Goal: Contribute content: Contribute content

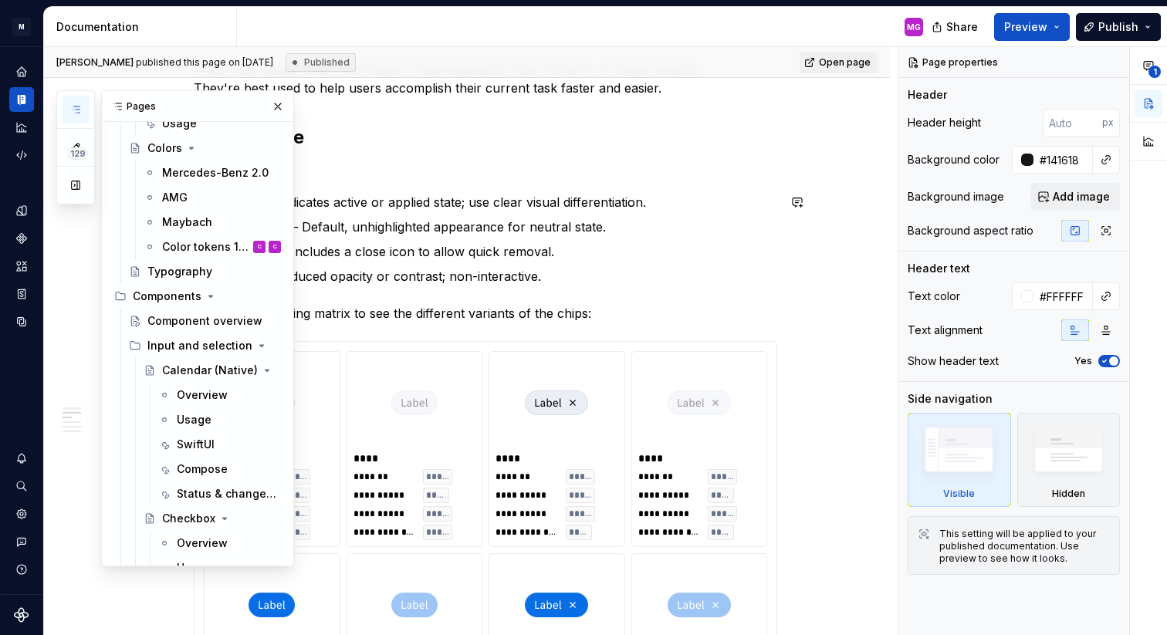
scroll to position [275, 0]
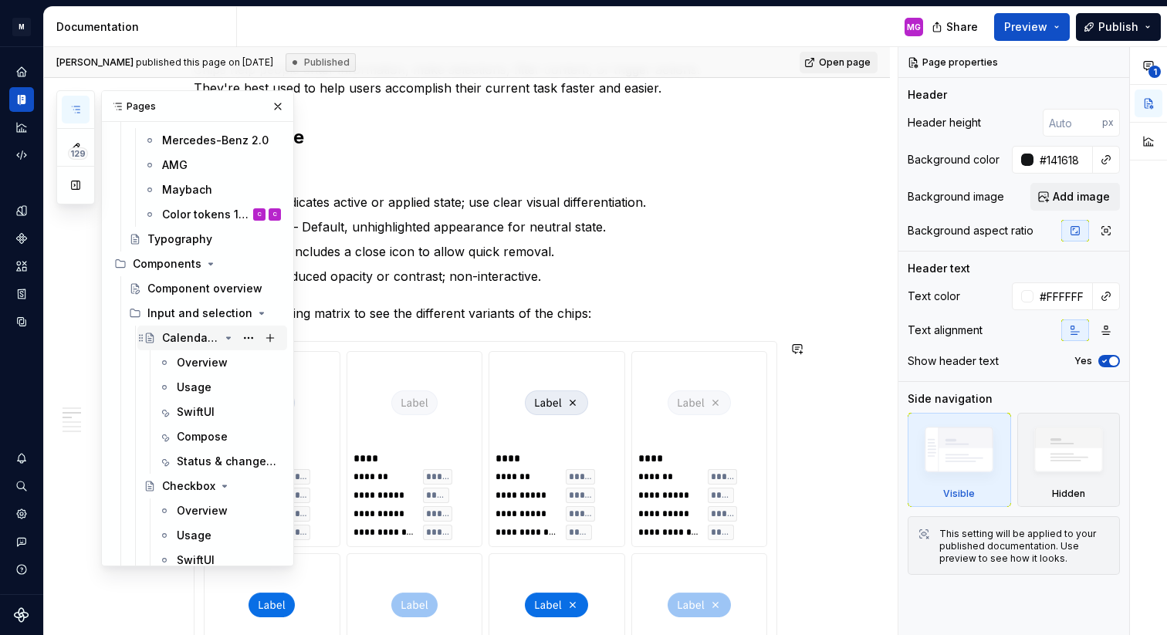
click at [188, 335] on div "Calendar (Native)" at bounding box center [190, 337] width 57 height 15
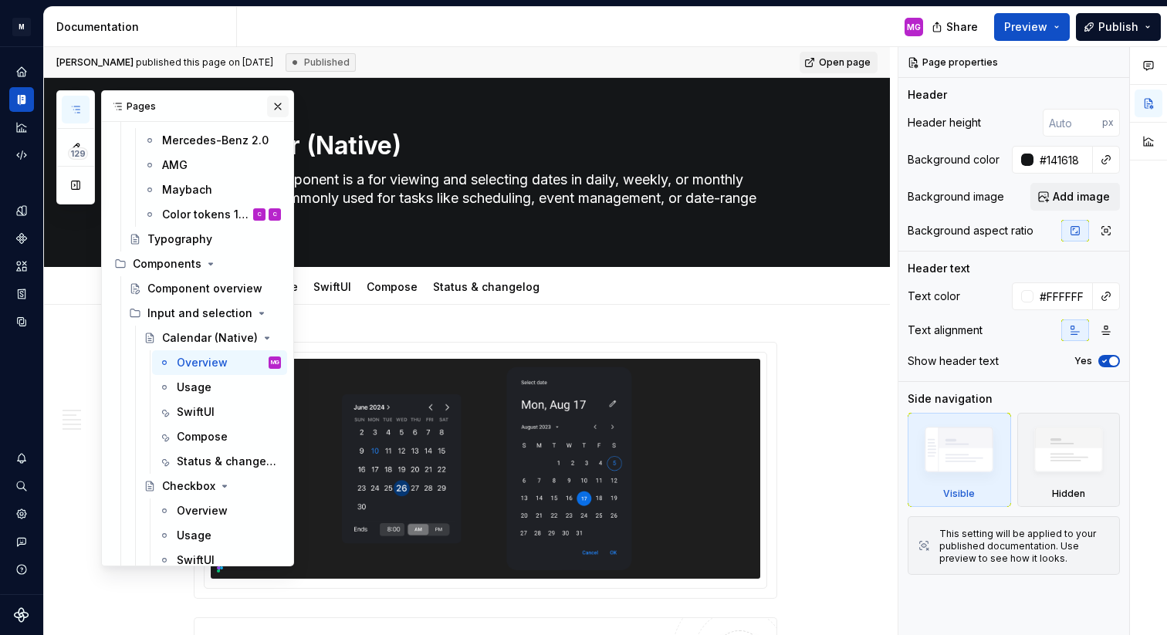
click at [274, 106] on button "button" at bounding box center [278, 107] width 22 height 22
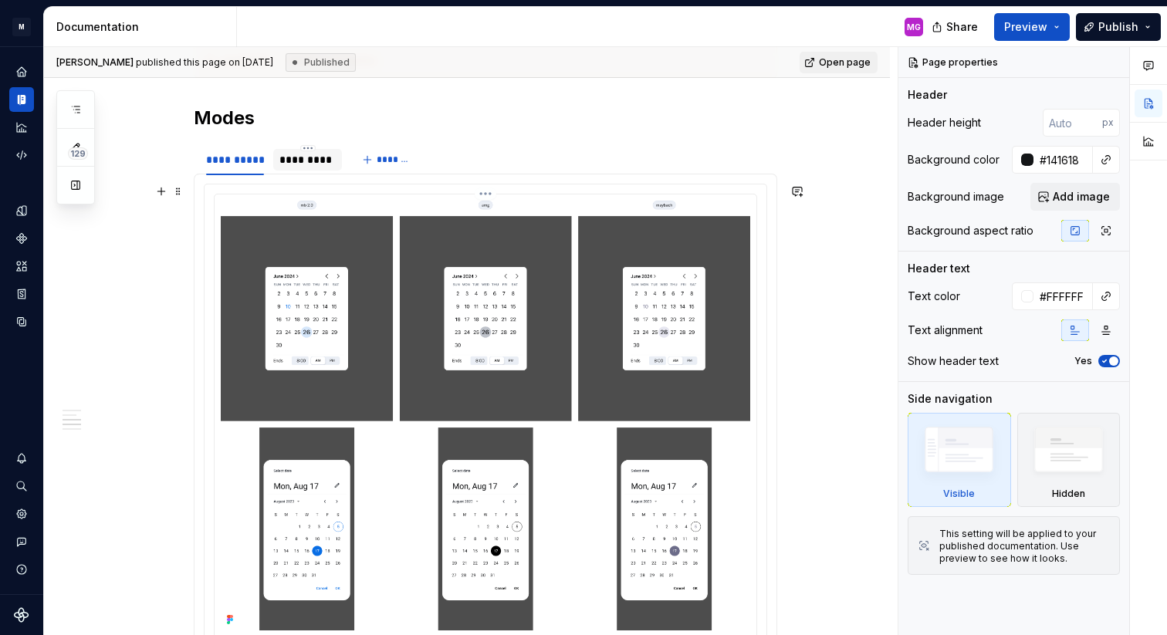
scroll to position [1813, 0]
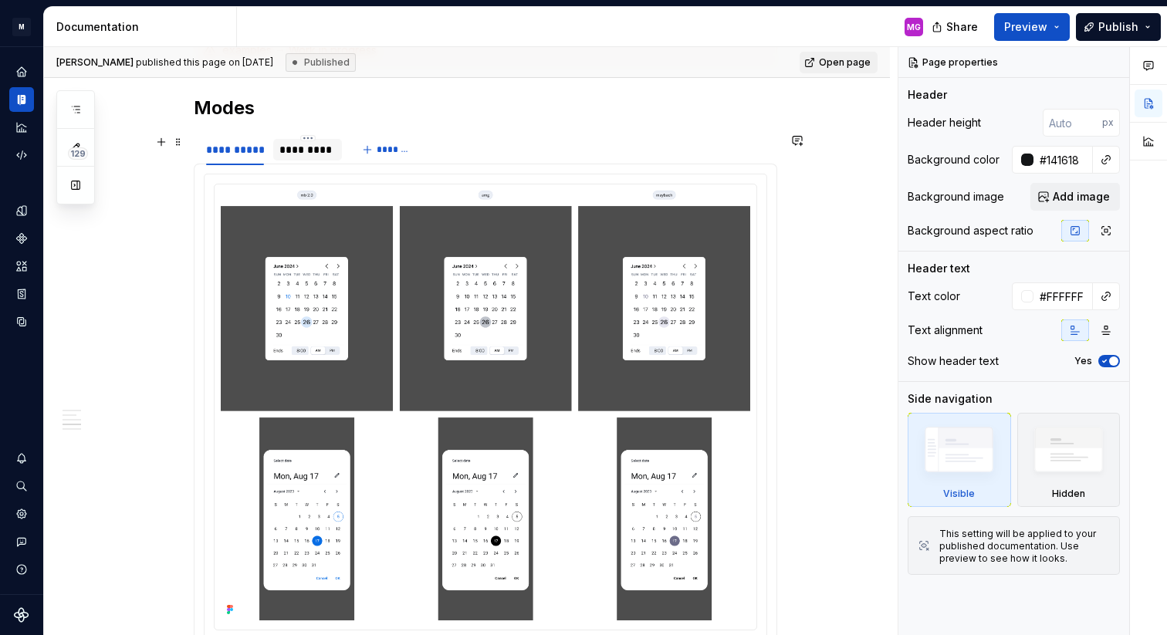
click at [302, 150] on div "*********" at bounding box center [307, 149] width 56 height 15
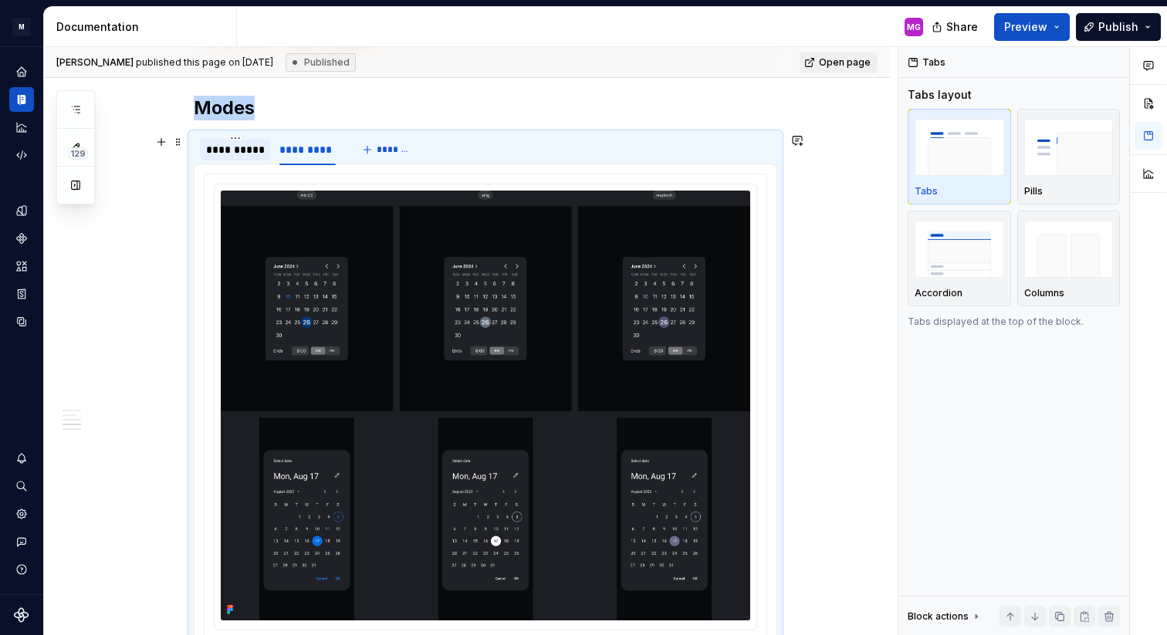
click at [240, 144] on div "**********" at bounding box center [235, 149] width 58 height 15
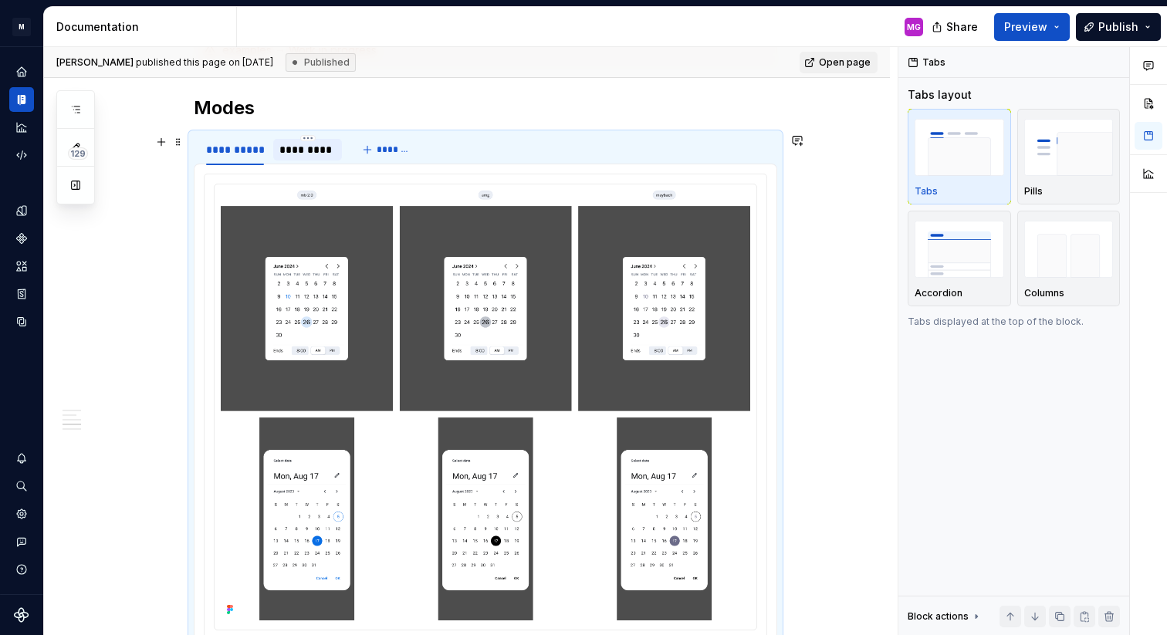
click at [342, 152] on div "*********" at bounding box center [307, 150] width 69 height 22
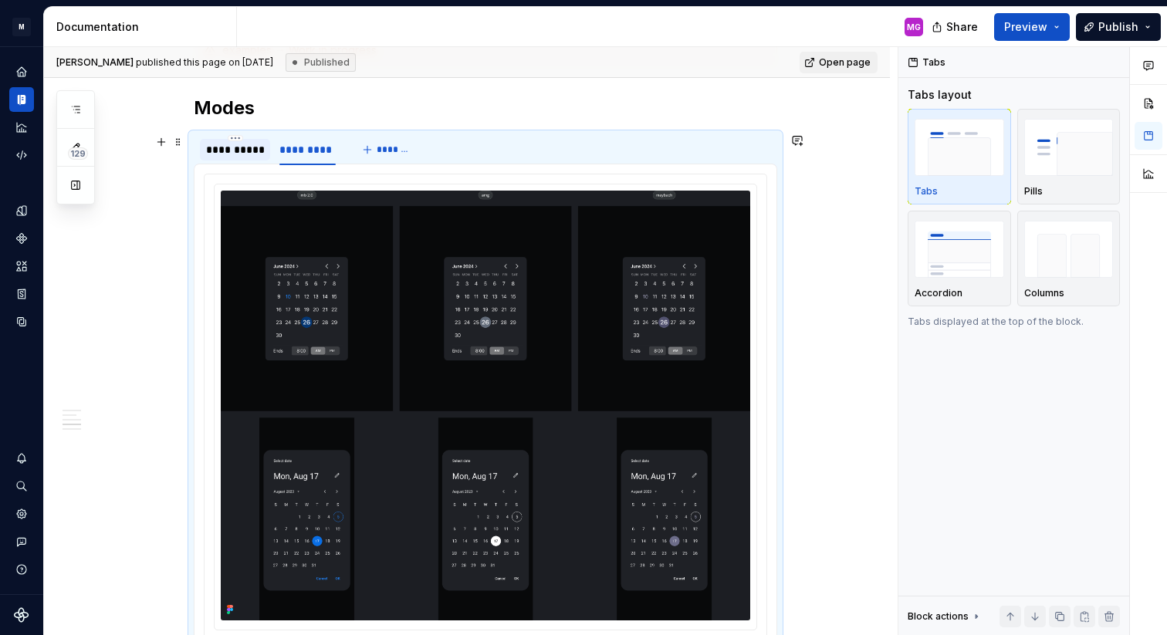
click at [253, 144] on div "**********" at bounding box center [235, 149] width 58 height 15
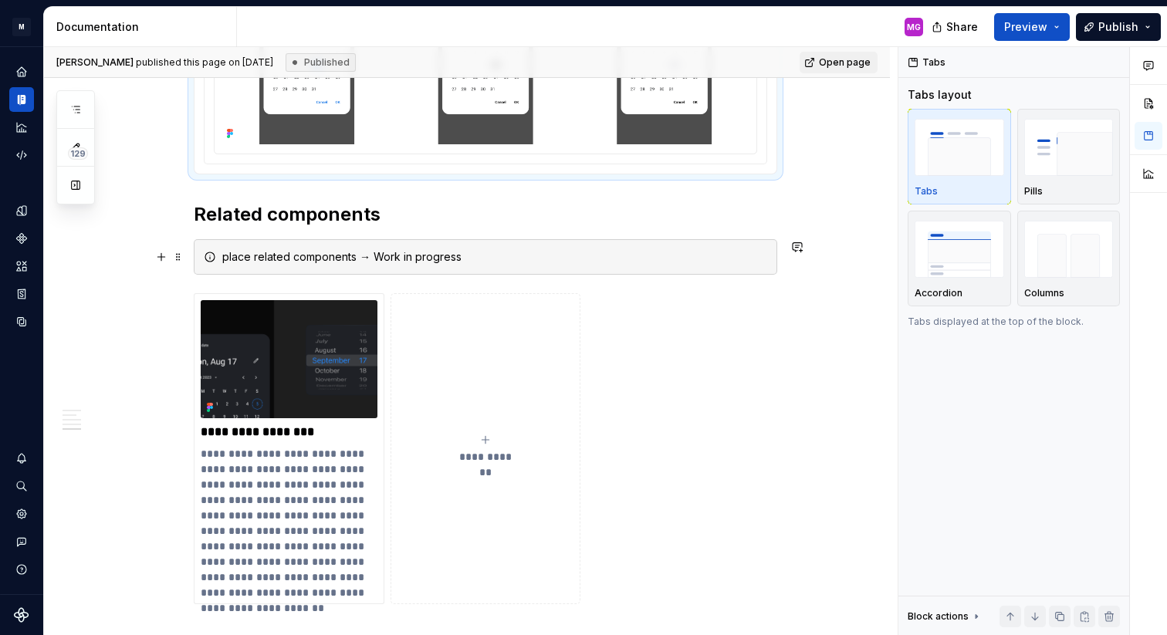
scroll to position [2267, 0]
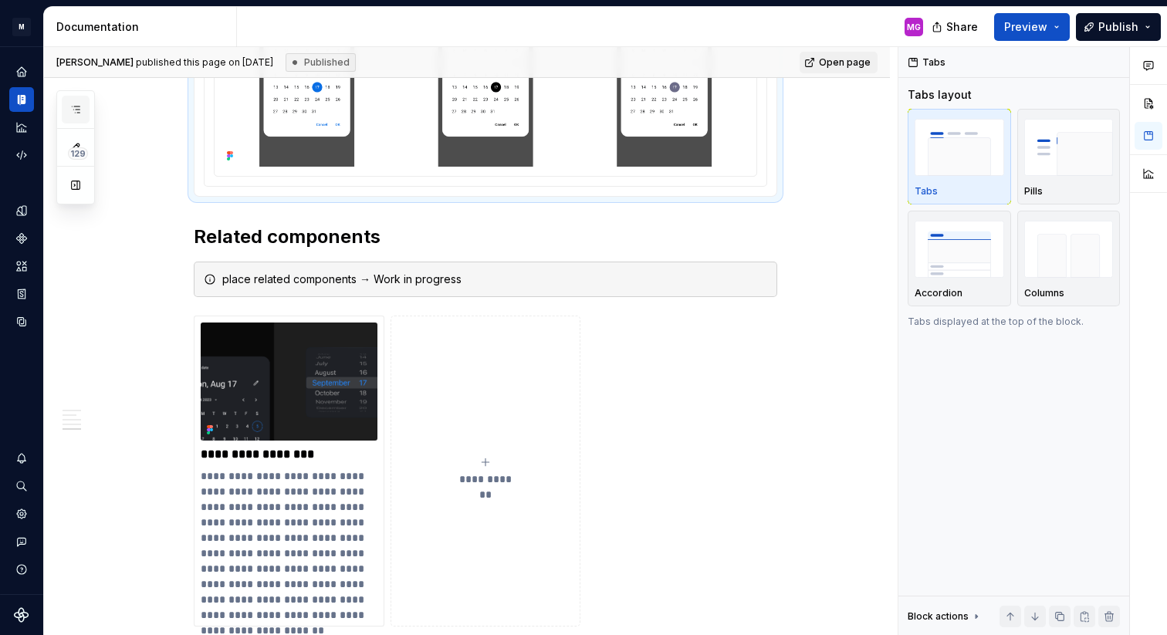
click at [77, 115] on icon "button" at bounding box center [75, 109] width 12 height 12
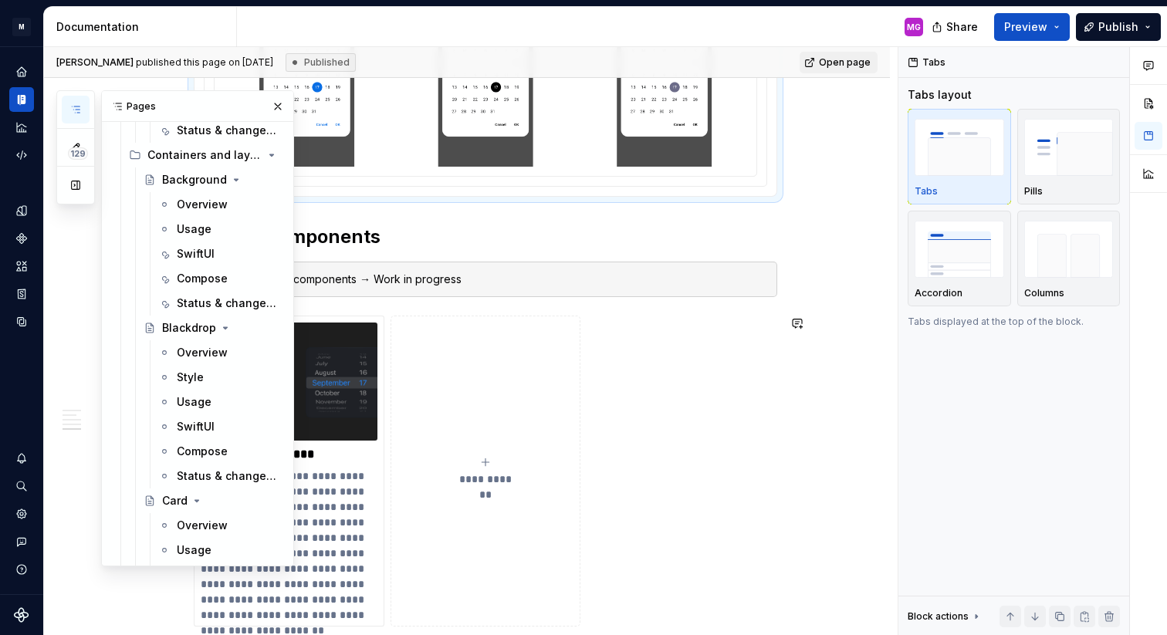
scroll to position [4619, 0]
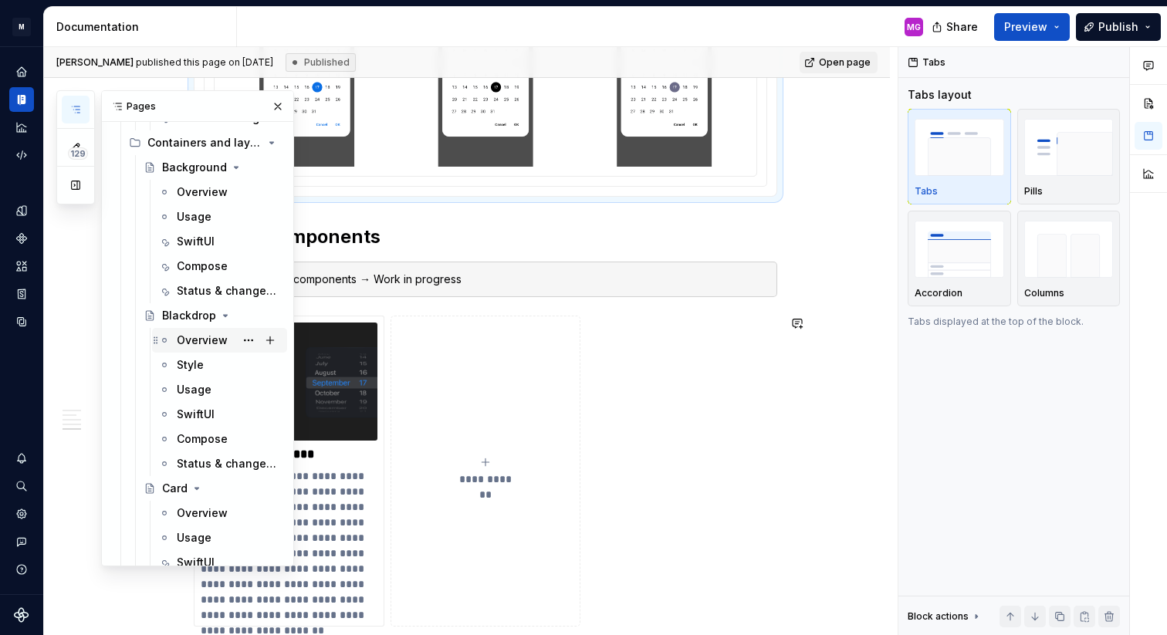
click at [198, 334] on div "Overview" at bounding box center [202, 340] width 51 height 15
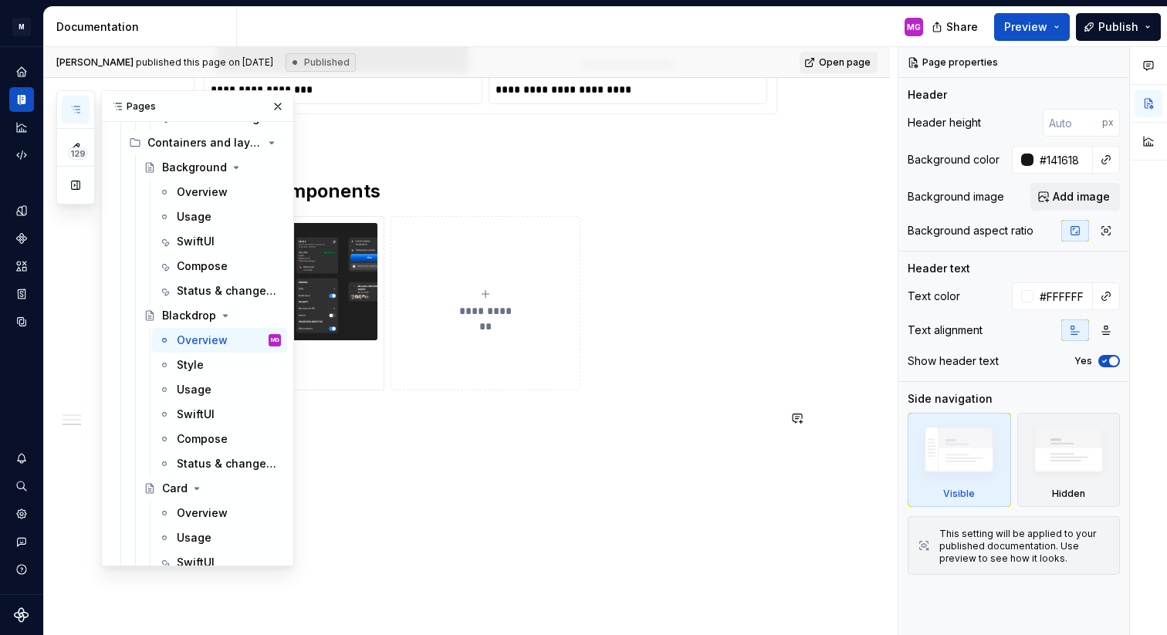
scroll to position [1748, 0]
click at [280, 108] on button "button" at bounding box center [278, 107] width 22 height 22
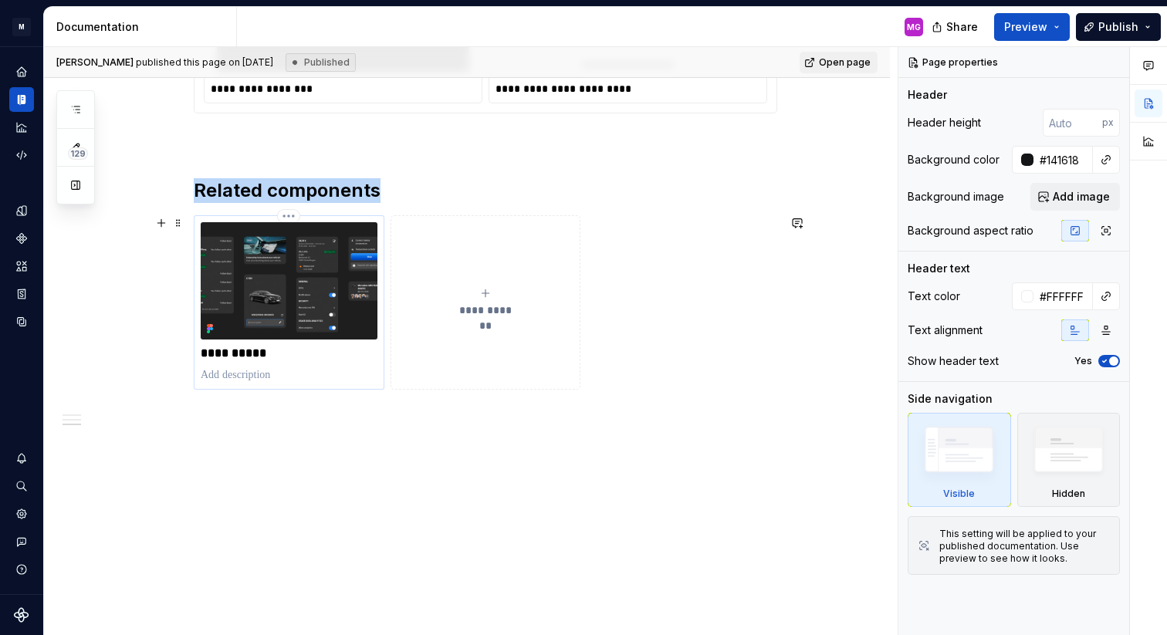
click at [333, 244] on img at bounding box center [289, 280] width 177 height 117
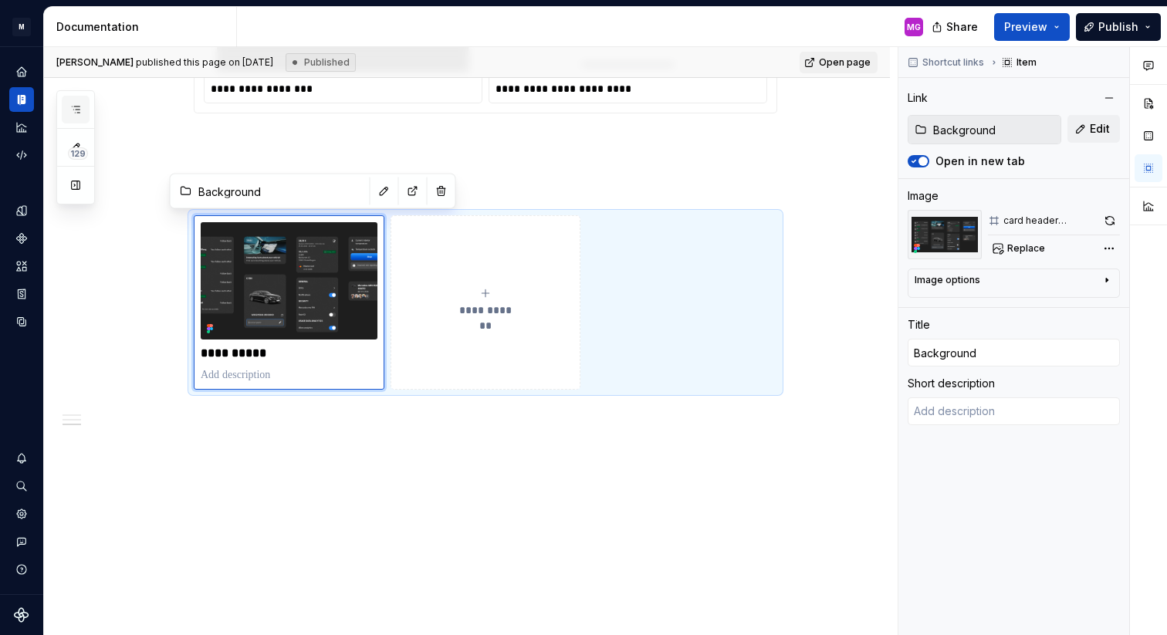
click at [71, 109] on icon "button" at bounding box center [75, 109] width 12 height 12
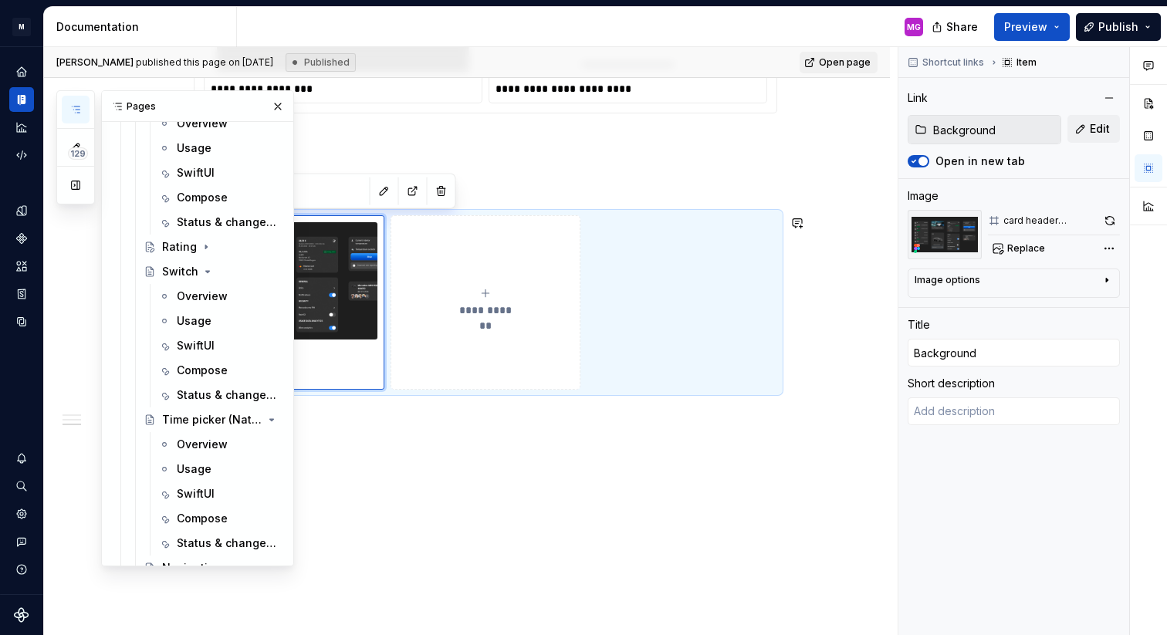
scroll to position [1543, 0]
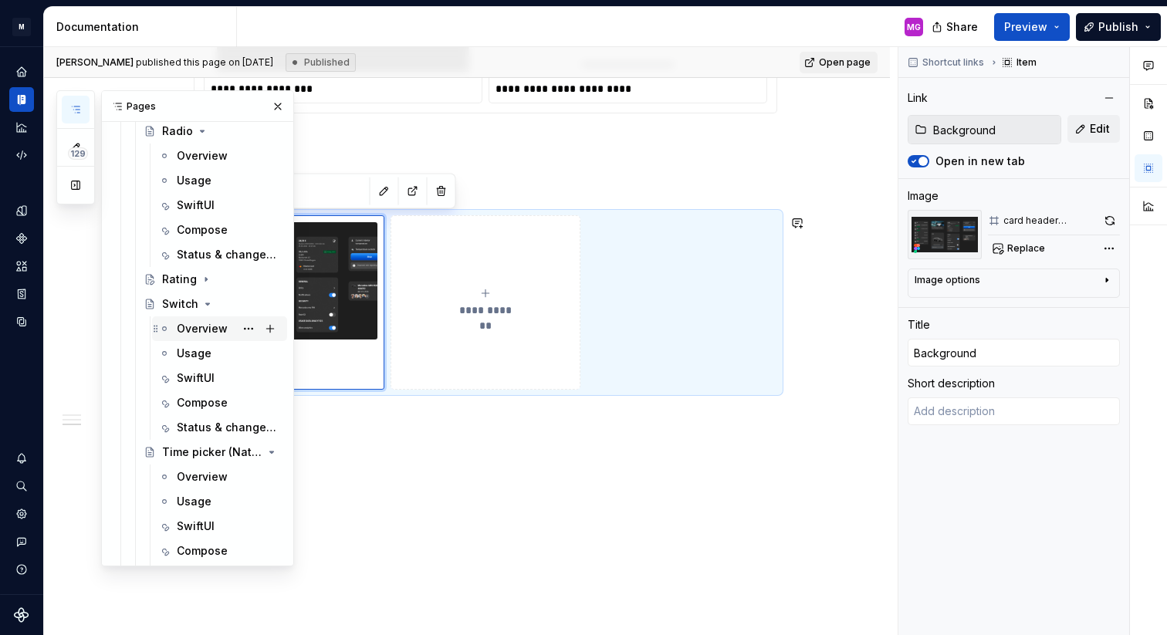
click at [220, 328] on div "Overview" at bounding box center [202, 328] width 51 height 15
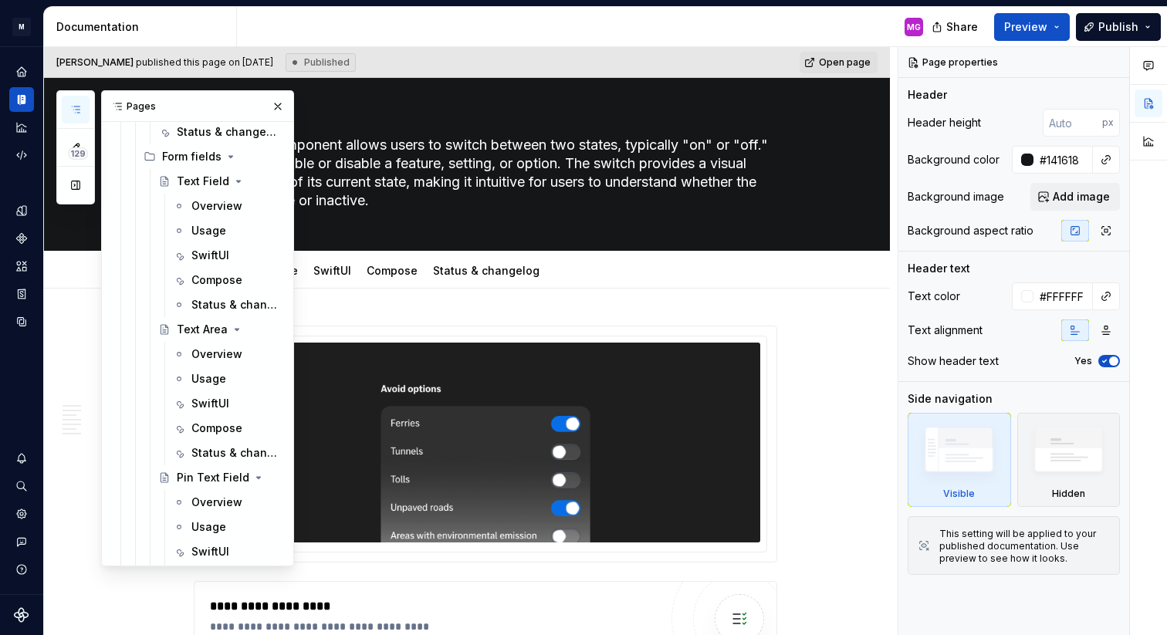
scroll to position [1030, 0]
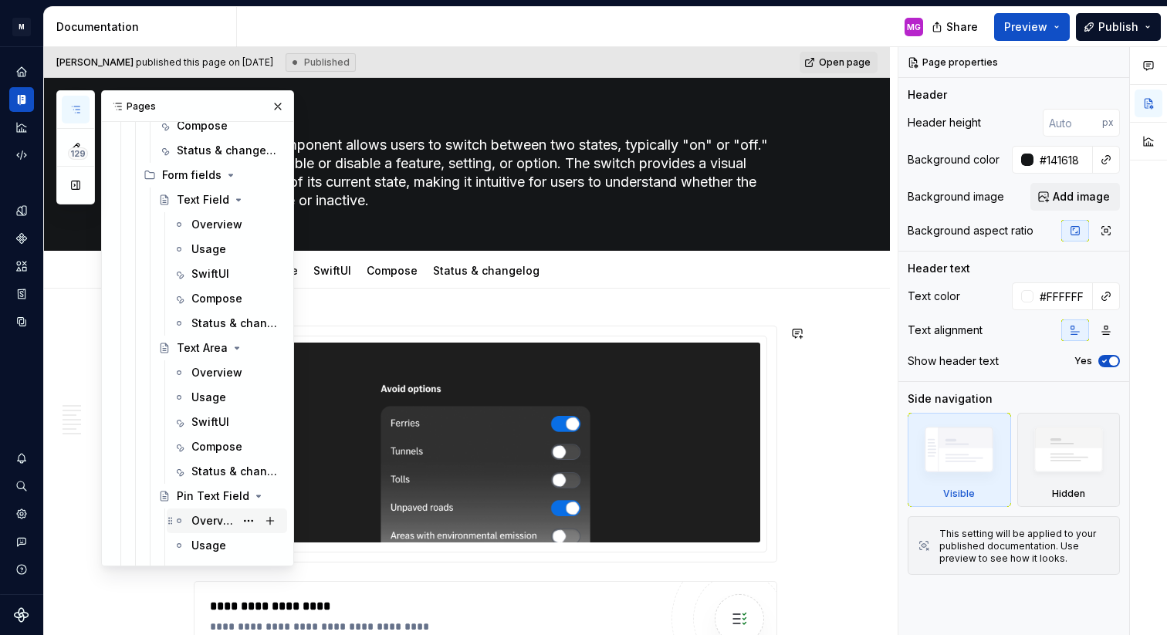
click at [217, 517] on div "Overview" at bounding box center [212, 520] width 43 height 15
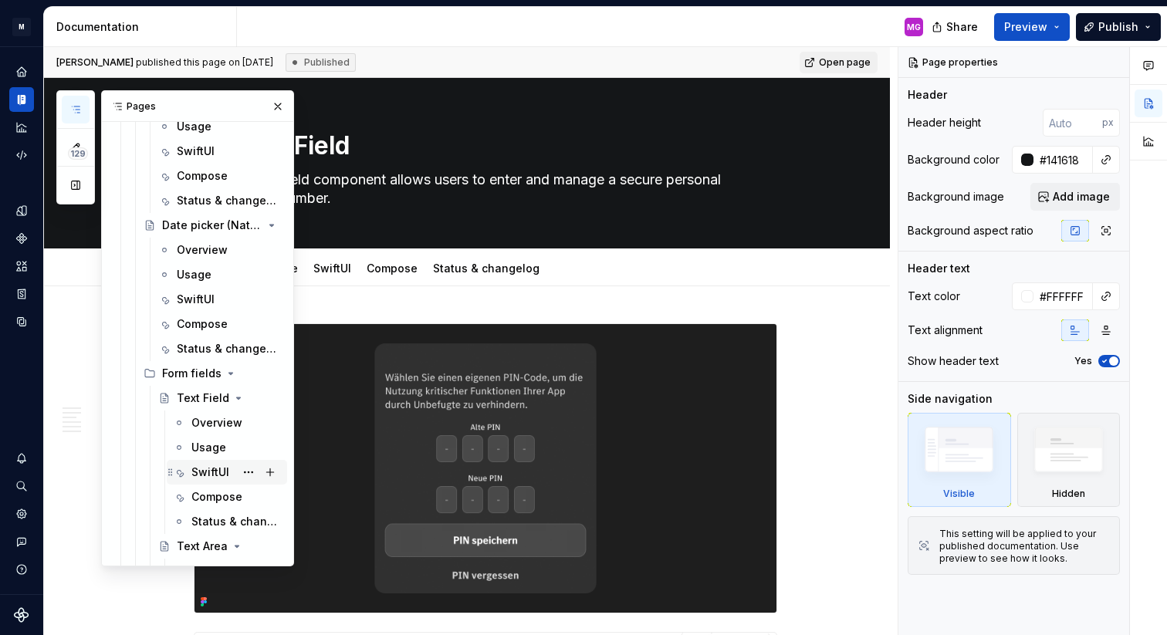
scroll to position [822, 0]
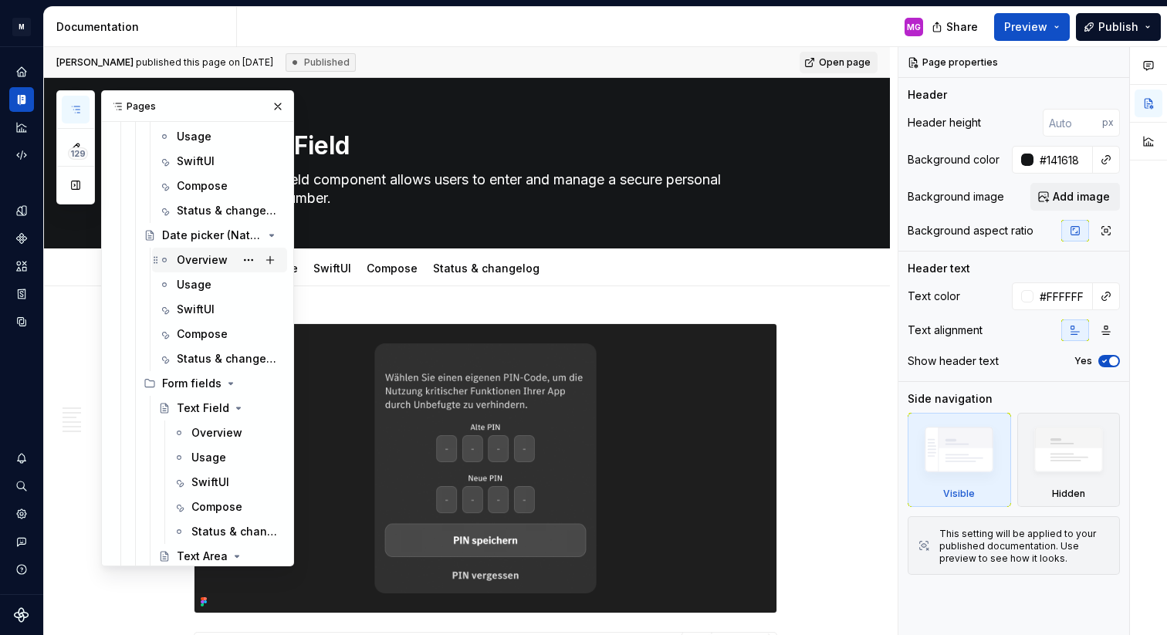
click at [215, 262] on div "Overview" at bounding box center [202, 259] width 51 height 15
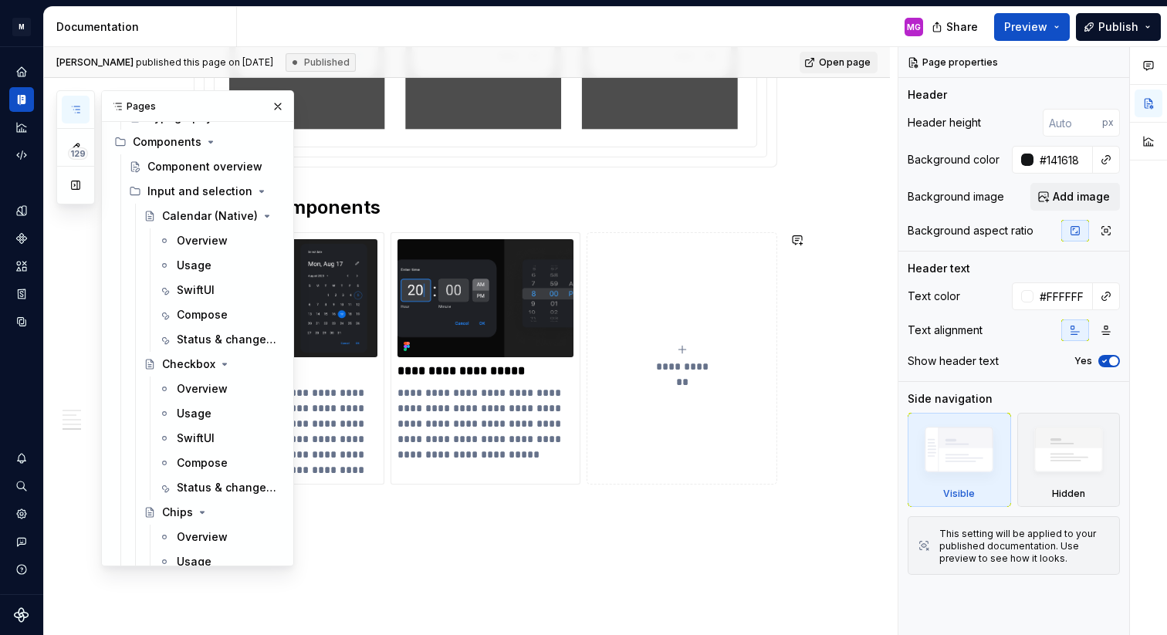
scroll to position [326, 0]
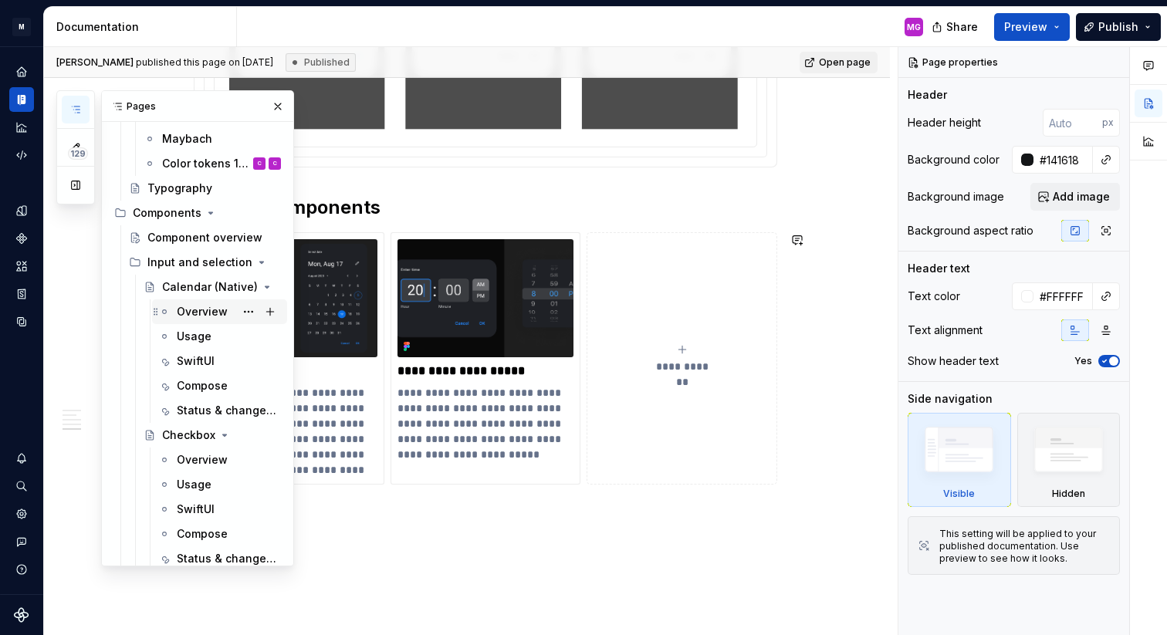
click at [189, 305] on div "Overview" at bounding box center [202, 311] width 51 height 15
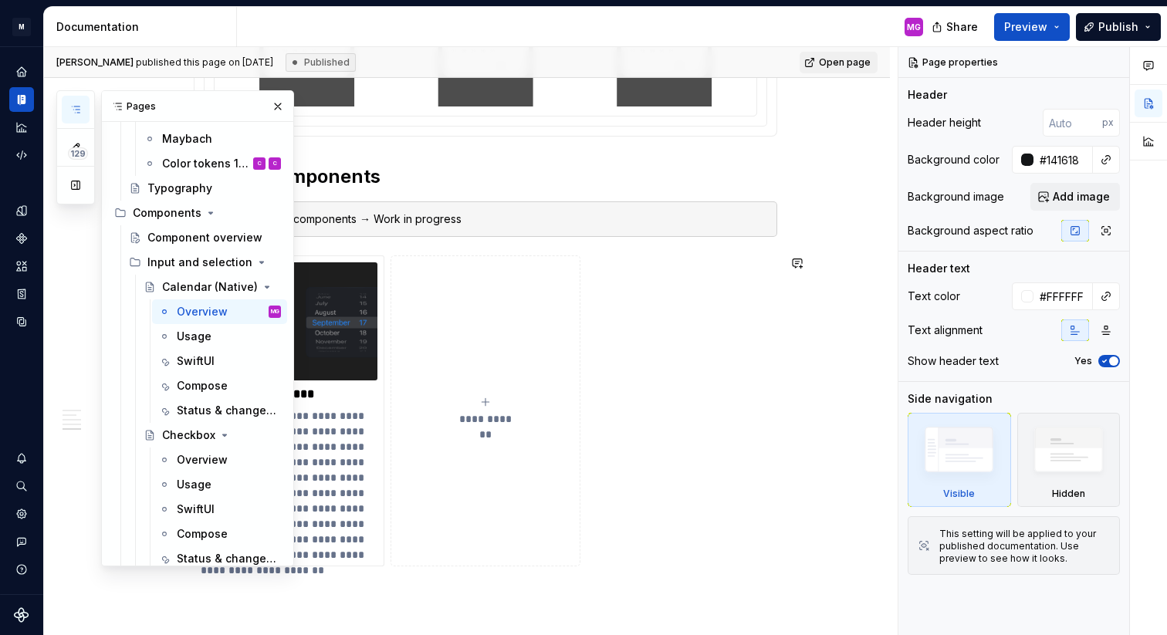
scroll to position [2338, 0]
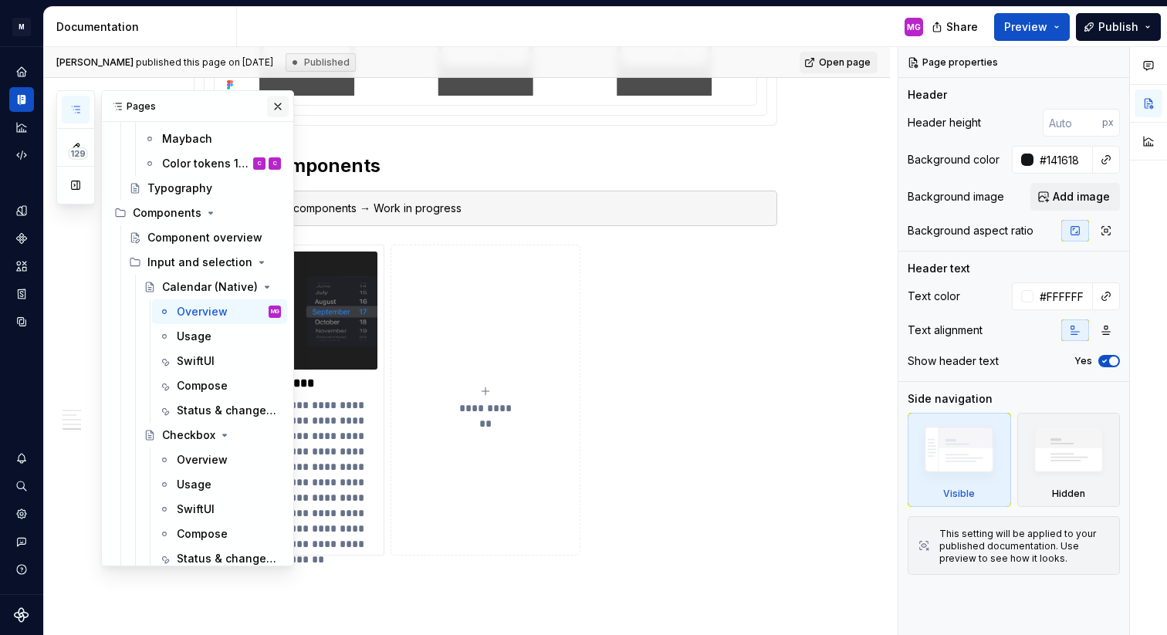
click at [281, 101] on button "button" at bounding box center [278, 107] width 22 height 22
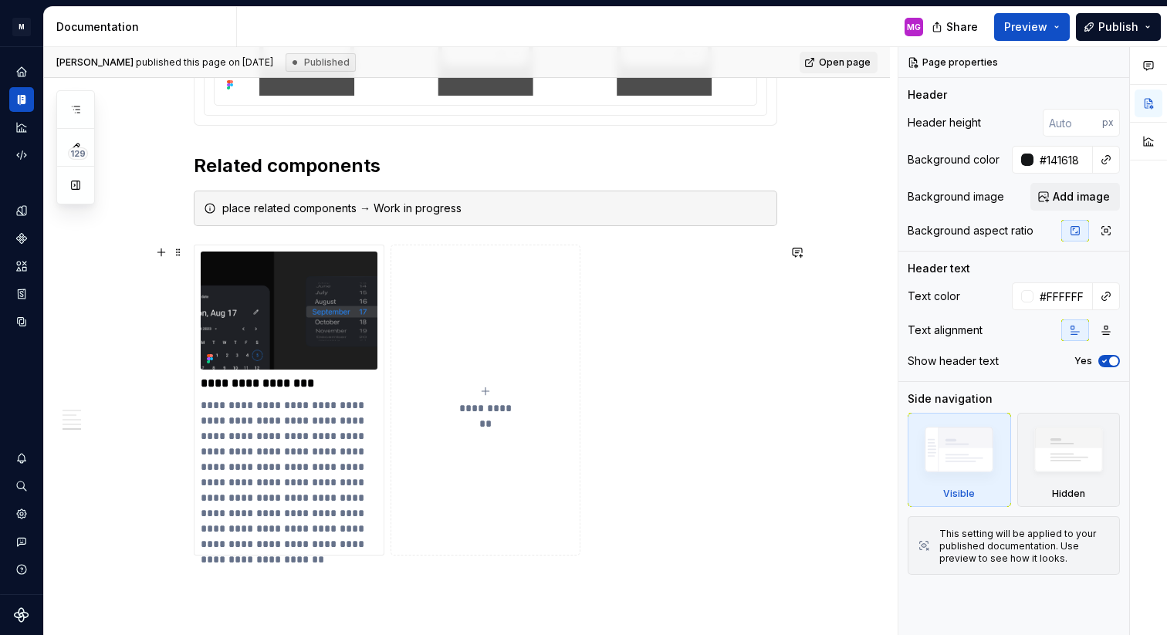
click at [484, 407] on span "**********" at bounding box center [485, 408] width 67 height 15
type textarea "*"
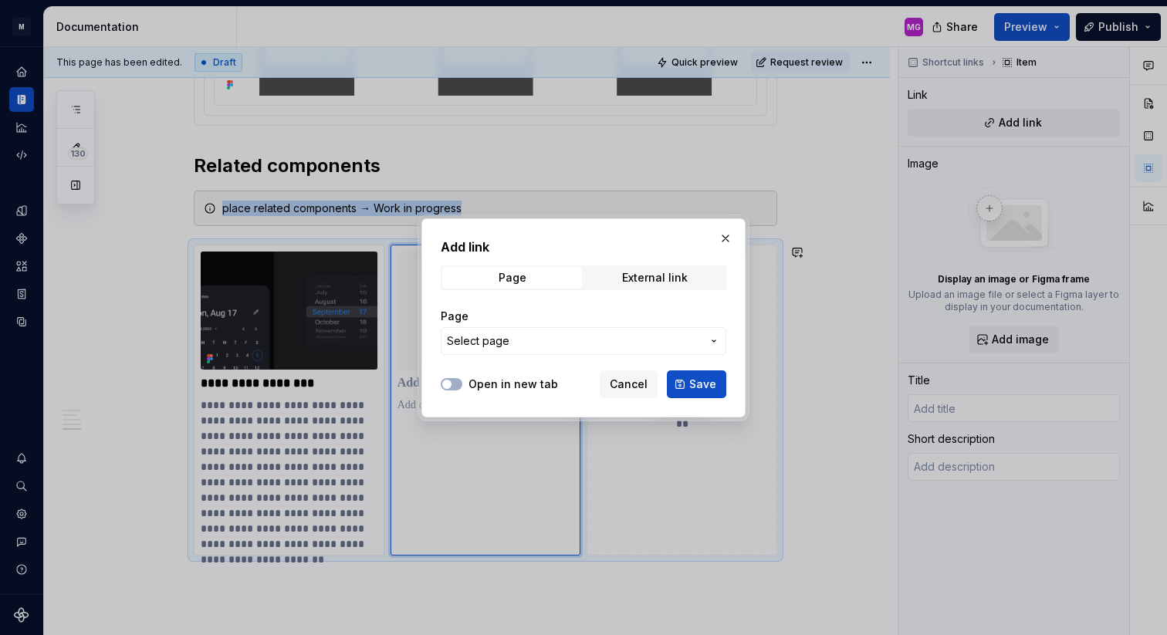
click at [526, 346] on span "Select page" at bounding box center [574, 340] width 255 height 15
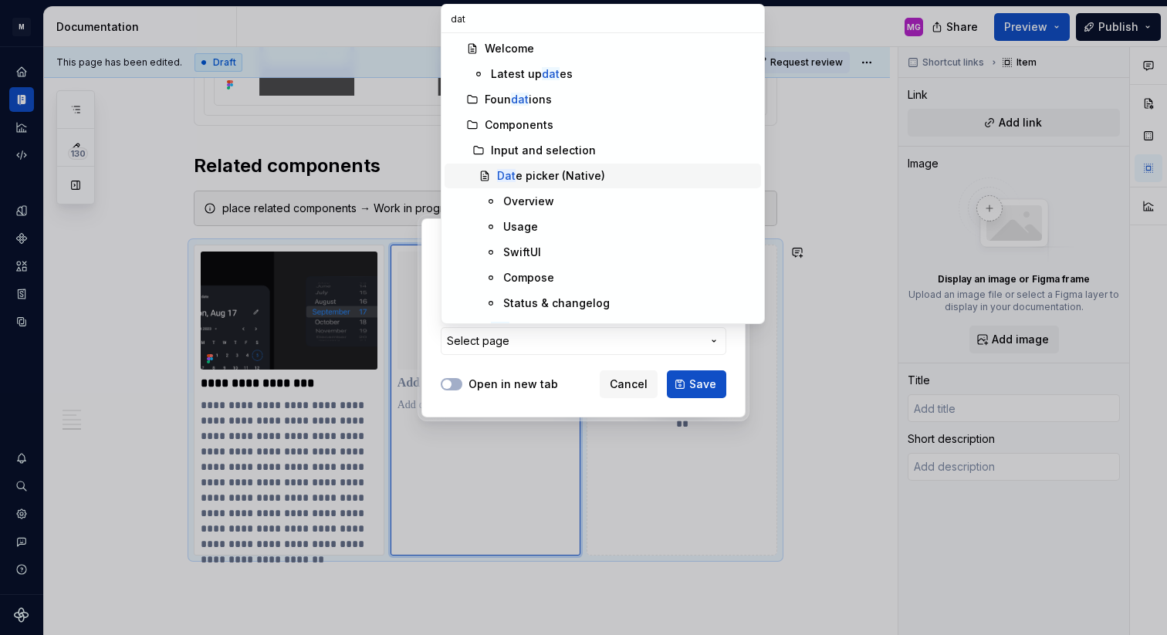
type input "dat"
click at [539, 171] on div "Dat e picker (Native)" at bounding box center [551, 175] width 108 height 15
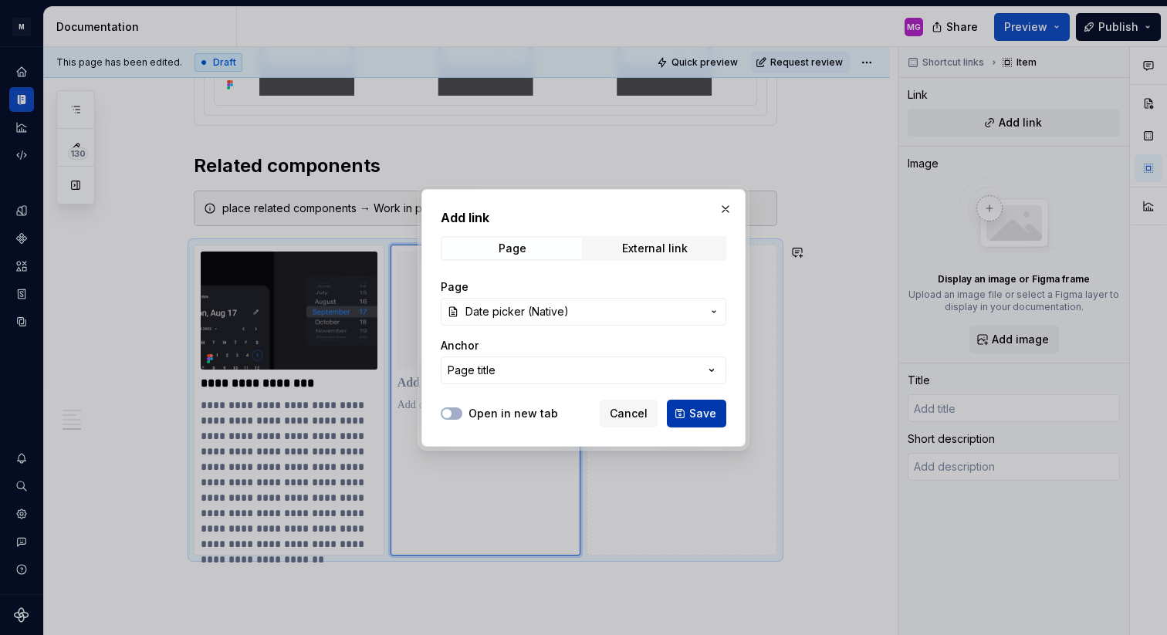
click at [704, 417] on span "Save" at bounding box center [702, 413] width 27 height 15
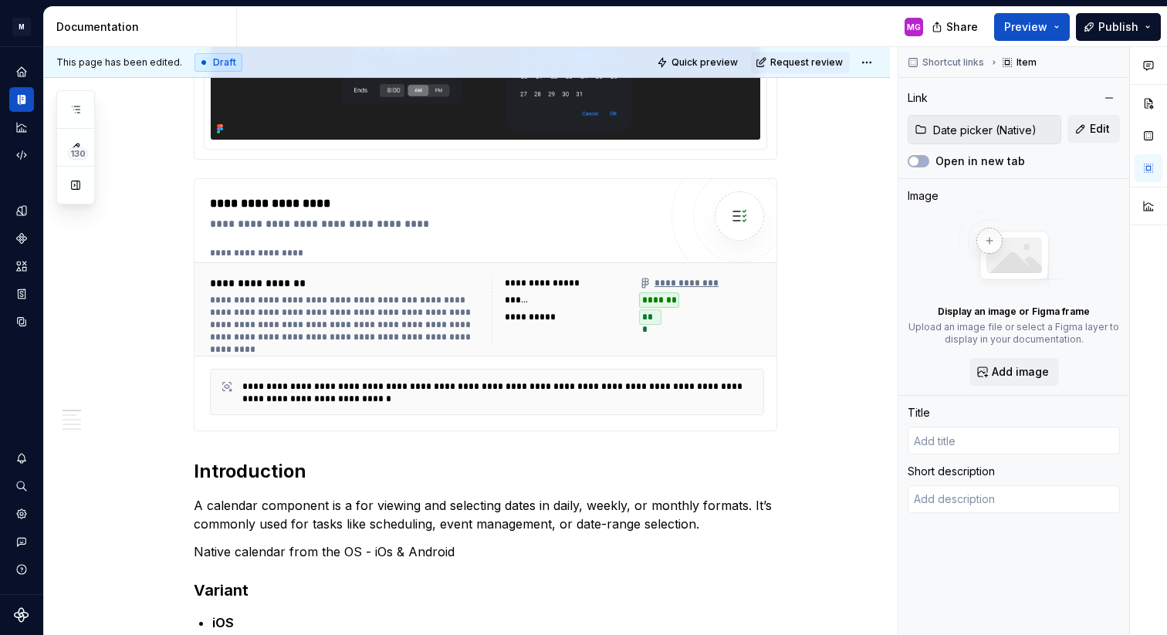
scroll to position [0, 0]
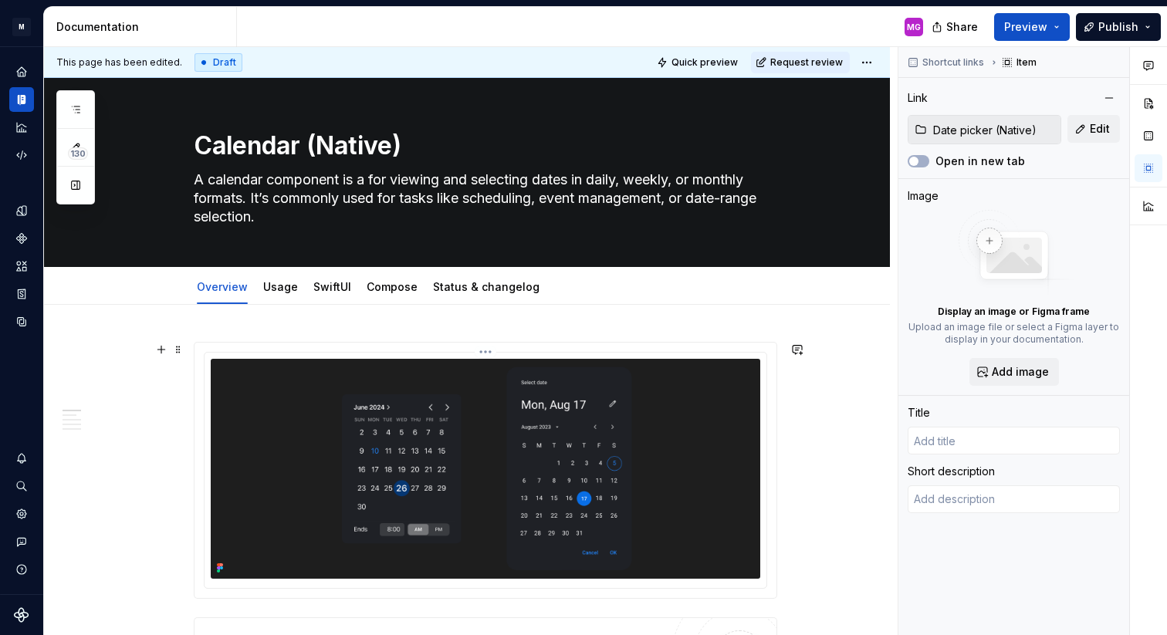
type textarea "*"
type input "Date picker (Native)"
type textarea "Native date picker from the OS - iOs & Android.  A date picker allows the user …"
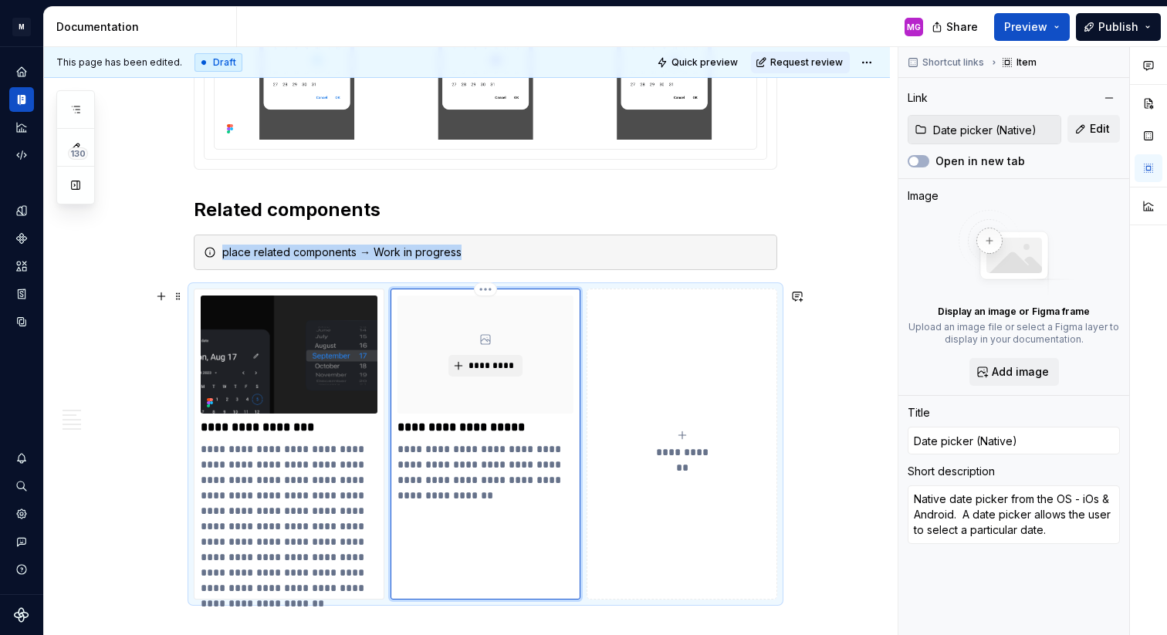
scroll to position [2503, 0]
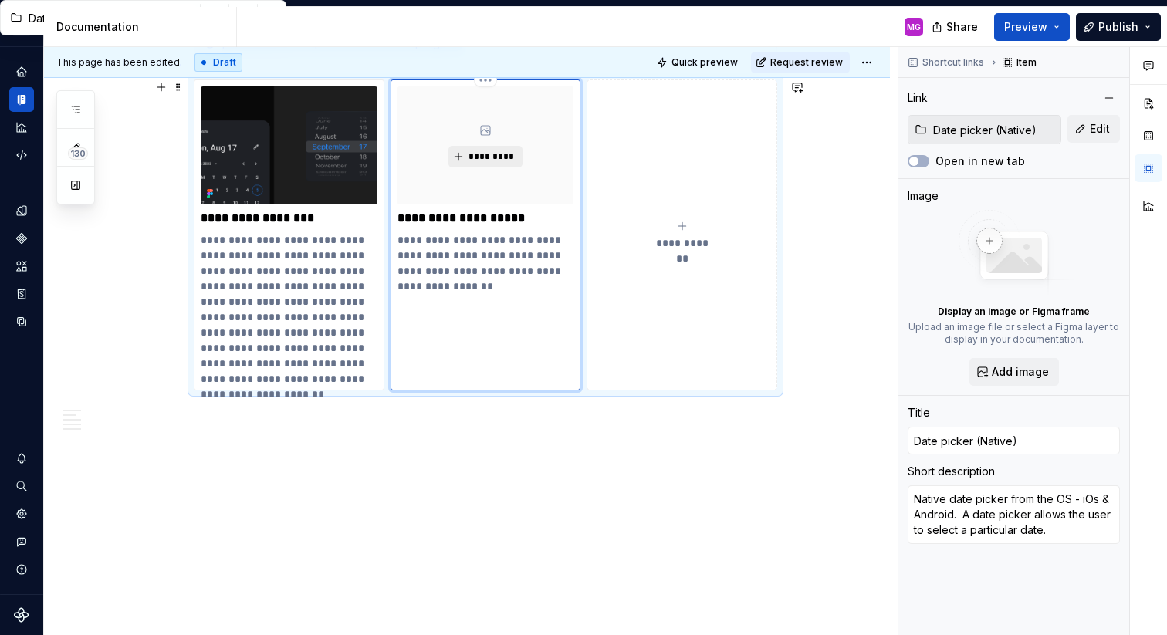
click at [495, 157] on span "*********" at bounding box center [491, 156] width 47 height 12
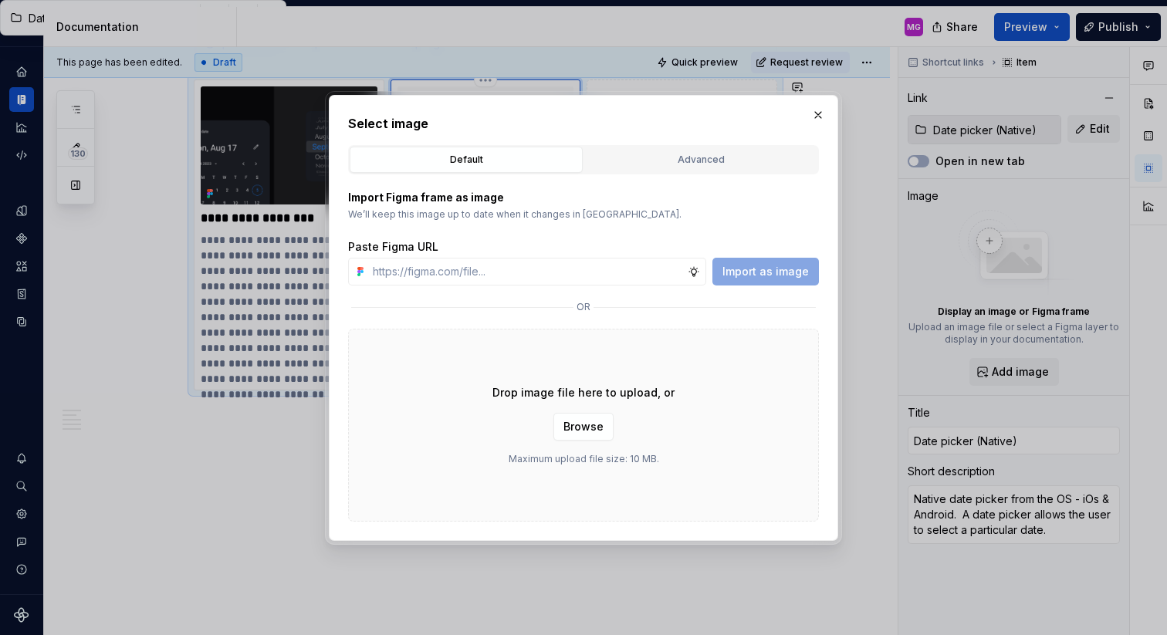
type textarea "*"
type input "[URL][DOMAIN_NAME][DATE]"
click at [757, 274] on span "Import as image" at bounding box center [765, 271] width 86 height 15
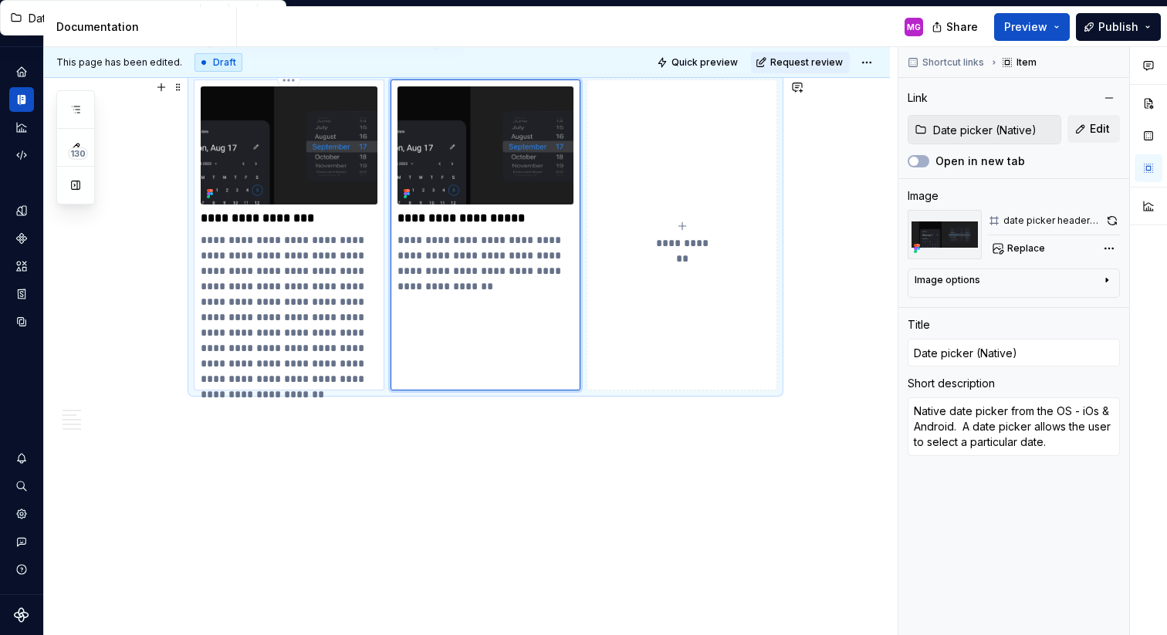
type textarea "*"
type input "Time Picker Native"
type textarea "A The date picker component is used to allow users to select a single date with…"
click at [353, 166] on img at bounding box center [289, 144] width 177 height 117
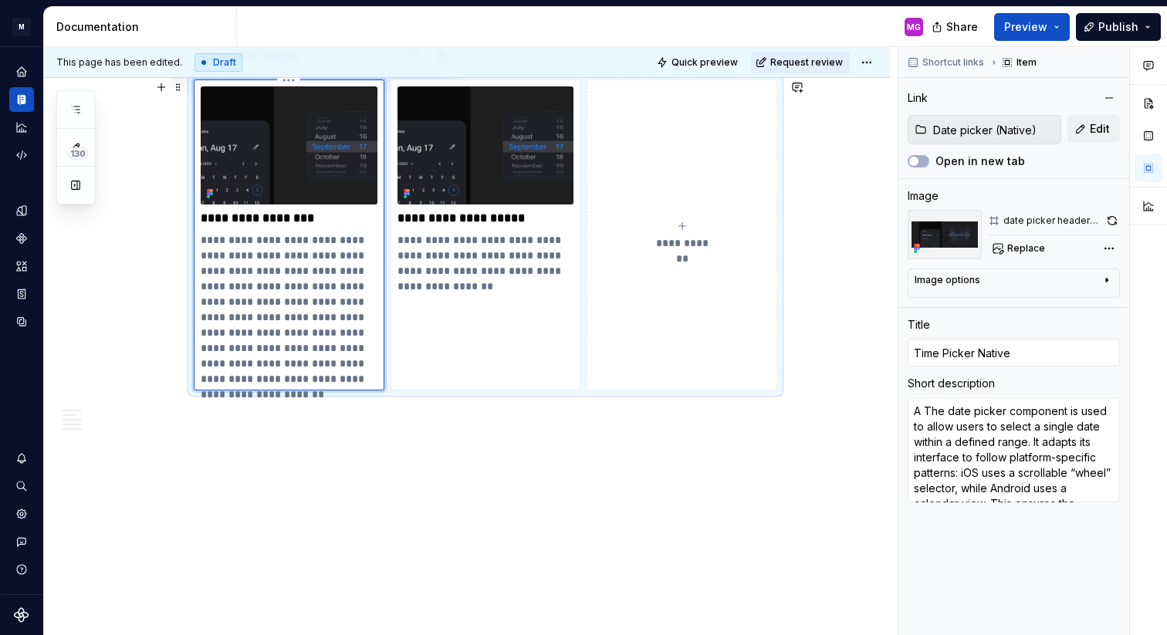
click at [326, 161] on img at bounding box center [289, 144] width 177 height 117
click at [1095, 126] on span "Edit" at bounding box center [1100, 128] width 20 height 15
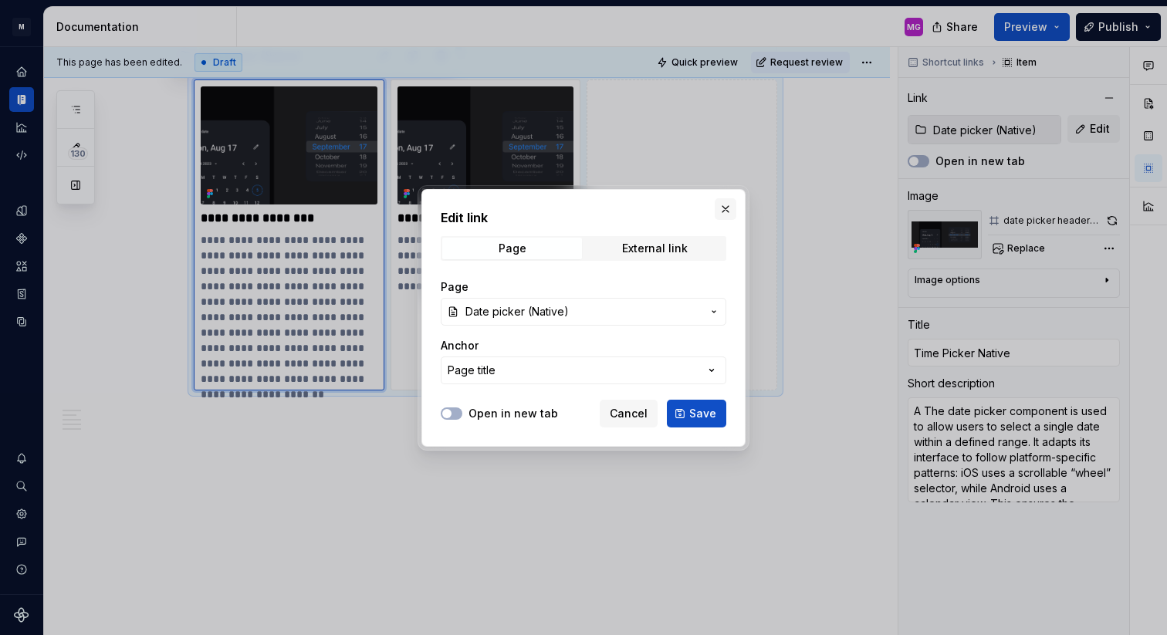
click at [728, 206] on button "button" at bounding box center [726, 209] width 22 height 22
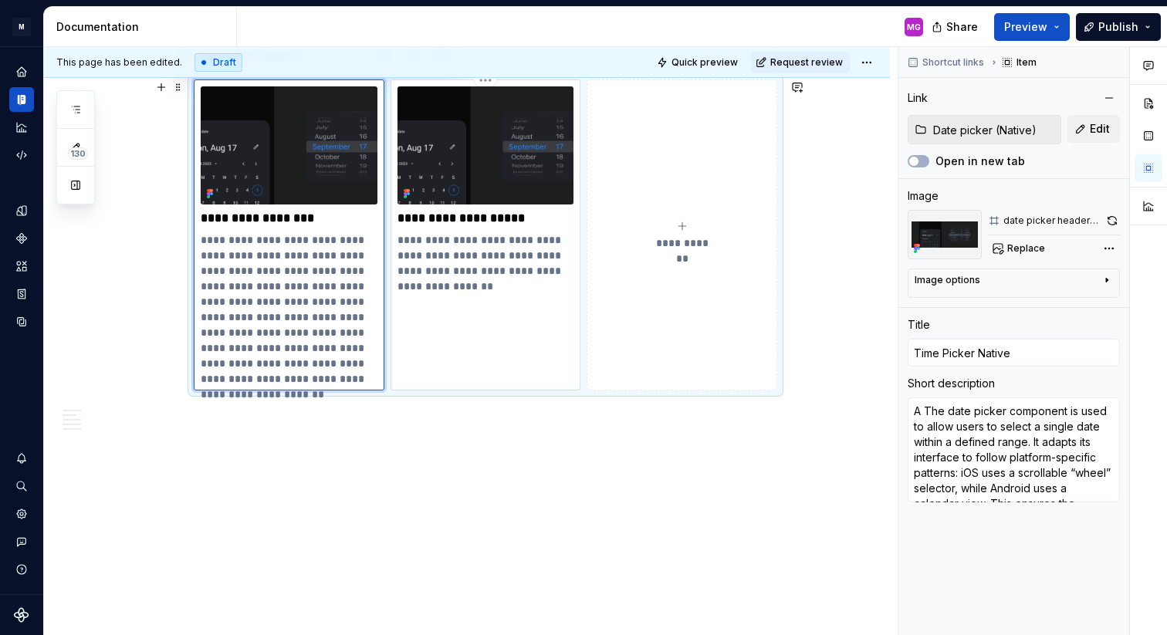
click at [480, 267] on p "**********" at bounding box center [485, 263] width 177 height 62
type textarea "*"
type input "Date picker (Native)"
type textarea "Native date picker from the OS - iOs & Android.  A date picker allows the user …"
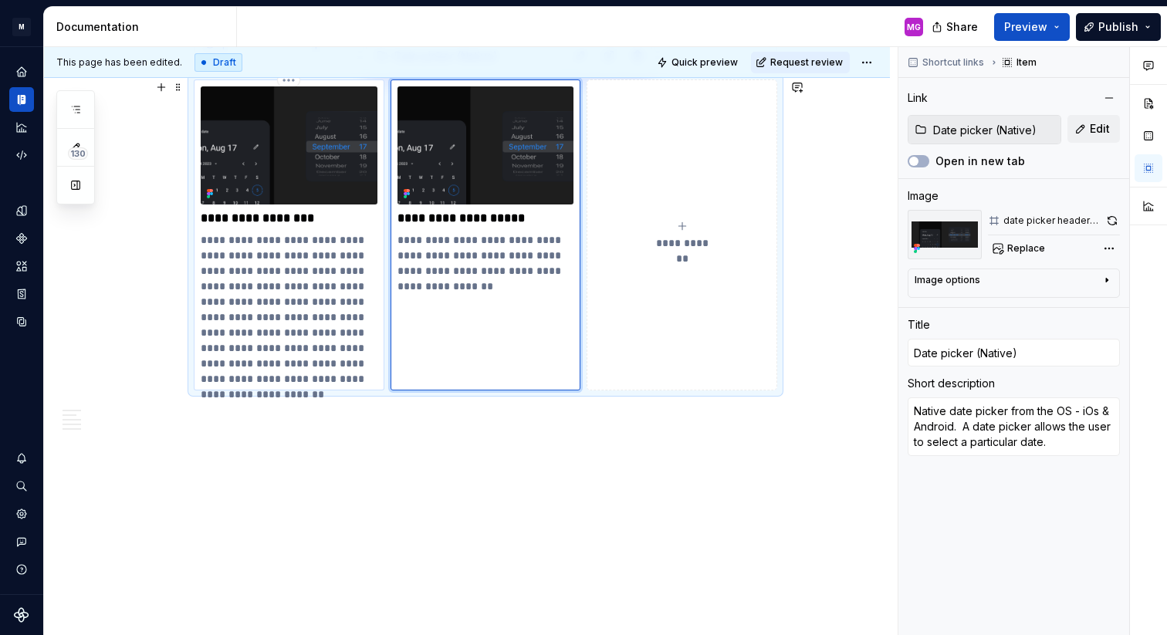
click at [316, 245] on p "**********" at bounding box center [289, 309] width 177 height 154
type textarea "*"
type input "Time Picker Native"
type textarea "A The date picker component is used to allow users to select a single date with…"
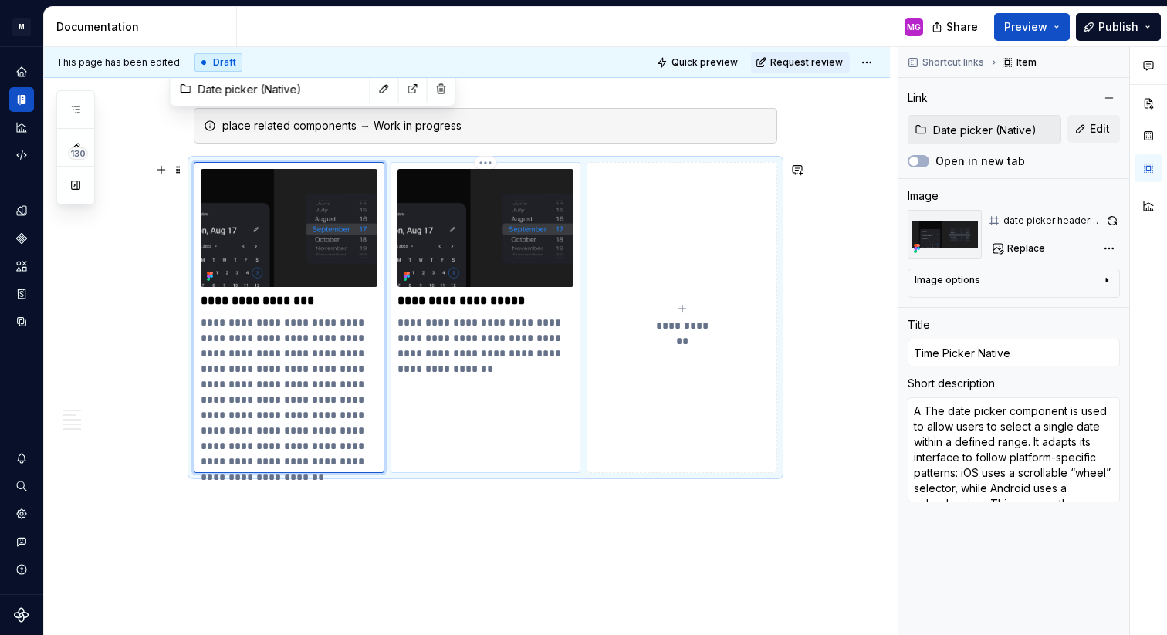
scroll to position [2413, 0]
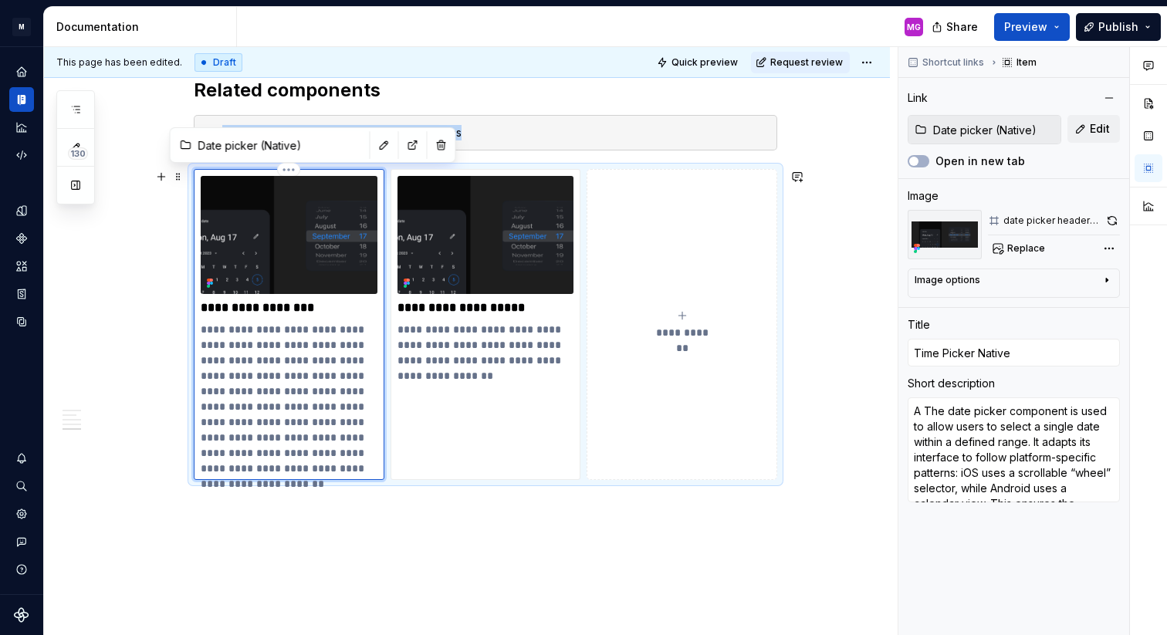
click at [323, 214] on img at bounding box center [289, 234] width 177 height 117
click at [374, 149] on button "button" at bounding box center [385, 145] width 22 height 22
type textarea "*"
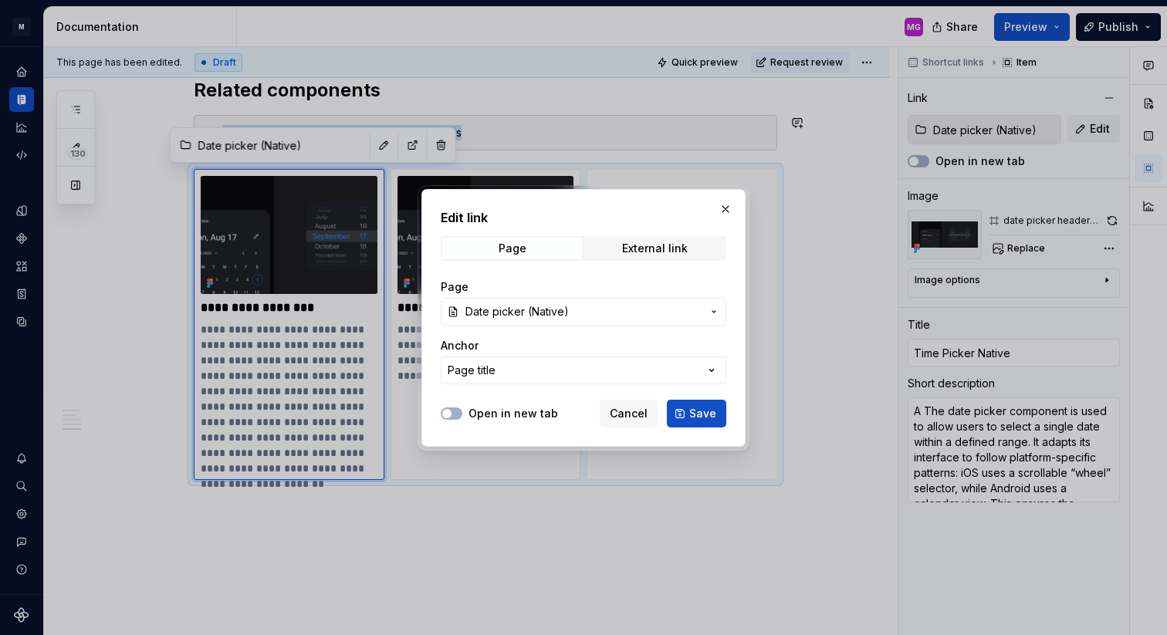
click at [515, 312] on span "Date picker (Native)" at bounding box center [516, 311] width 103 height 15
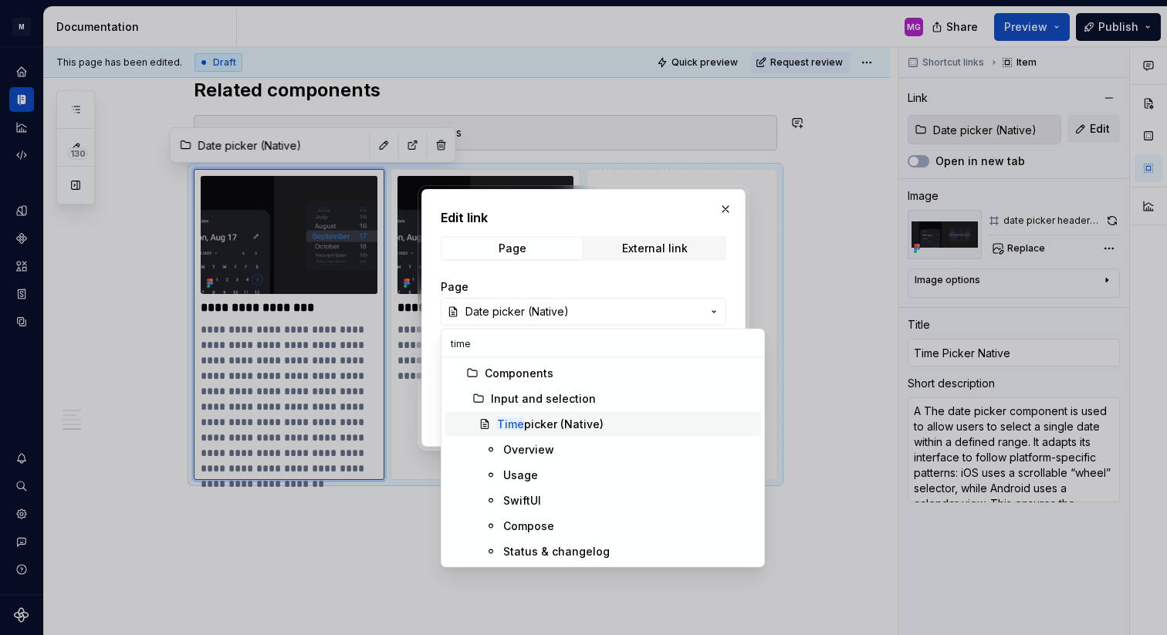
type input "time"
drag, startPoint x: 534, startPoint y: 422, endPoint x: 534, endPoint y: 441, distance: 19.3
click at [534, 441] on div "Components Input and selection Time picker (Native) Overview Usage SwiftUI Comp…" at bounding box center [603, 462] width 316 height 203
click at [534, 442] on div "Overview" at bounding box center [528, 449] width 51 height 15
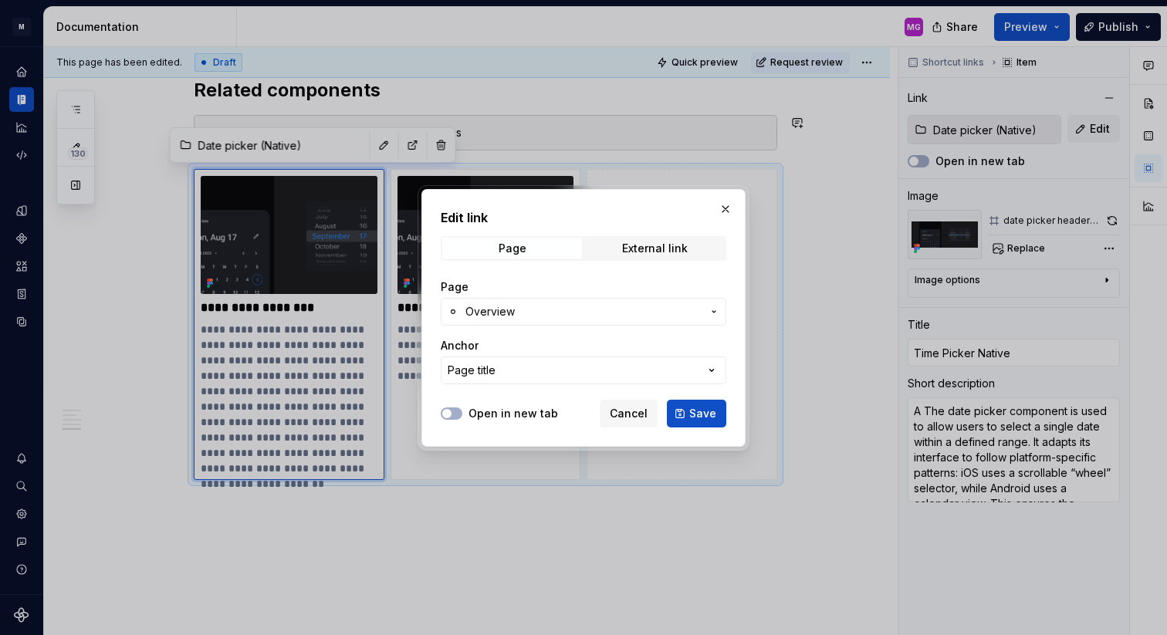
click at [527, 315] on span "Overview" at bounding box center [583, 311] width 236 height 15
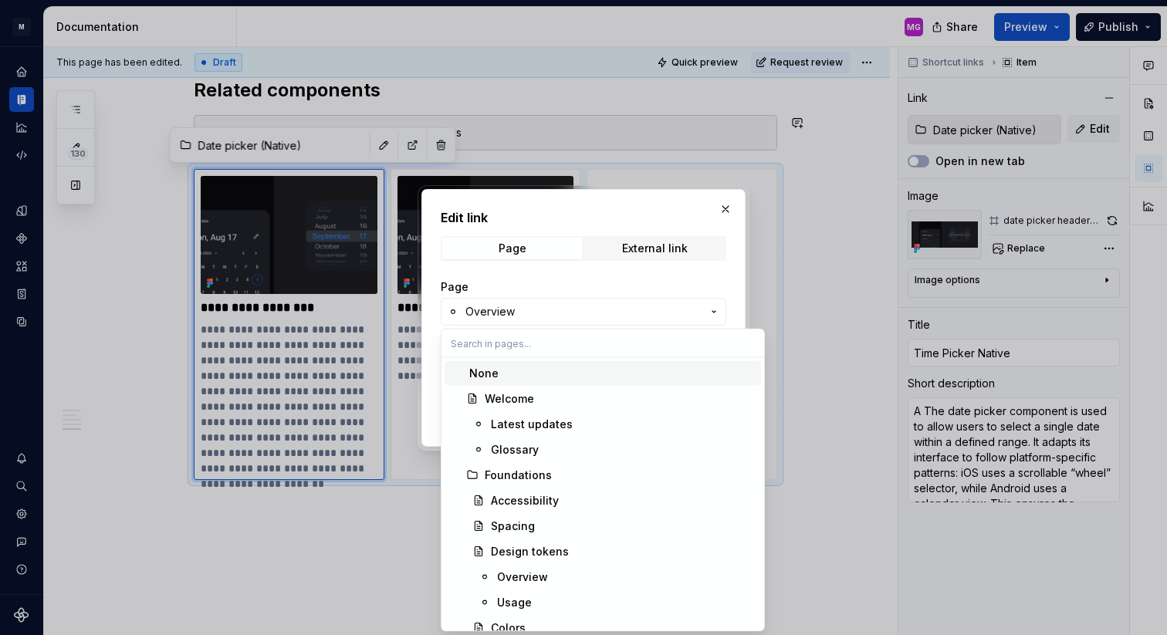
click at [521, 298] on div "Edit link Page External link Page Overview Anchor Page title Open in new tab Ca…" at bounding box center [583, 317] width 1167 height 635
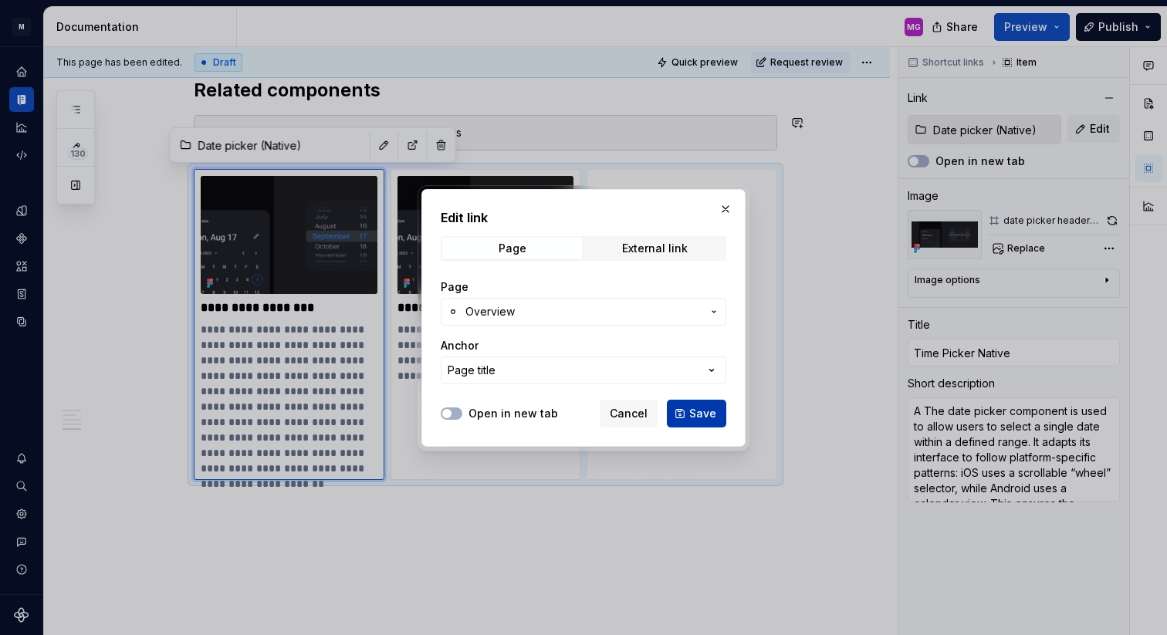
click at [705, 418] on span "Save" at bounding box center [702, 413] width 27 height 15
type textarea "*"
type input "Time picker (Native) / Overview"
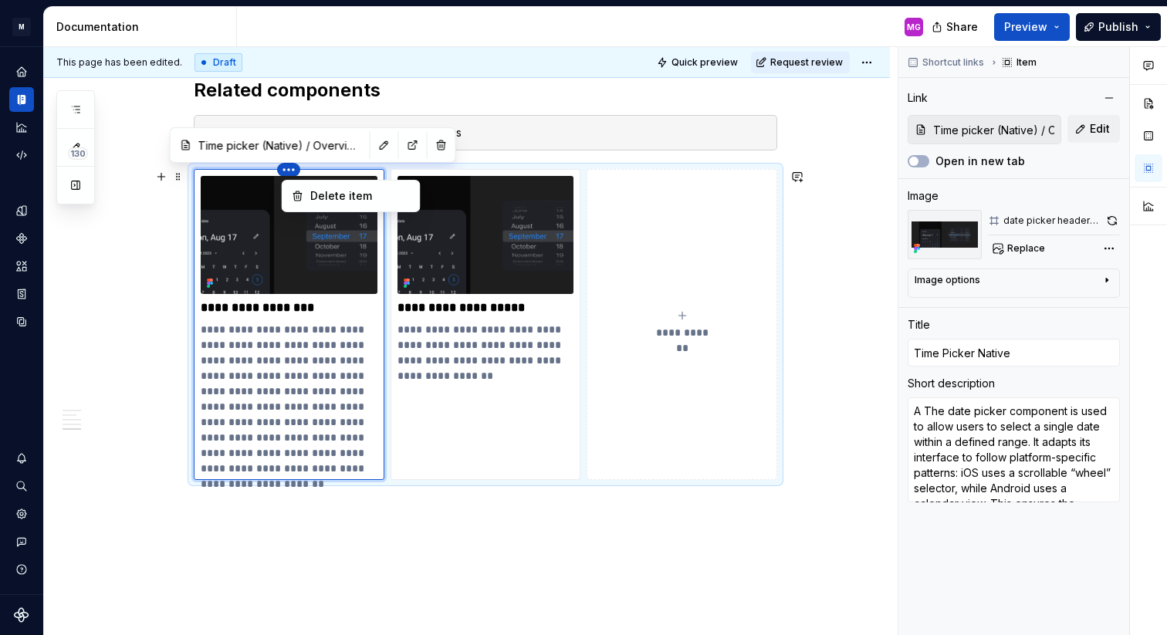
click at [291, 167] on html "M MB.OS Mobile Design System MG Dataset Mercedes-Benz 2.0 Documentation MG Shar…" at bounding box center [583, 317] width 1167 height 635
click at [325, 193] on div "Delete item" at bounding box center [360, 195] width 100 height 15
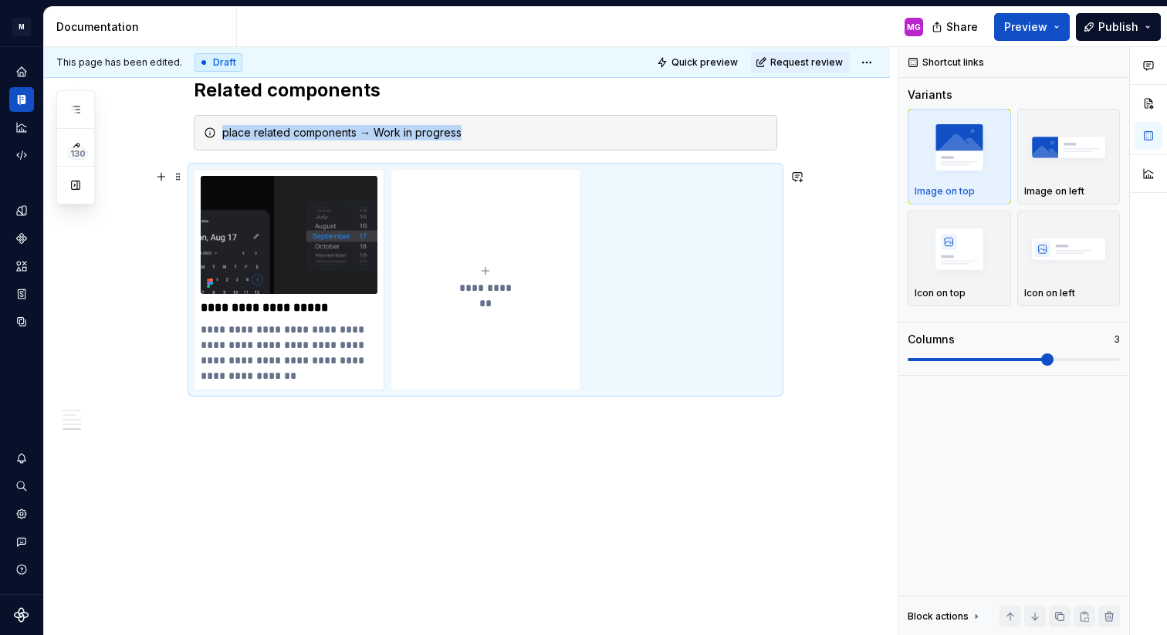
click at [492, 268] on icon "submit" at bounding box center [485, 271] width 12 height 12
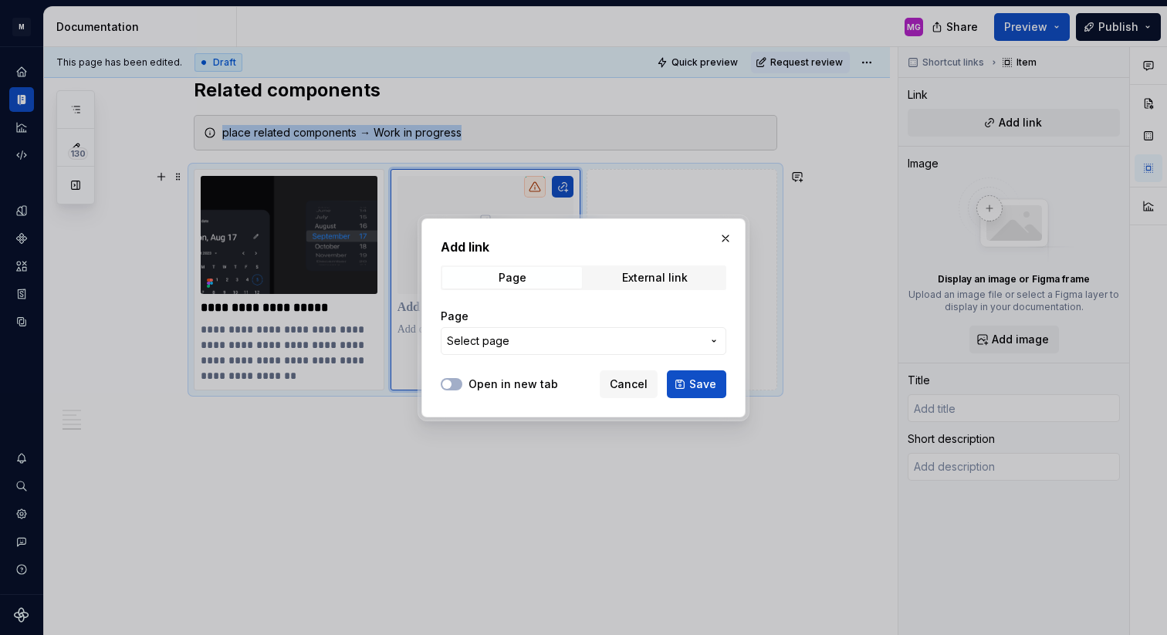
type textarea "*"
click at [512, 337] on span "Select page" at bounding box center [574, 340] width 255 height 15
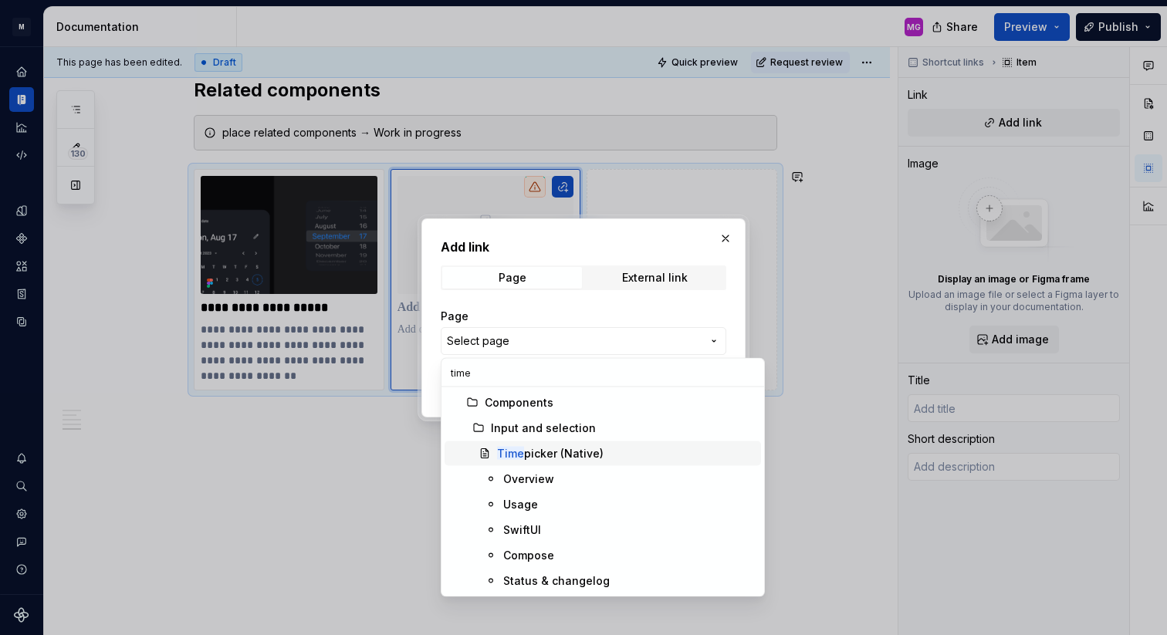
type input "time"
click at [534, 451] on div "Time picker (Native)" at bounding box center [550, 453] width 106 height 15
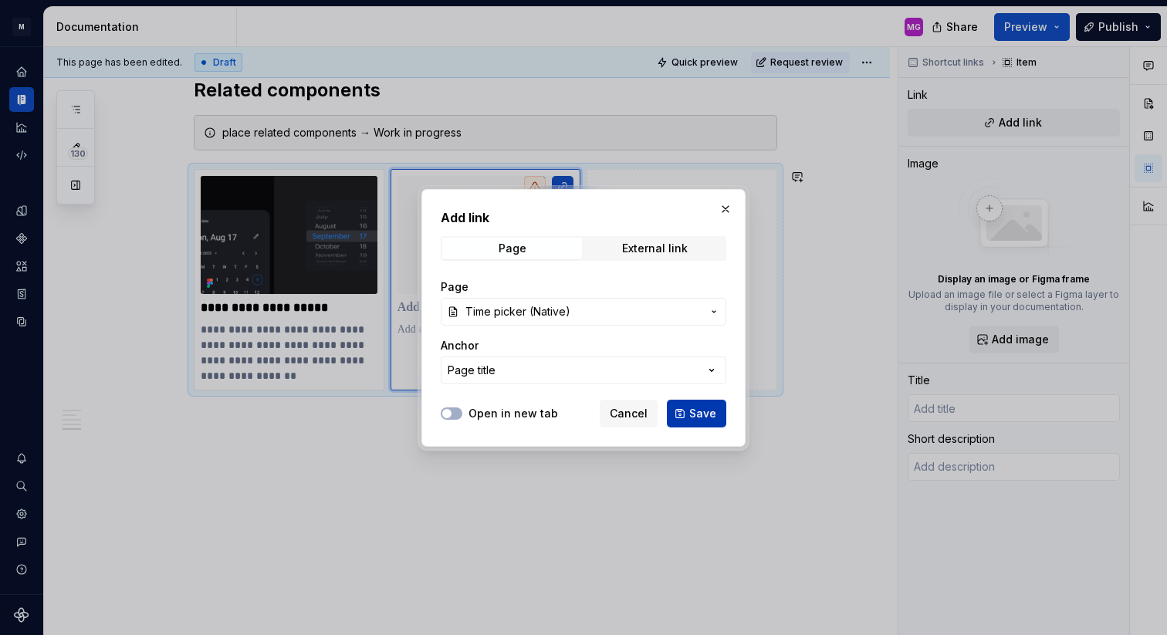
click at [695, 414] on span "Save" at bounding box center [702, 413] width 27 height 15
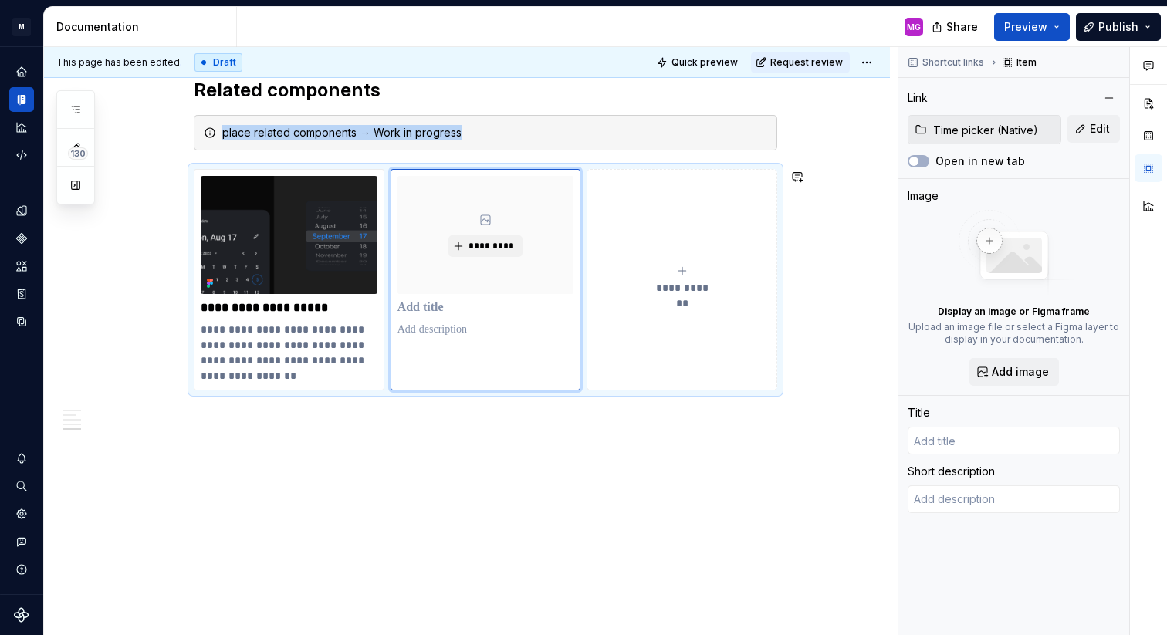
type textarea "*"
type input "Time picker (Native)"
type textarea "The Native Time Picker from the OS (iOS & Android) is used for selecting specif…"
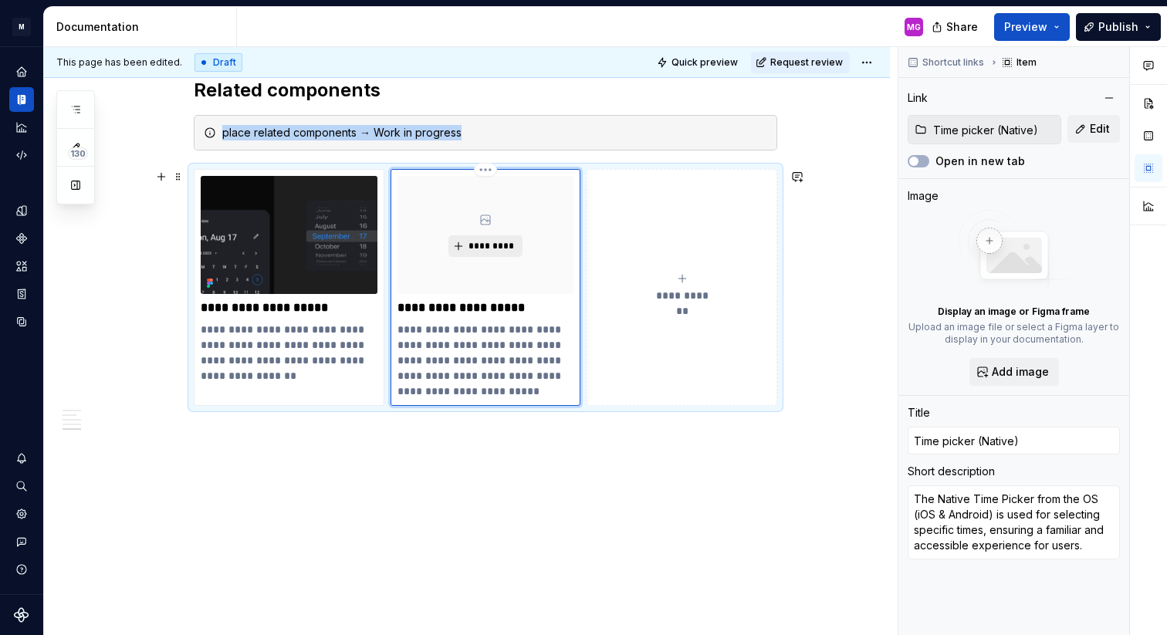
click at [497, 241] on span "*********" at bounding box center [491, 246] width 47 height 12
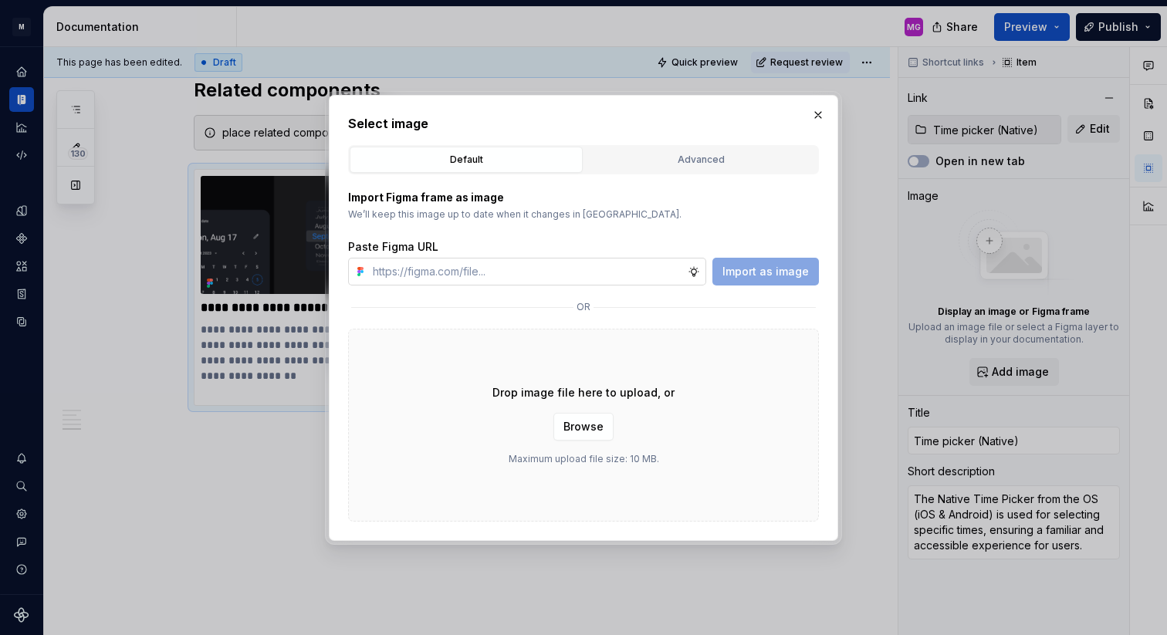
type textarea "*"
type input "[URL][DOMAIN_NAME]"
click at [738, 269] on span "Import as image" at bounding box center [765, 271] width 86 height 15
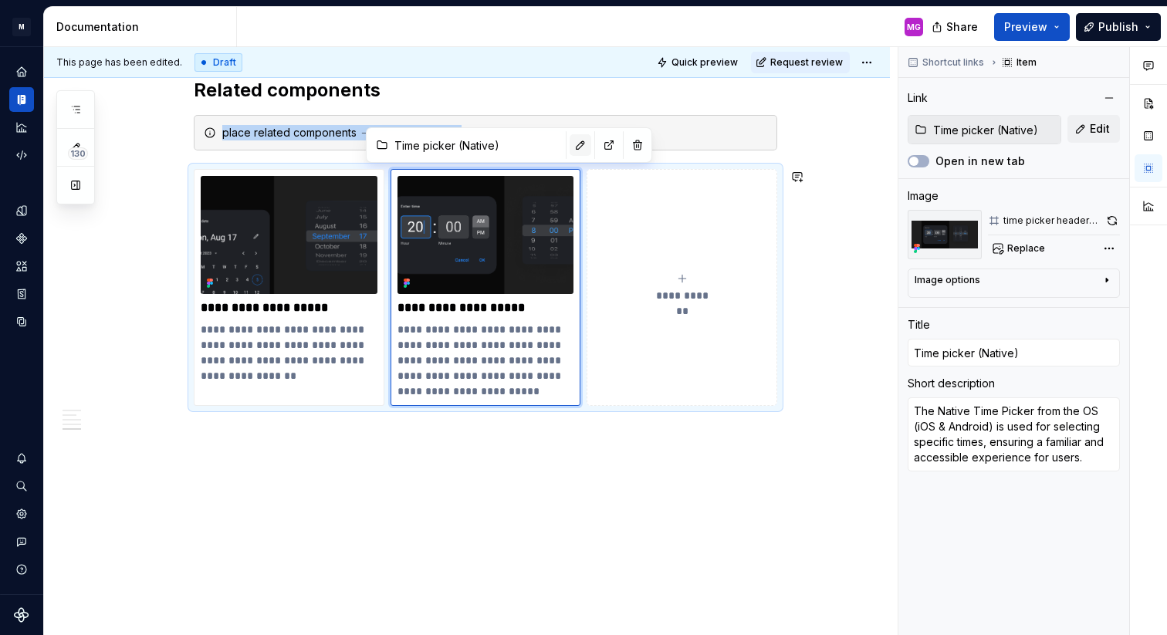
click at [570, 144] on button "button" at bounding box center [581, 145] width 22 height 22
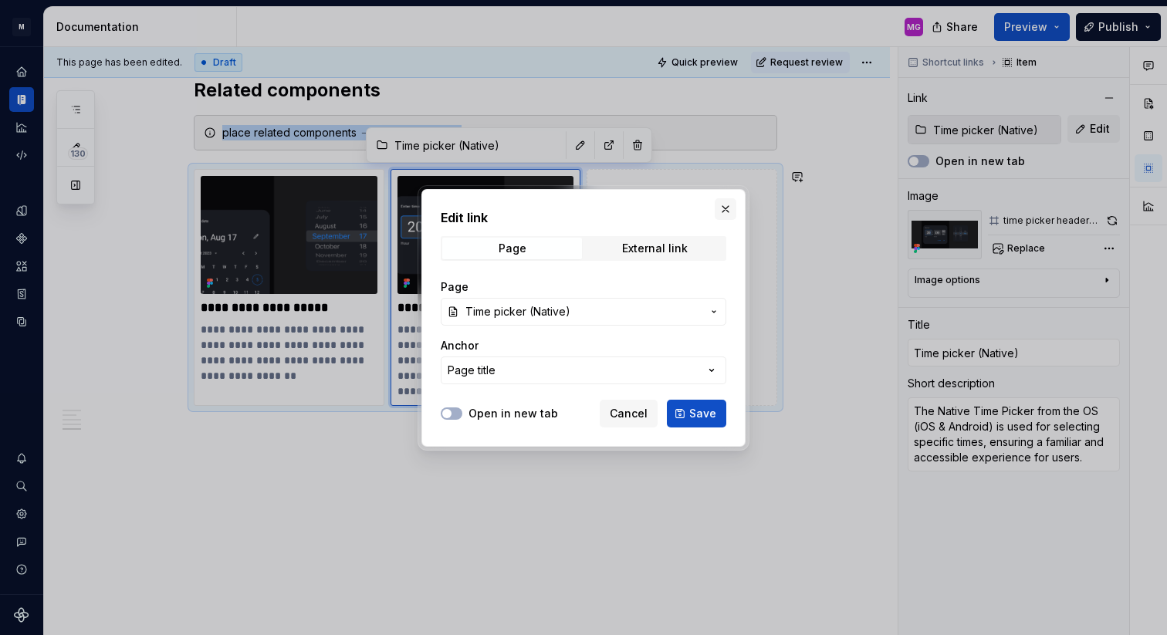
click at [722, 207] on button "button" at bounding box center [726, 209] width 22 height 22
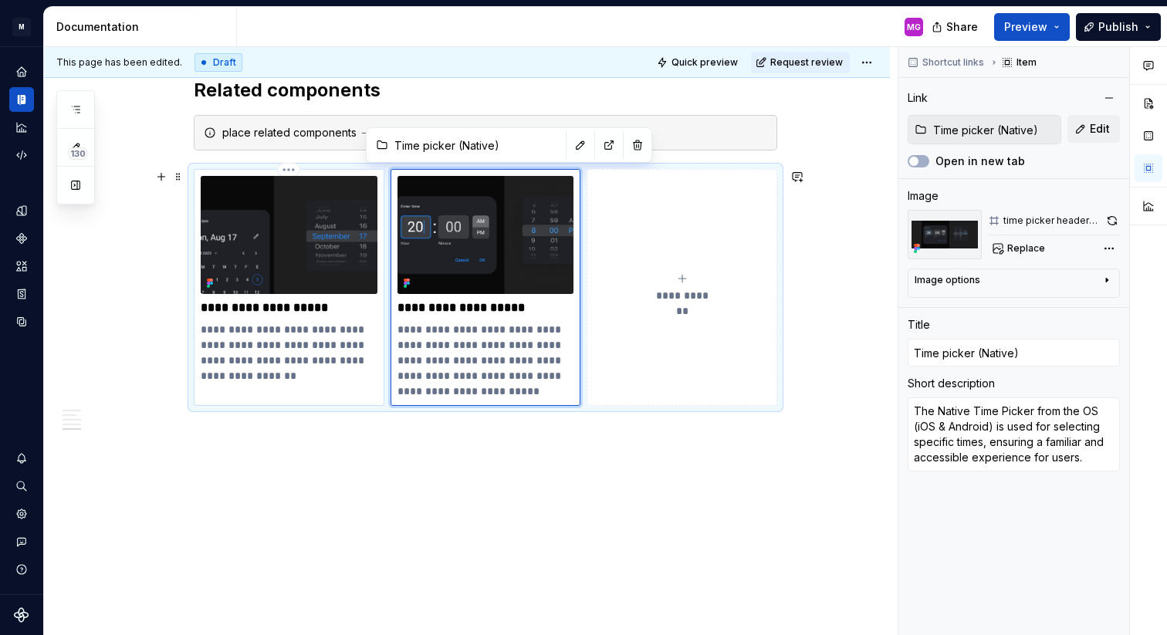
click at [340, 307] on p "**********" at bounding box center [289, 307] width 177 height 15
type textarea "*"
type input "Date picker (Native)"
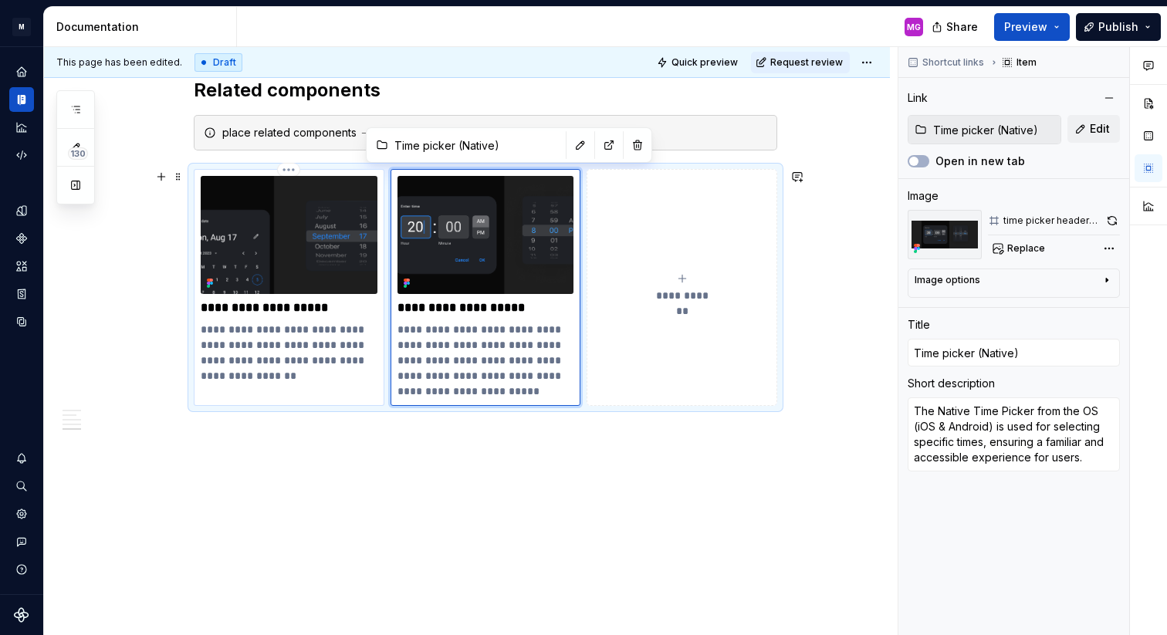
type textarea "Native date picker from the OS - iOs & Android.  A date picker allows the user …"
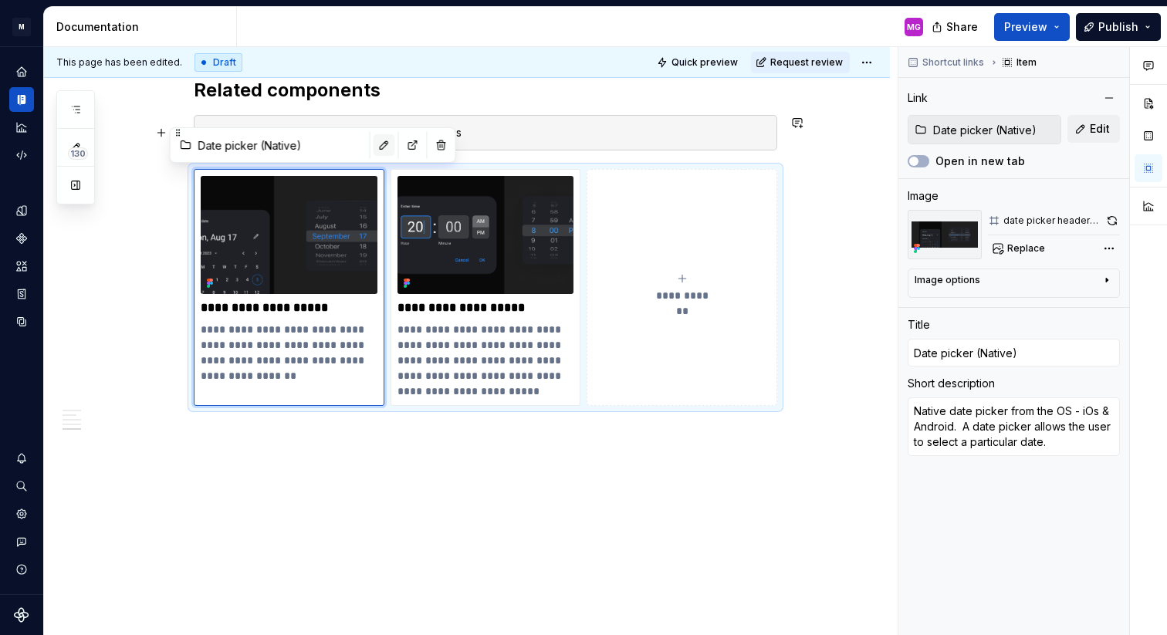
click at [374, 141] on button "button" at bounding box center [385, 145] width 22 height 22
type textarea "*"
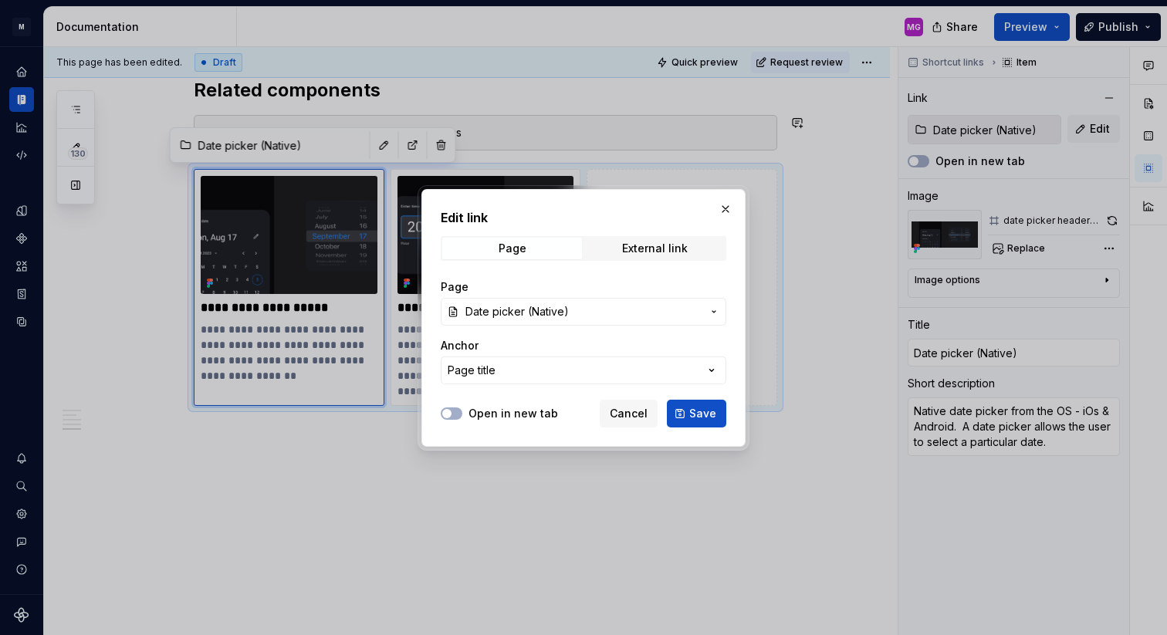
click at [554, 316] on span "Date picker (Native)" at bounding box center [516, 311] width 103 height 15
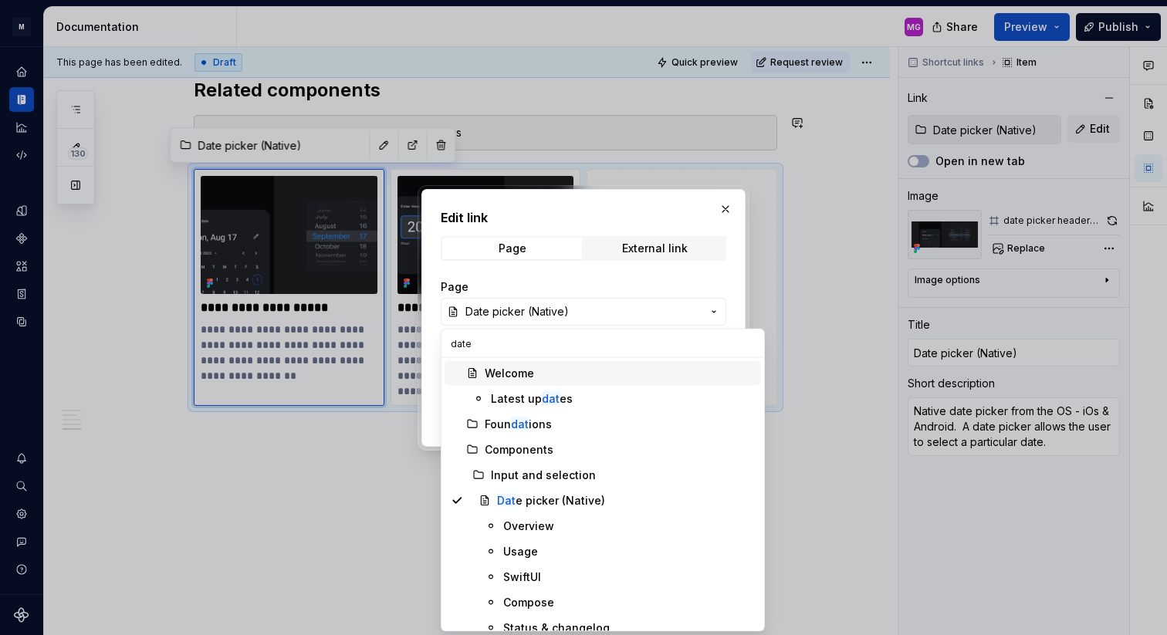
type input "date"
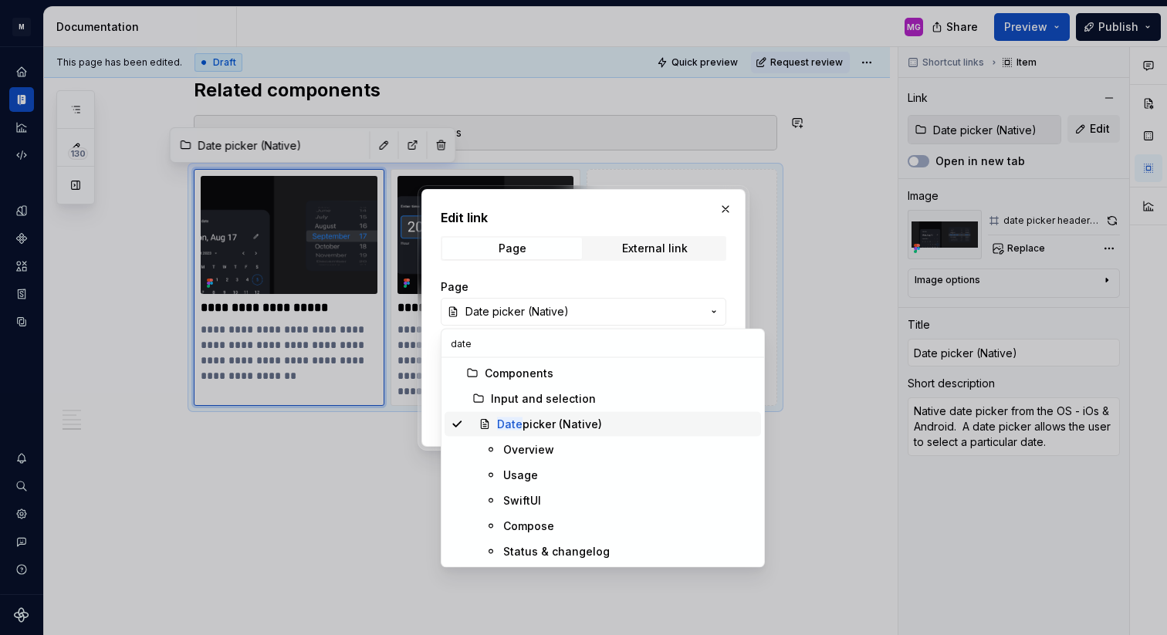
click at [549, 418] on div "Date picker (Native)" at bounding box center [549, 424] width 105 height 15
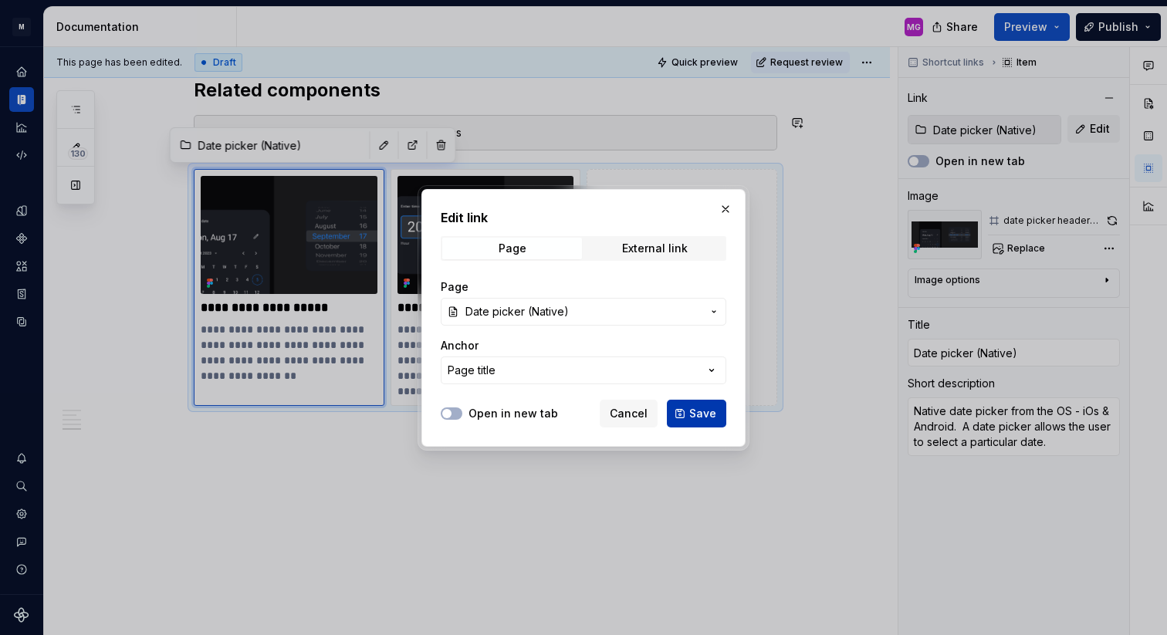
click at [704, 419] on span "Save" at bounding box center [702, 413] width 27 height 15
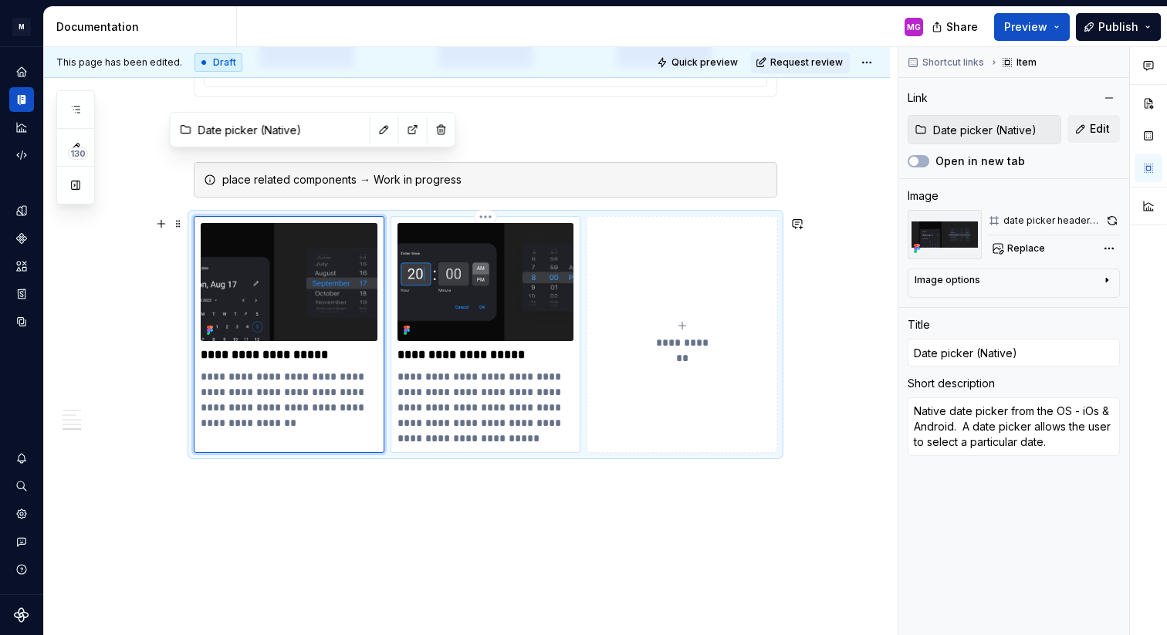
scroll to position [2429, 0]
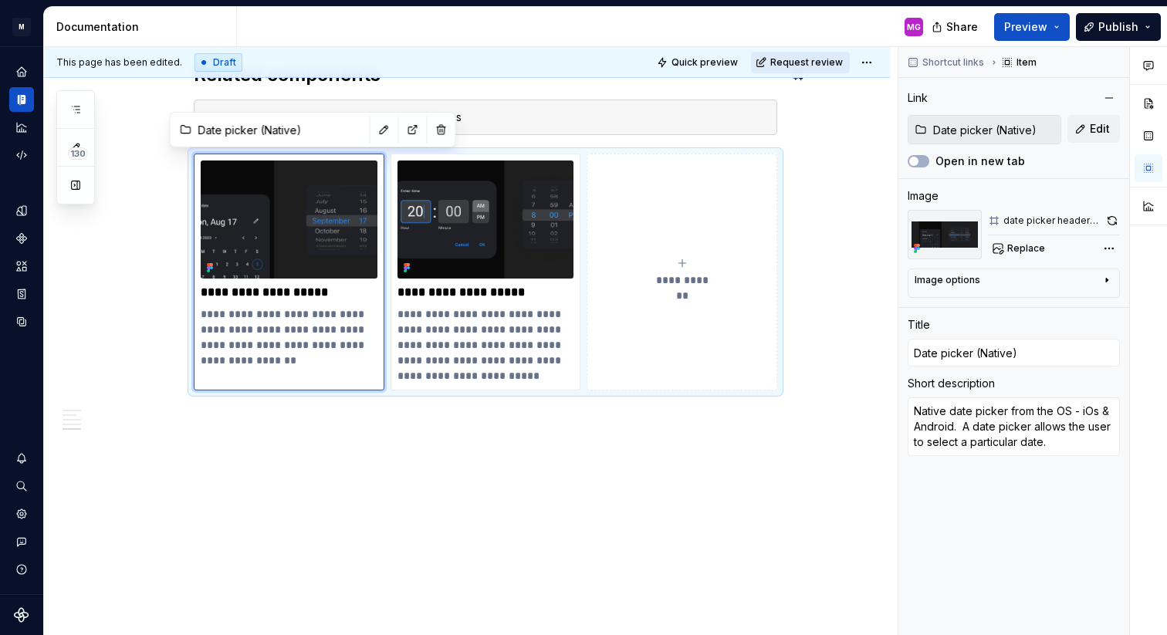
click at [830, 66] on span "Request review" at bounding box center [806, 62] width 73 height 12
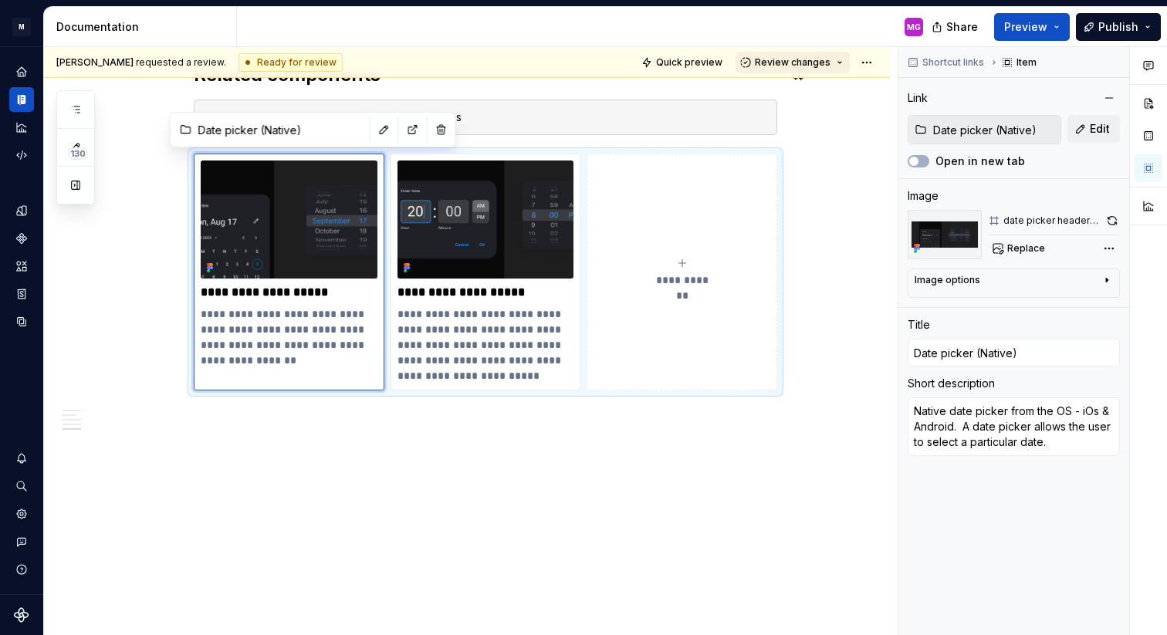
click at [818, 67] on span "Review changes" at bounding box center [793, 62] width 76 height 12
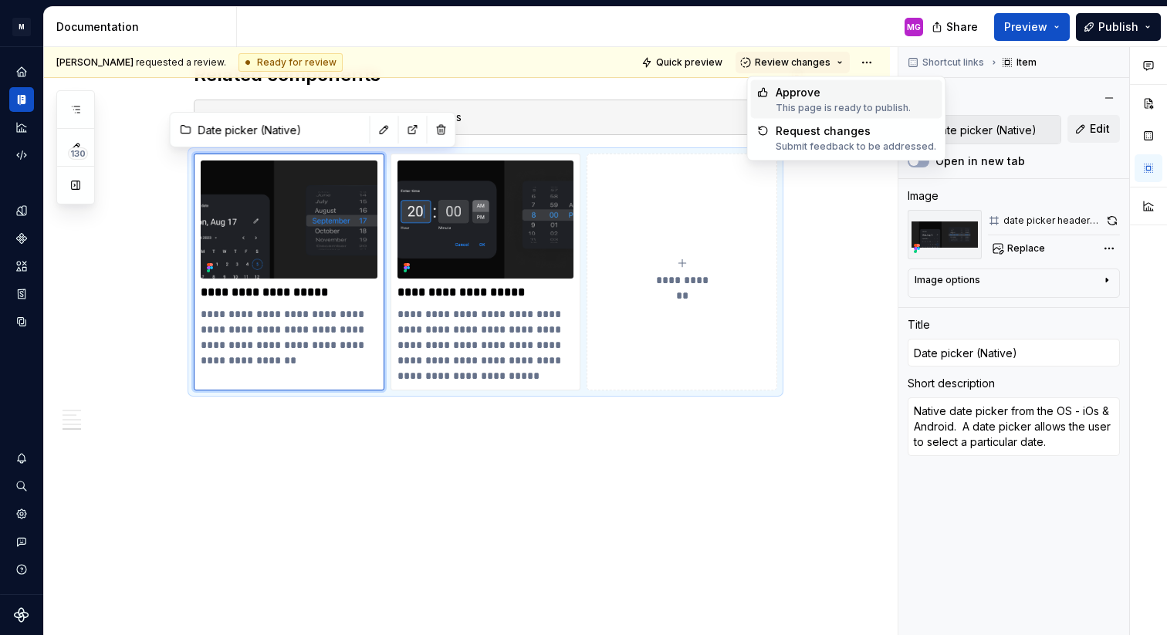
click at [813, 94] on div "Approve" at bounding box center [843, 92] width 135 height 15
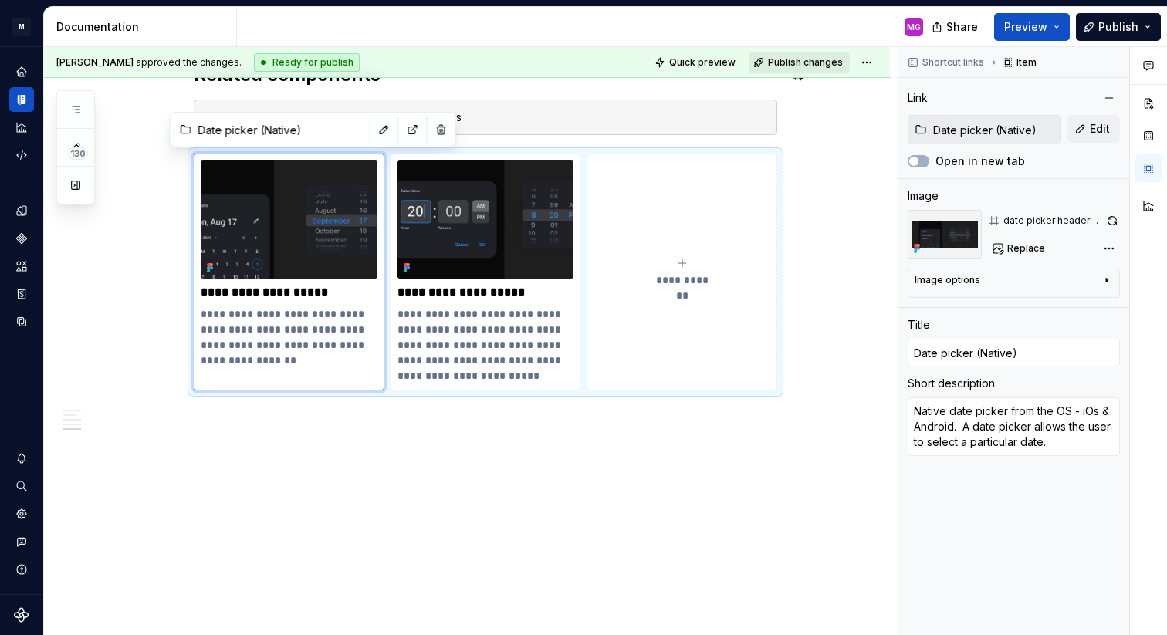
click at [821, 65] on span "Publish changes" at bounding box center [805, 62] width 75 height 12
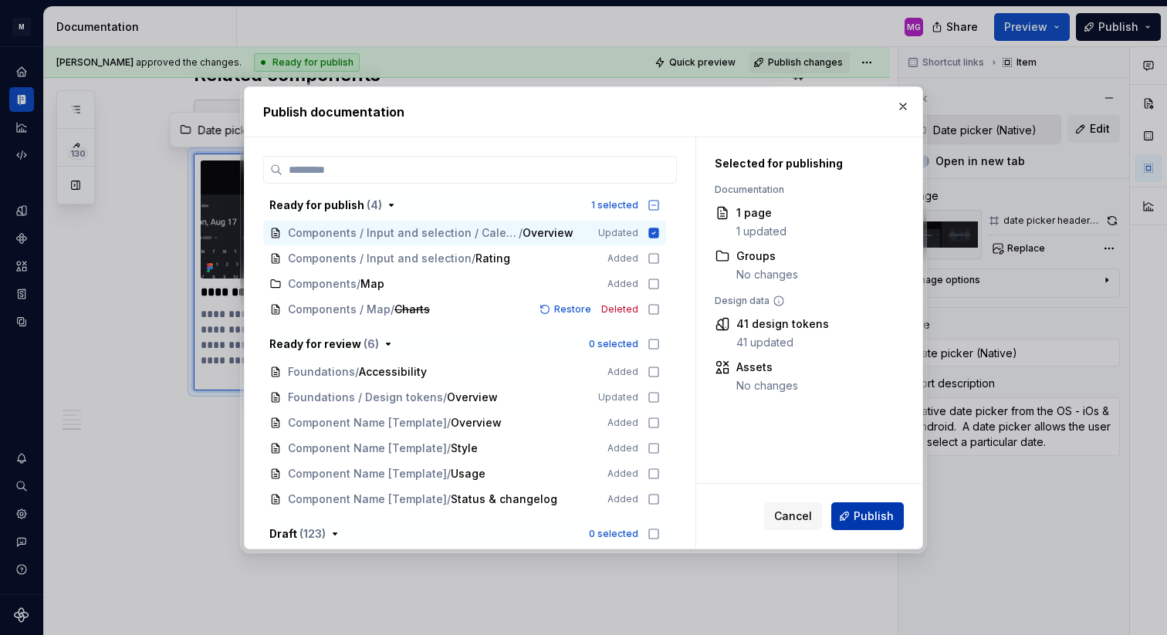
click at [857, 517] on span "Publish" at bounding box center [874, 516] width 40 height 15
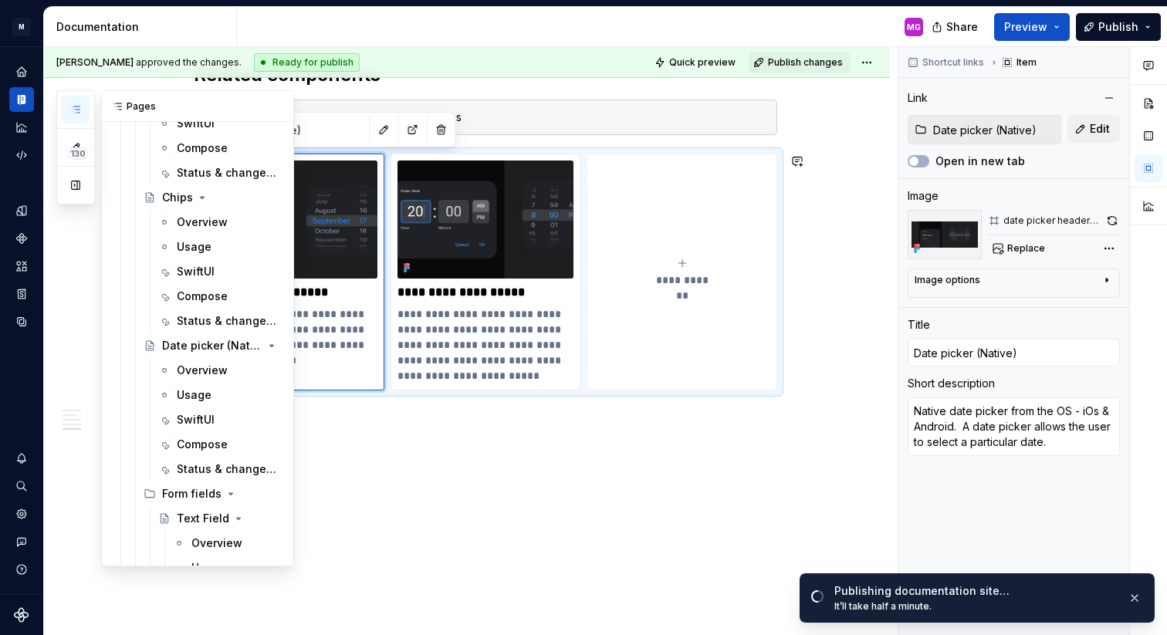
scroll to position [730, 0]
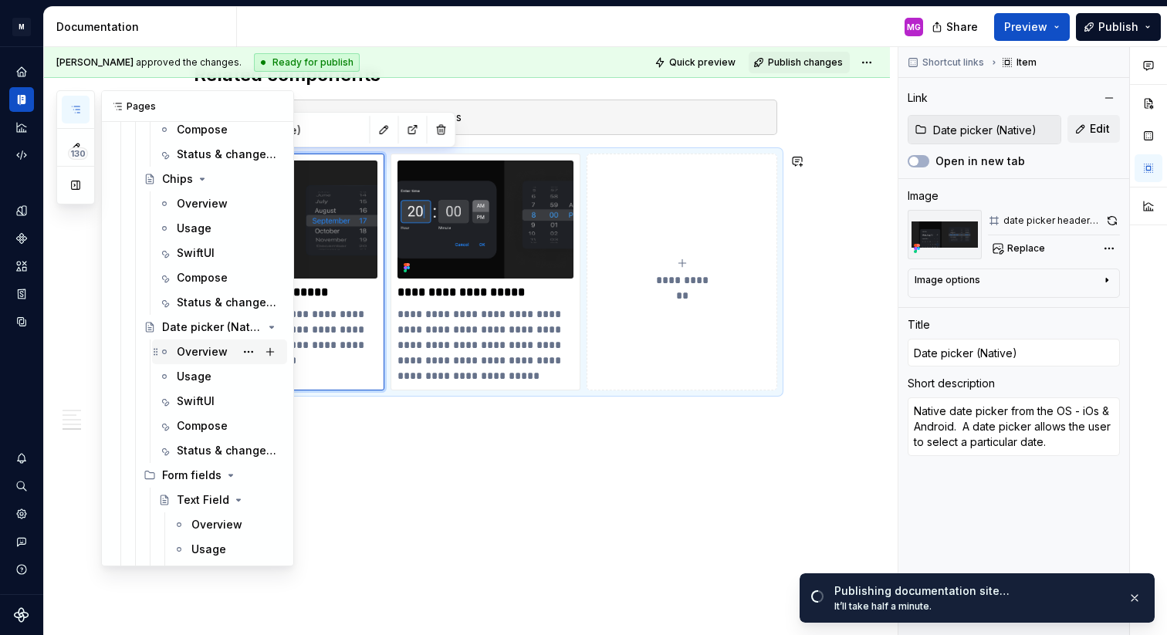
click at [208, 347] on div "Overview" at bounding box center [202, 351] width 51 height 15
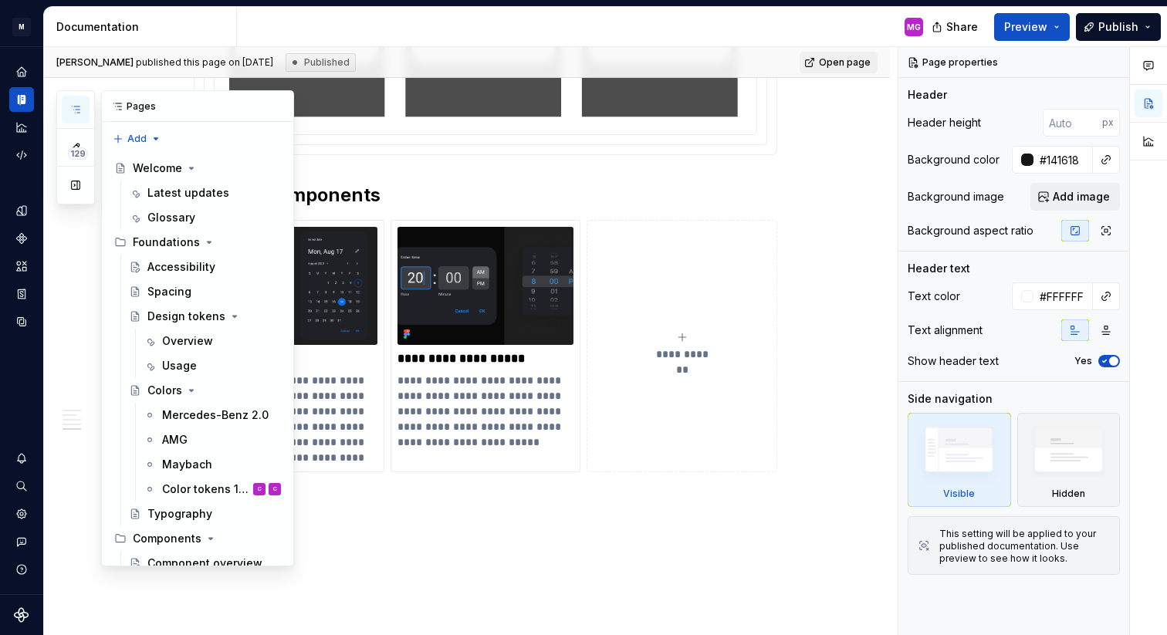
click at [81, 112] on icon "button" at bounding box center [75, 109] width 12 height 12
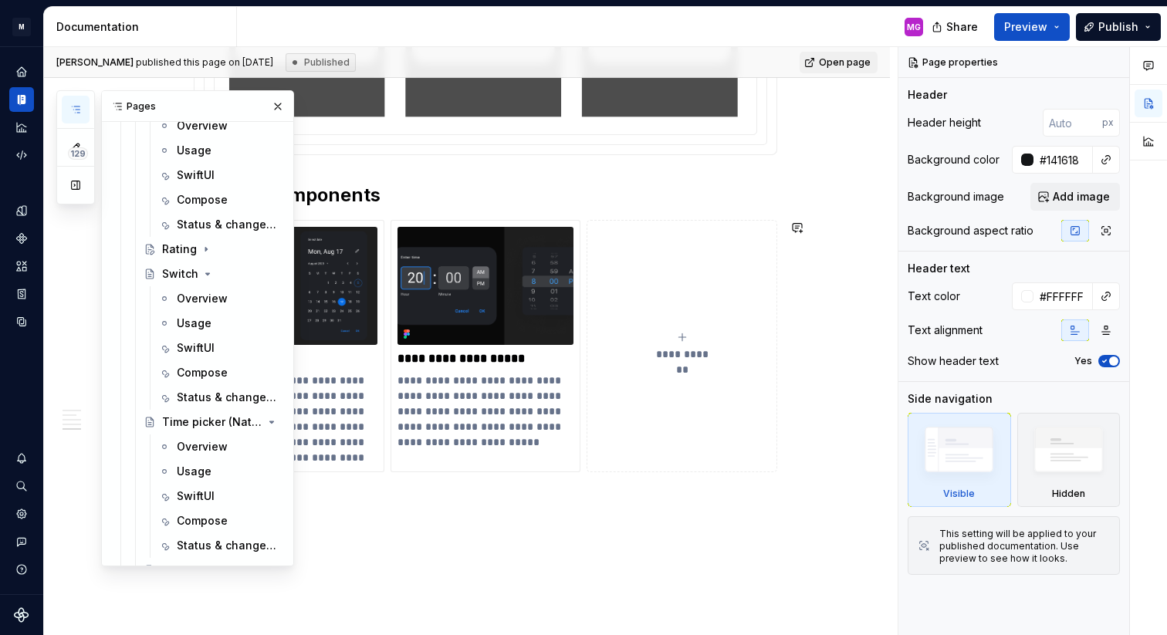
scroll to position [1579, 0]
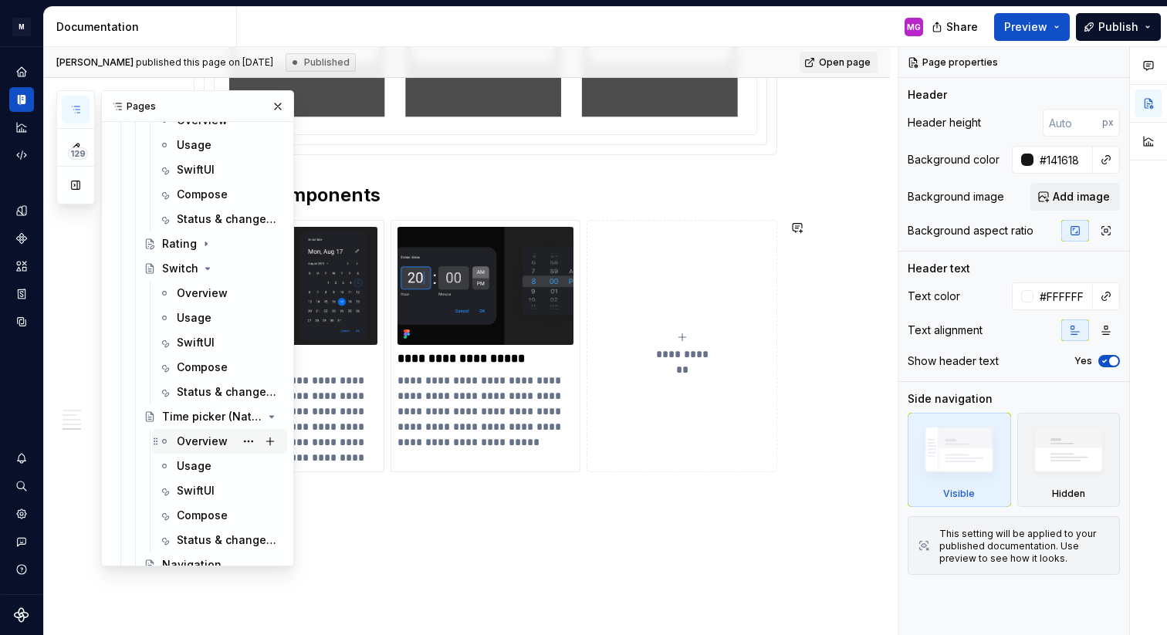
click at [205, 435] on div "Overview" at bounding box center [202, 441] width 51 height 15
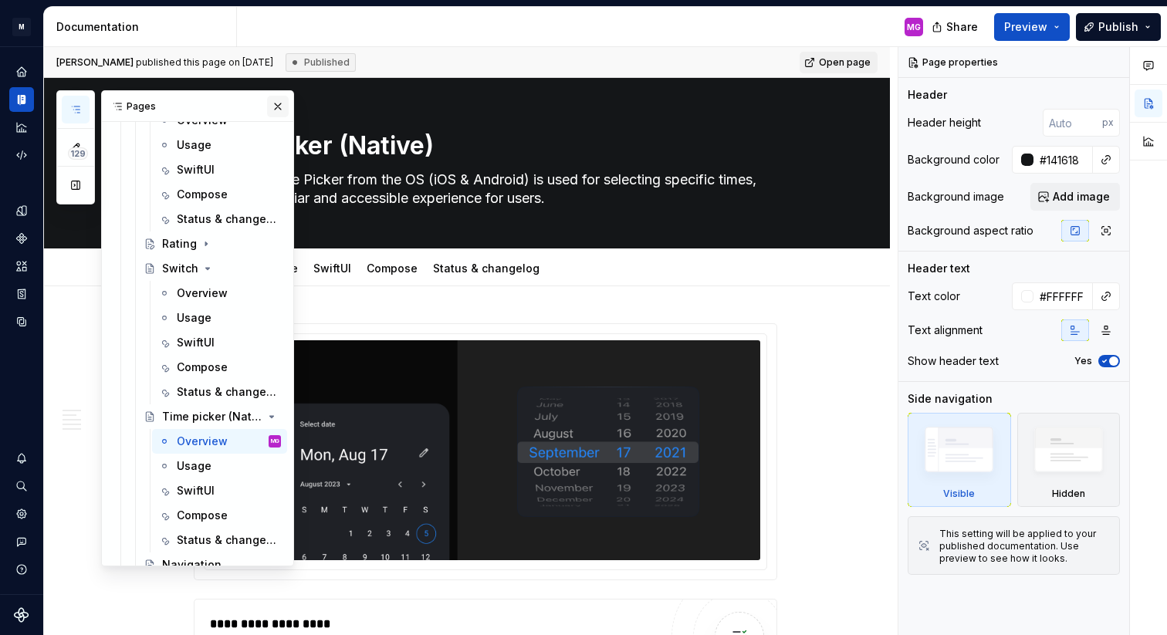
click at [279, 102] on button "button" at bounding box center [278, 107] width 22 height 22
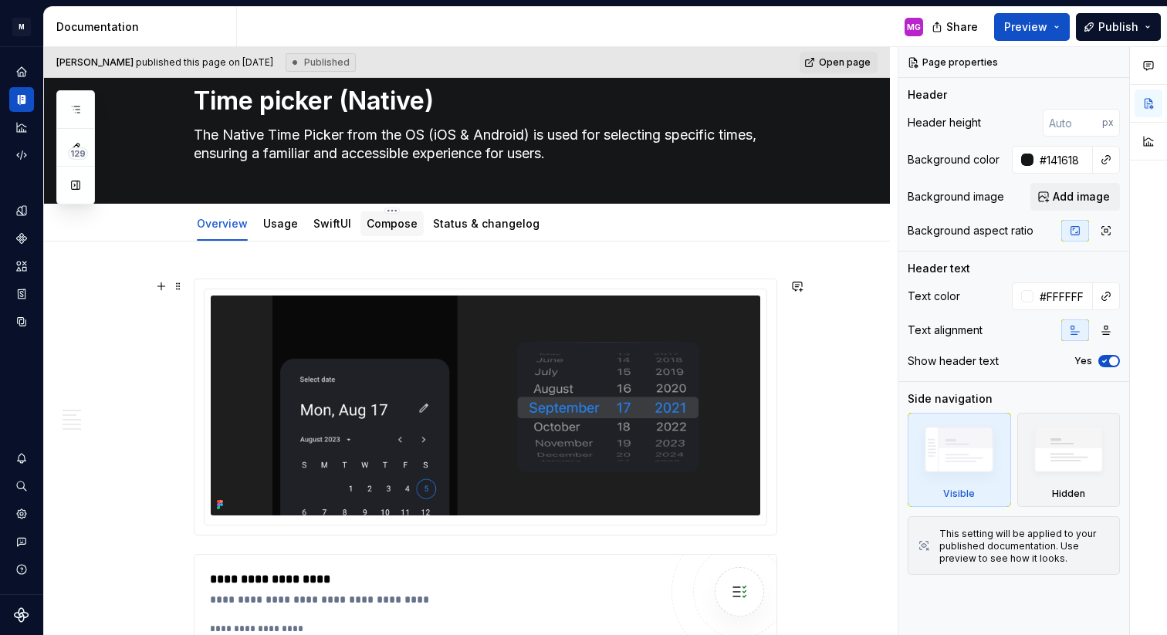
scroll to position [47, 0]
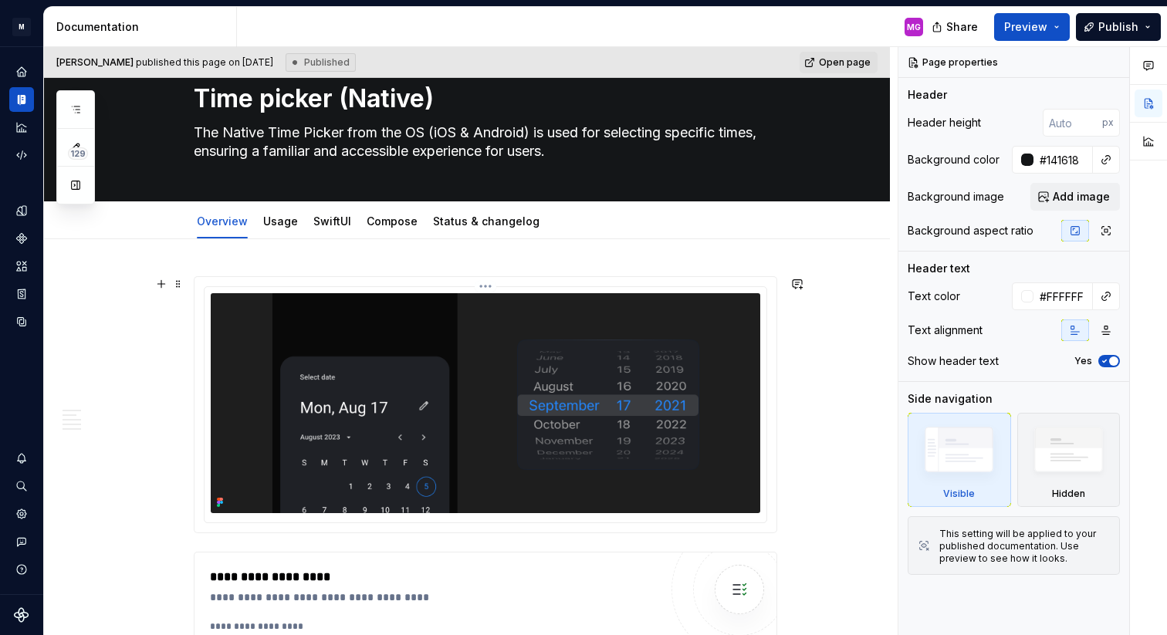
click at [691, 334] on img at bounding box center [485, 403] width 549 height 220
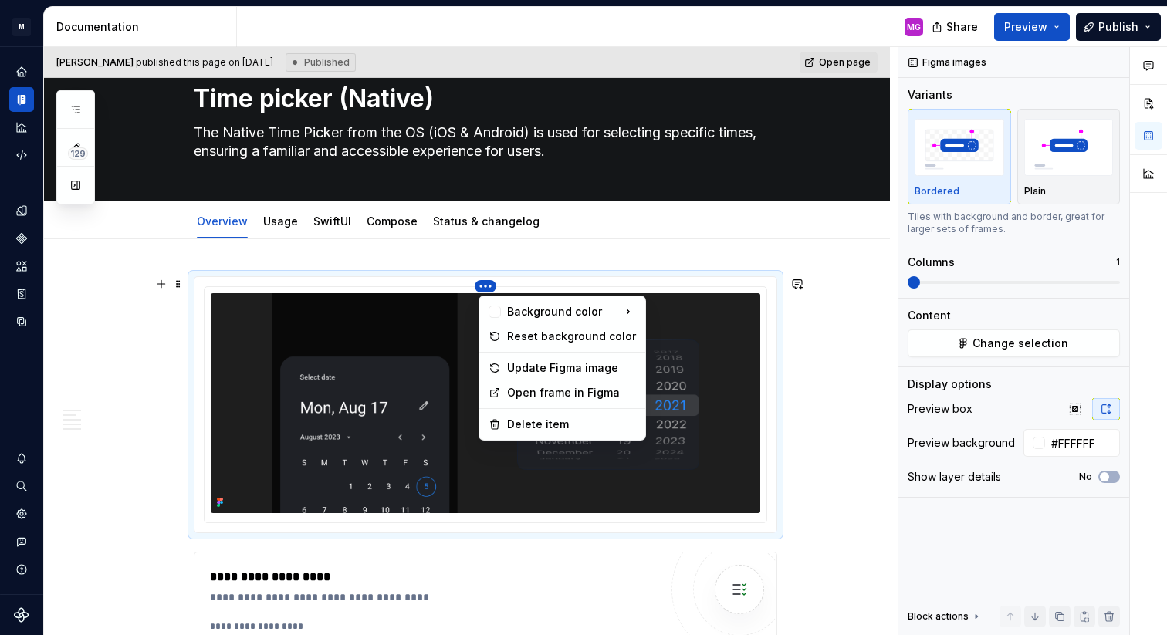
click at [491, 283] on html "M MB.OS Mobile Design System MG Dataset Mercedes-Benz 2.0 Documentation MG Shar…" at bounding box center [583, 317] width 1167 height 635
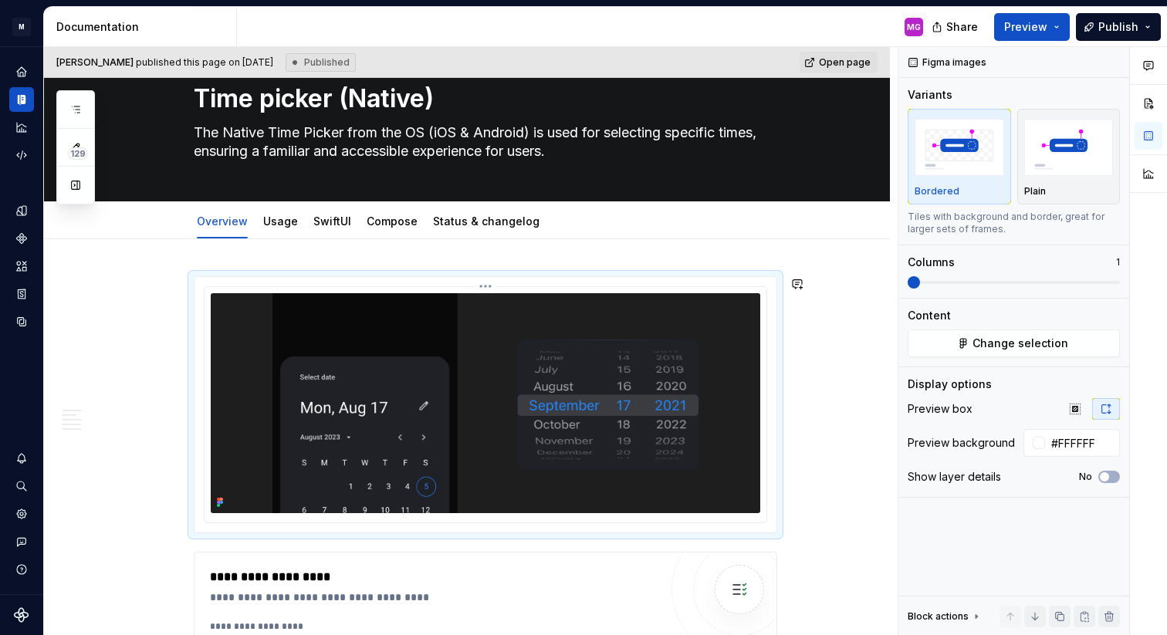
click at [431, 315] on html "M MB.OS Mobile Design System MG Dataset Mercedes-Benz 2.0 Documentation MG Shar…" at bounding box center [583, 317] width 1167 height 635
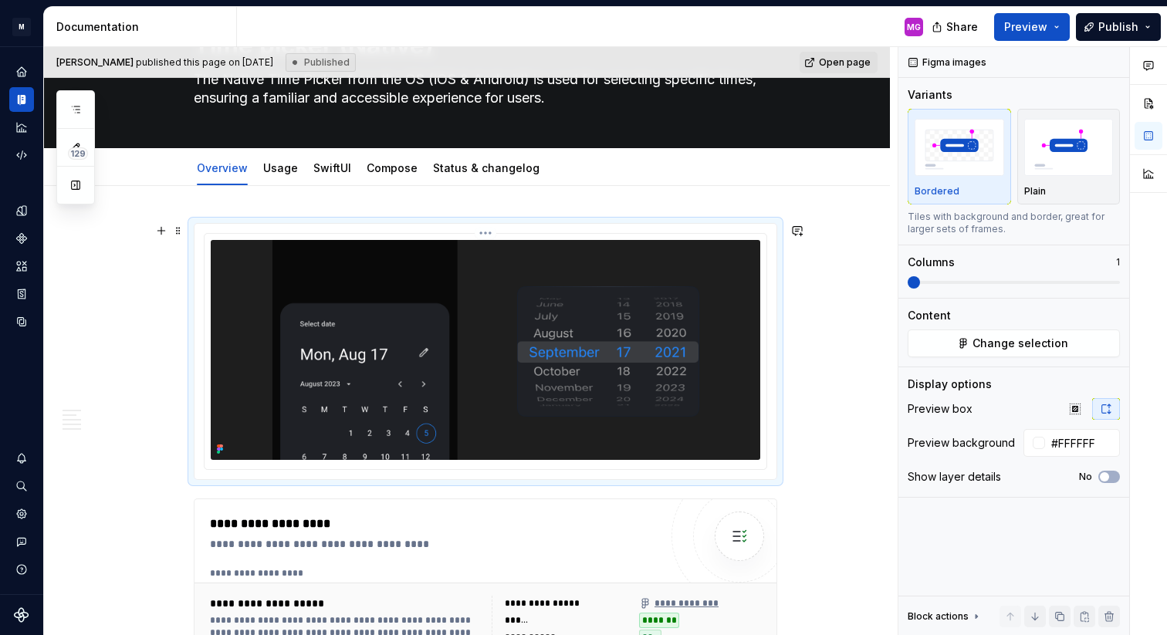
scroll to position [101, 0]
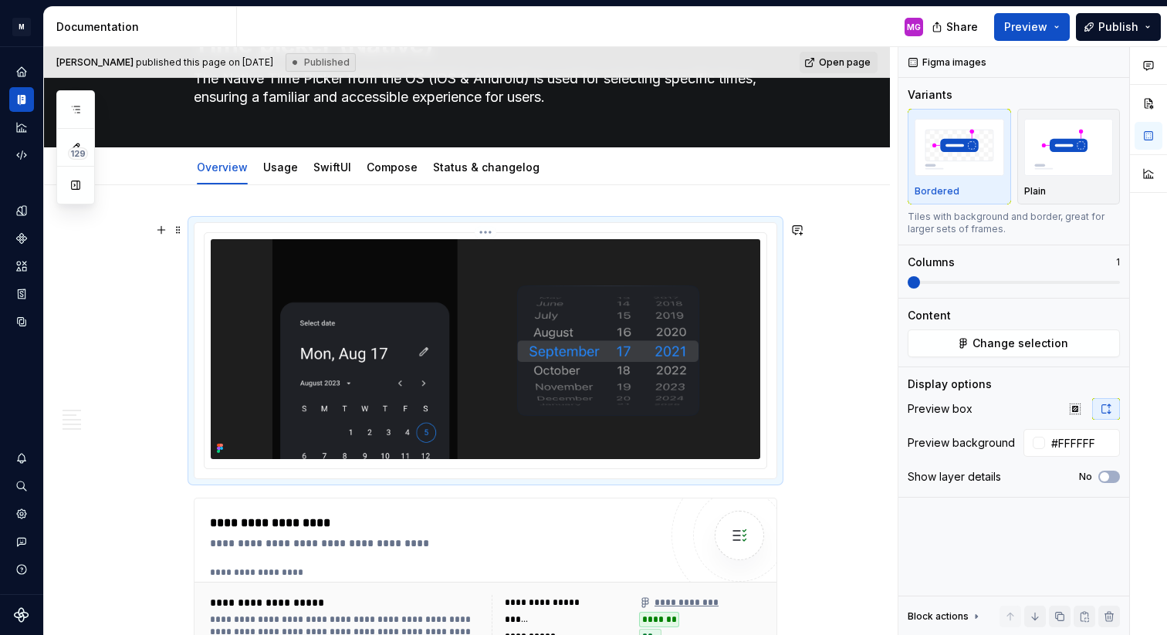
click at [609, 351] on img at bounding box center [485, 349] width 549 height 220
click at [663, 276] on img at bounding box center [485, 349] width 549 height 220
click at [754, 268] on img at bounding box center [485, 349] width 549 height 220
click at [1119, 62] on button "button" at bounding box center [1114, 63] width 22 height 22
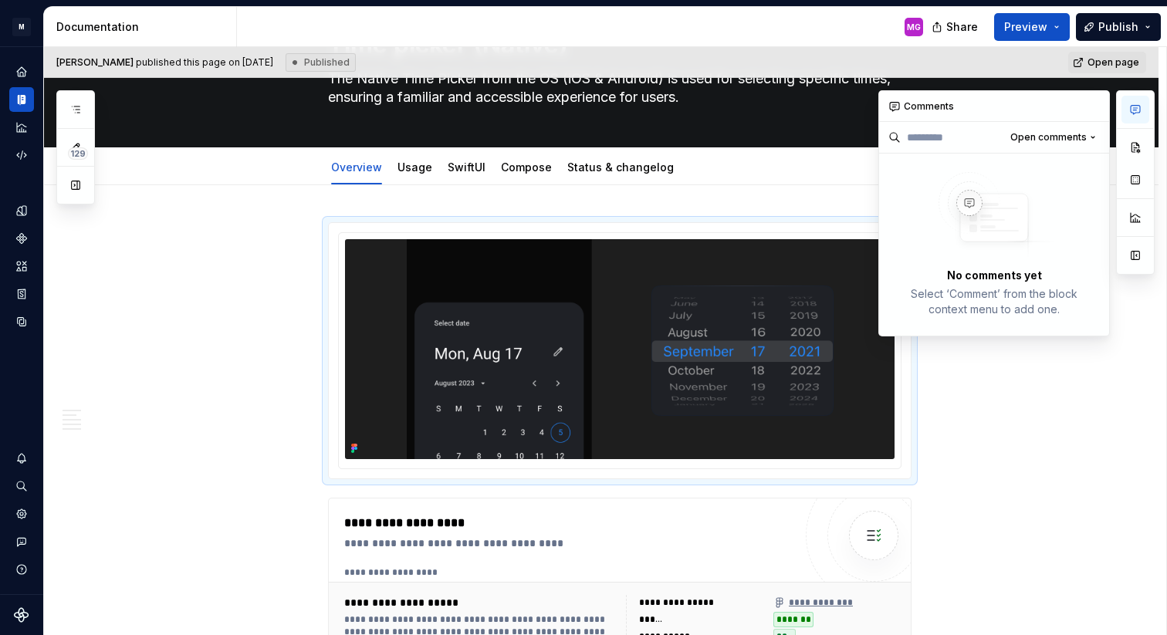
click at [1131, 107] on icon "button" at bounding box center [1135, 109] width 12 height 12
click at [743, 276] on img at bounding box center [619, 349] width 549 height 220
click at [743, 273] on img at bounding box center [619, 349] width 549 height 220
click at [1100, 101] on button "button" at bounding box center [1094, 107] width 22 height 22
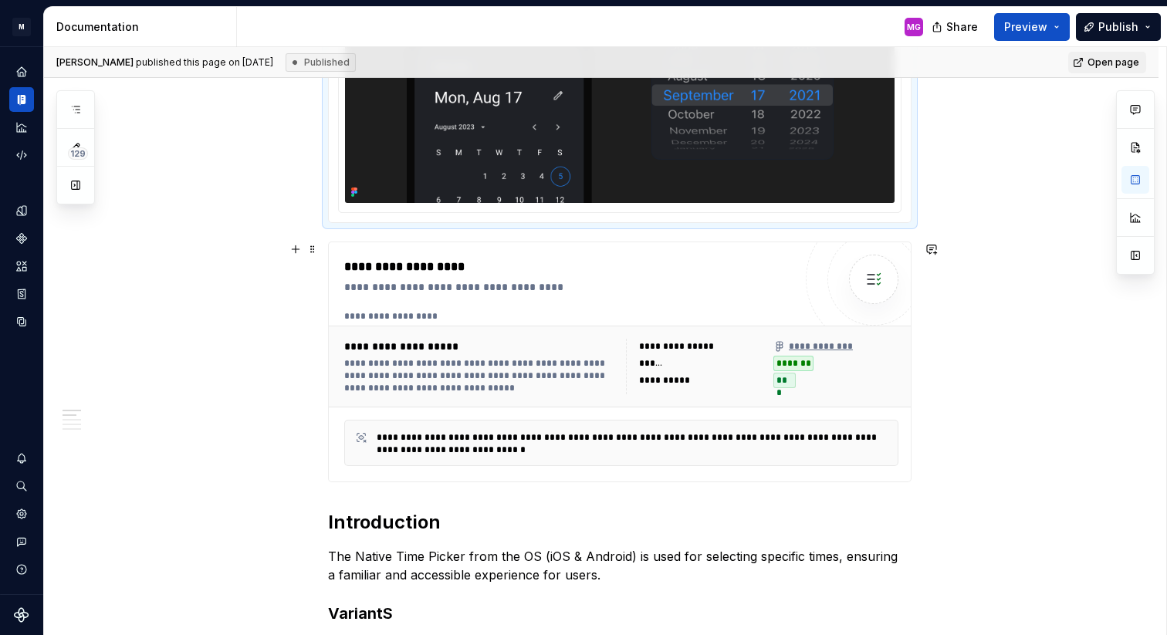
scroll to position [358, 0]
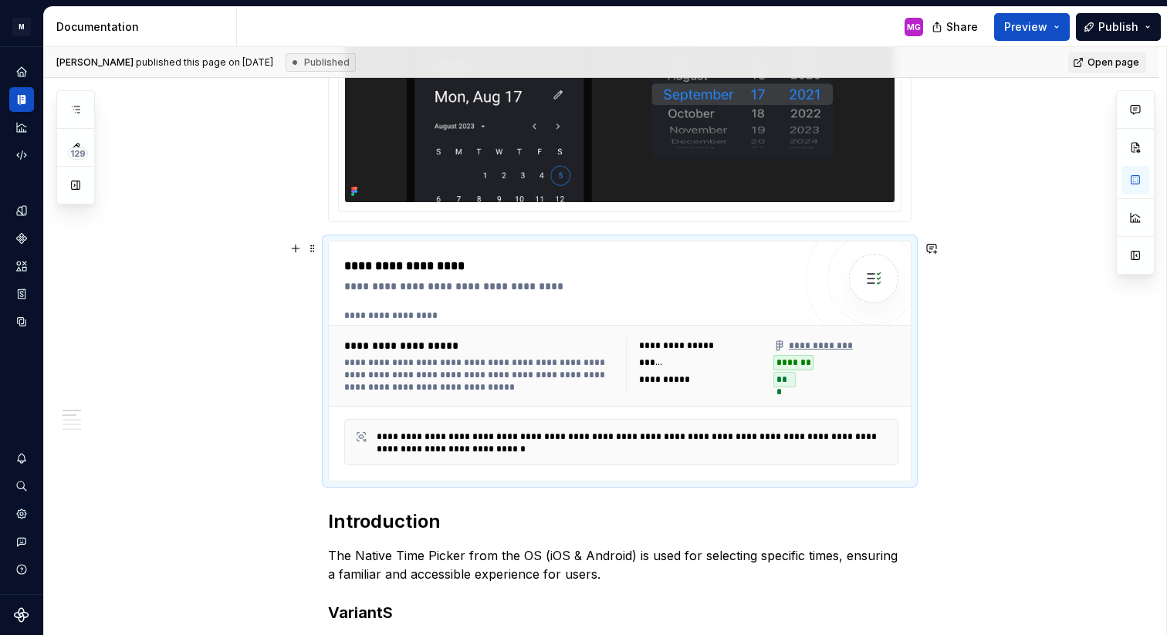
click at [646, 276] on div "**********" at bounding box center [568, 275] width 449 height 37
click at [861, 269] on div at bounding box center [873, 278] width 49 height 49
click at [790, 315] on div "**********" at bounding box center [621, 315] width 554 height 12
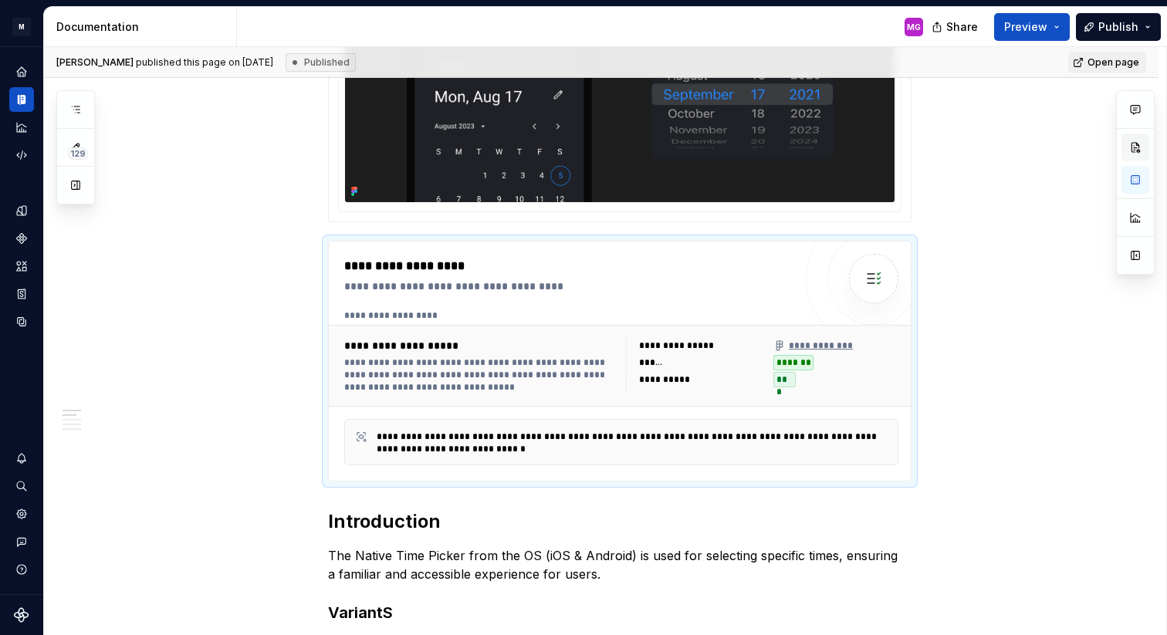
scroll to position [0, 0]
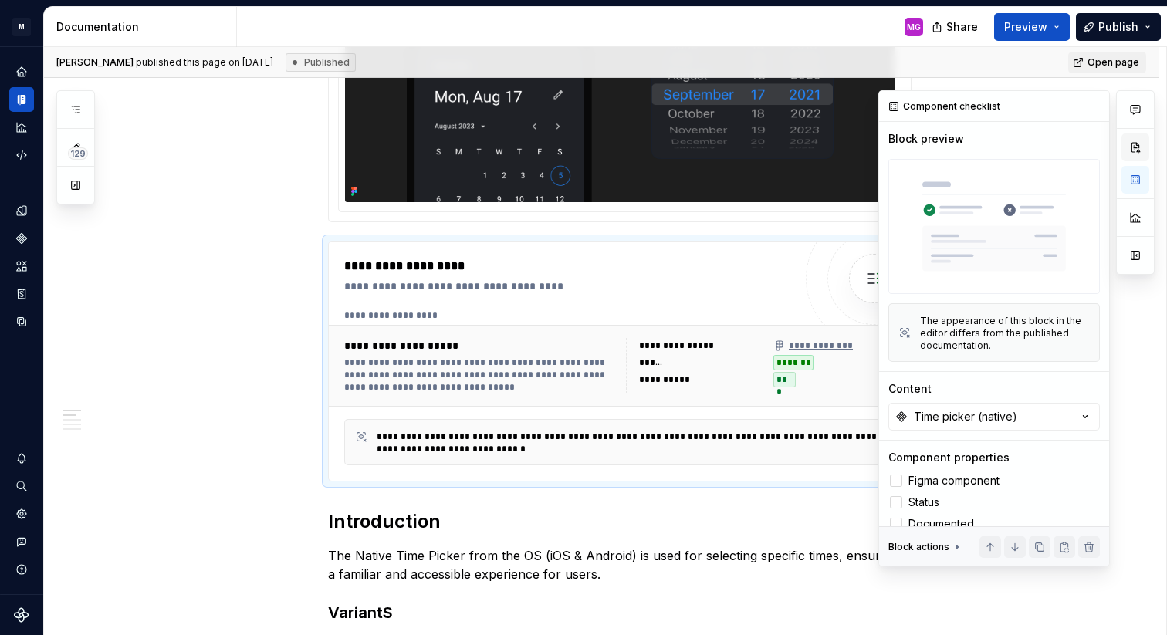
click at [1140, 150] on button "button" at bounding box center [1135, 148] width 28 height 28
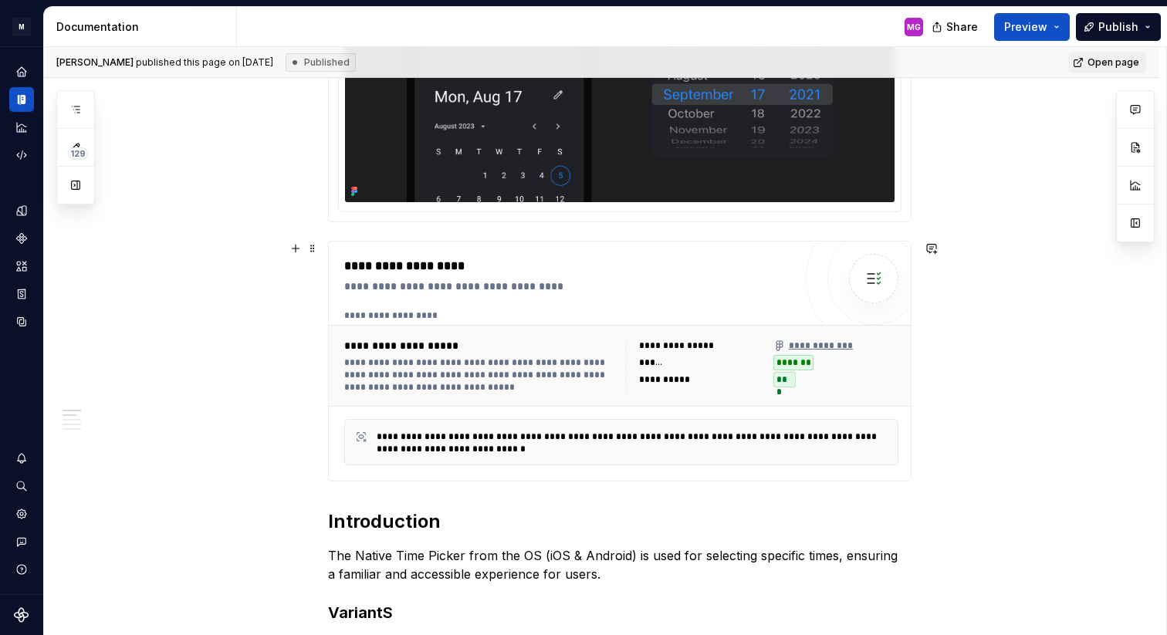
click at [666, 281] on div "**********" at bounding box center [568, 286] width 449 height 15
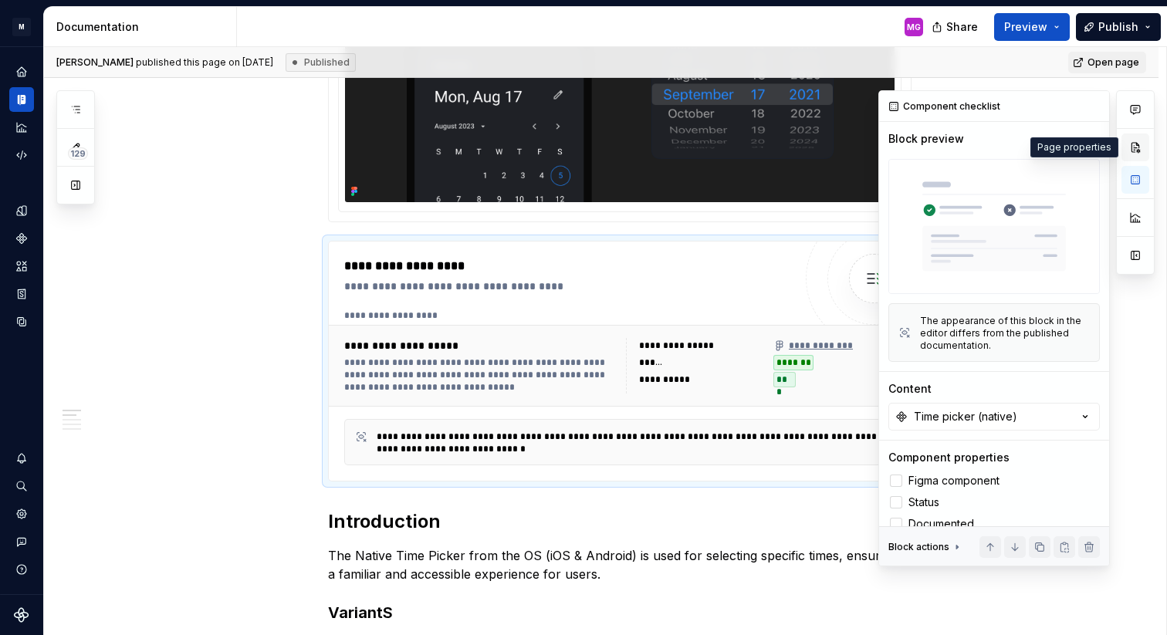
click at [1134, 150] on button "button" at bounding box center [1135, 148] width 28 height 28
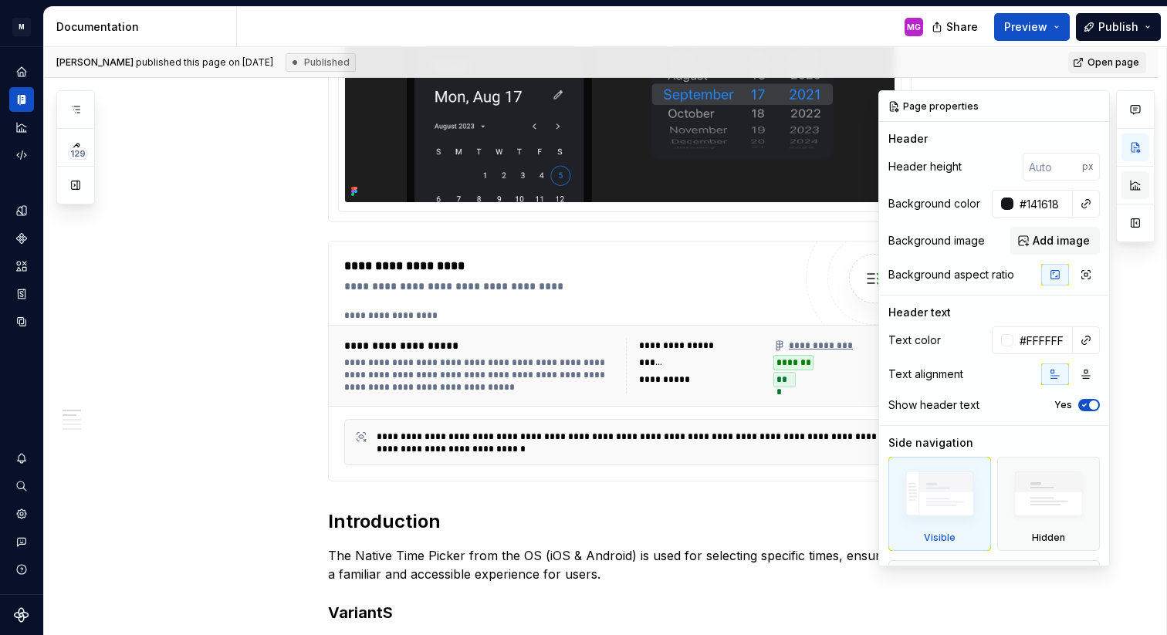
click at [1133, 193] on button "button" at bounding box center [1135, 185] width 28 height 28
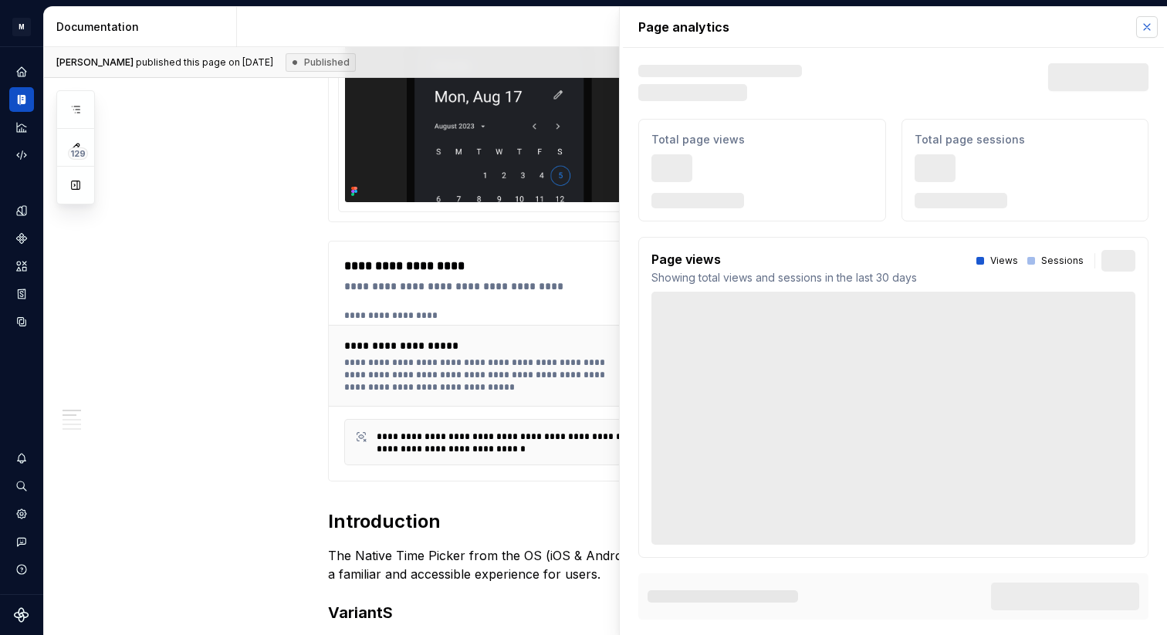
click at [1147, 23] on button "button" at bounding box center [1147, 27] width 22 height 22
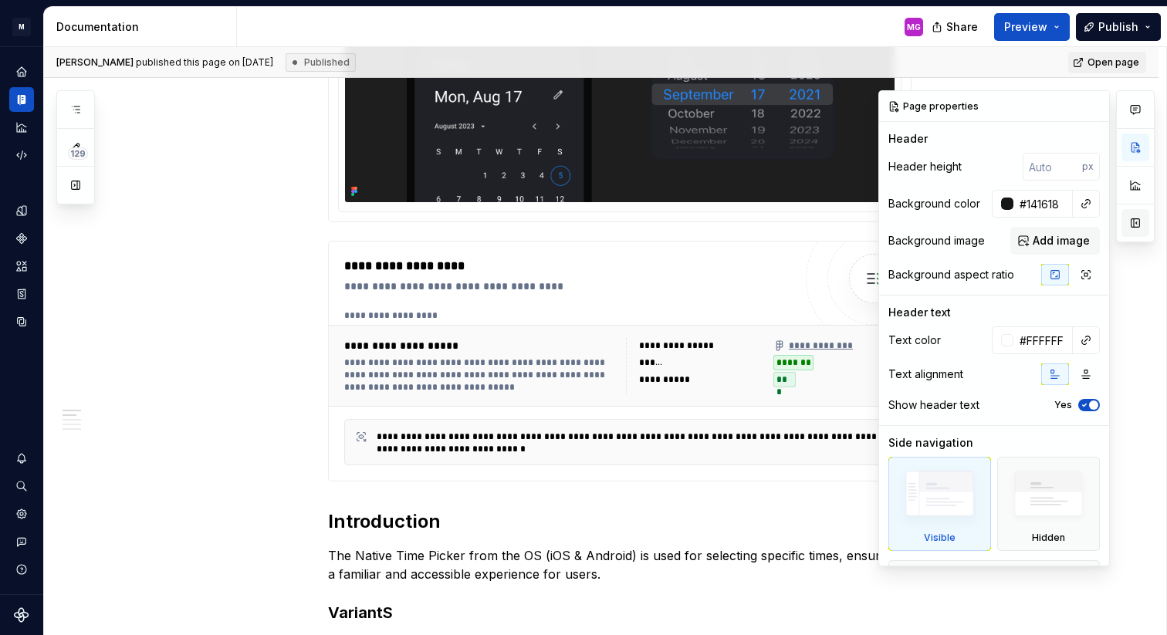
click at [1138, 222] on button "button" at bounding box center [1135, 223] width 28 height 28
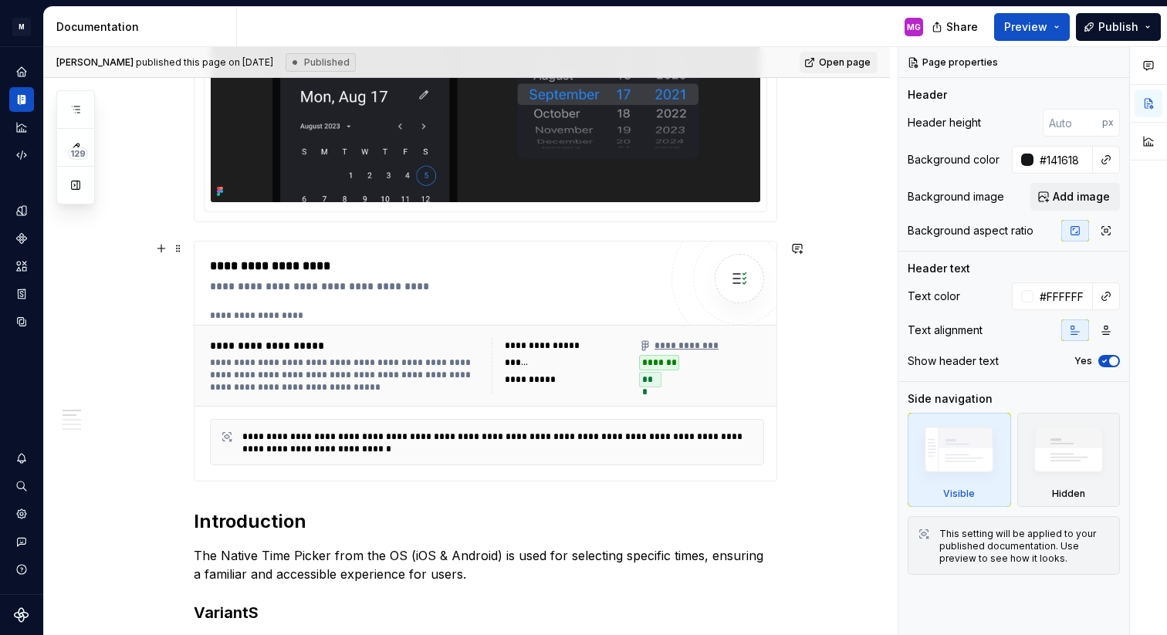
click at [571, 297] on div "**********" at bounding box center [434, 361] width 449 height 208
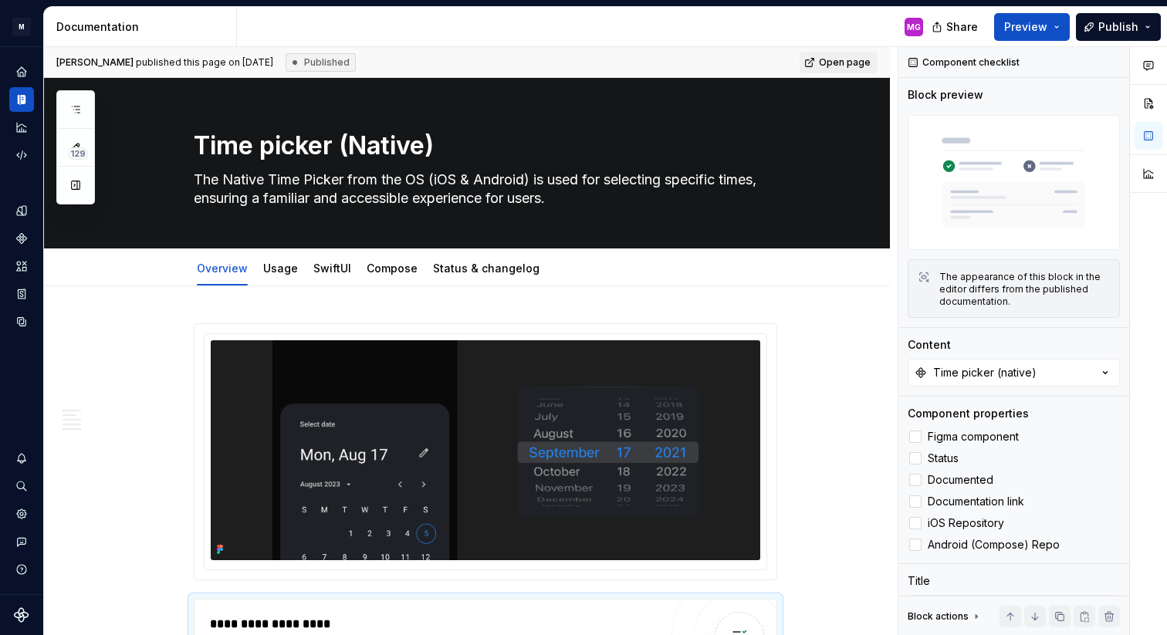
type textarea "*"
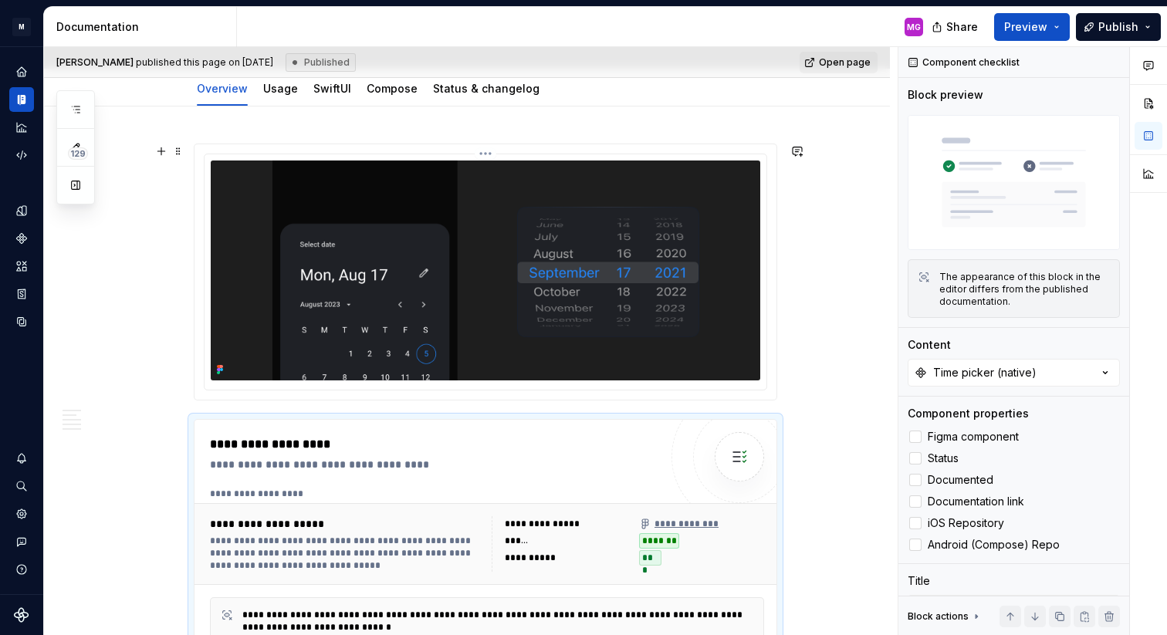
scroll to position [178, 0]
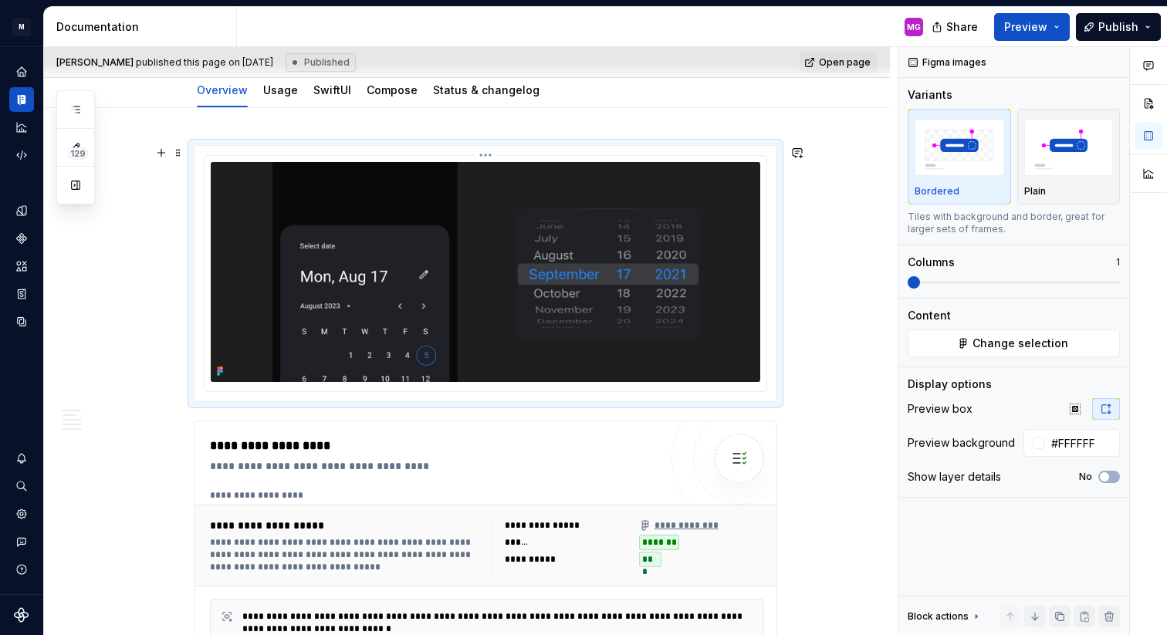
click at [732, 265] on img at bounding box center [485, 272] width 549 height 220
click at [969, 191] on div "Bordered" at bounding box center [959, 191] width 90 height 12
click at [970, 344] on button "Change selection" at bounding box center [1014, 344] width 212 height 28
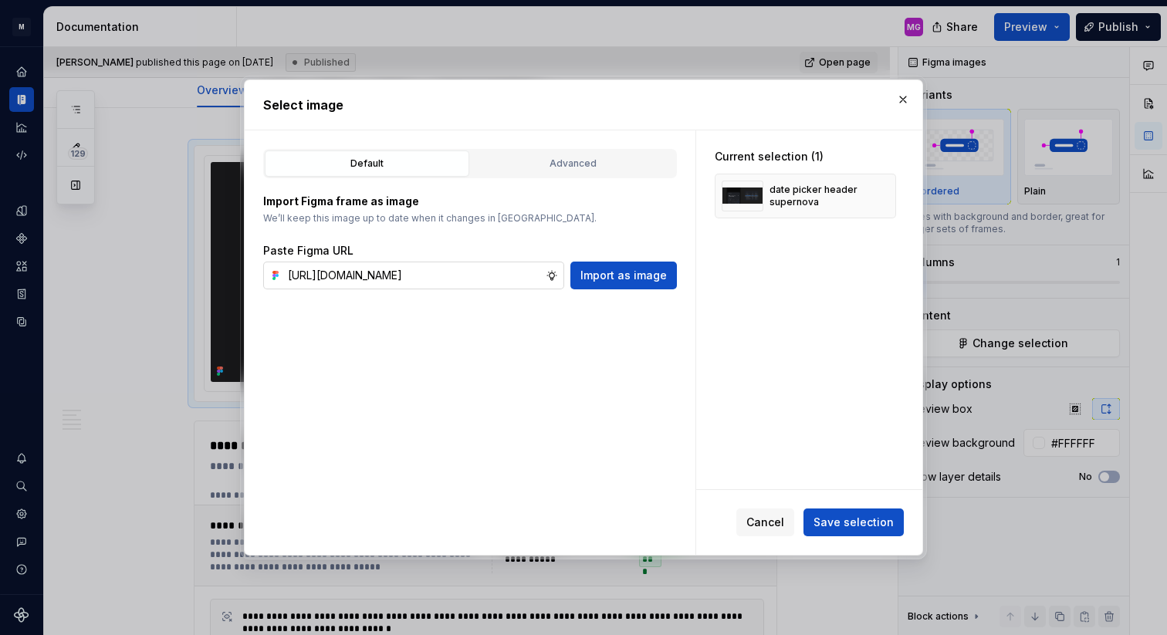
scroll to position [0, 434]
type input "[URL][DOMAIN_NAME]"
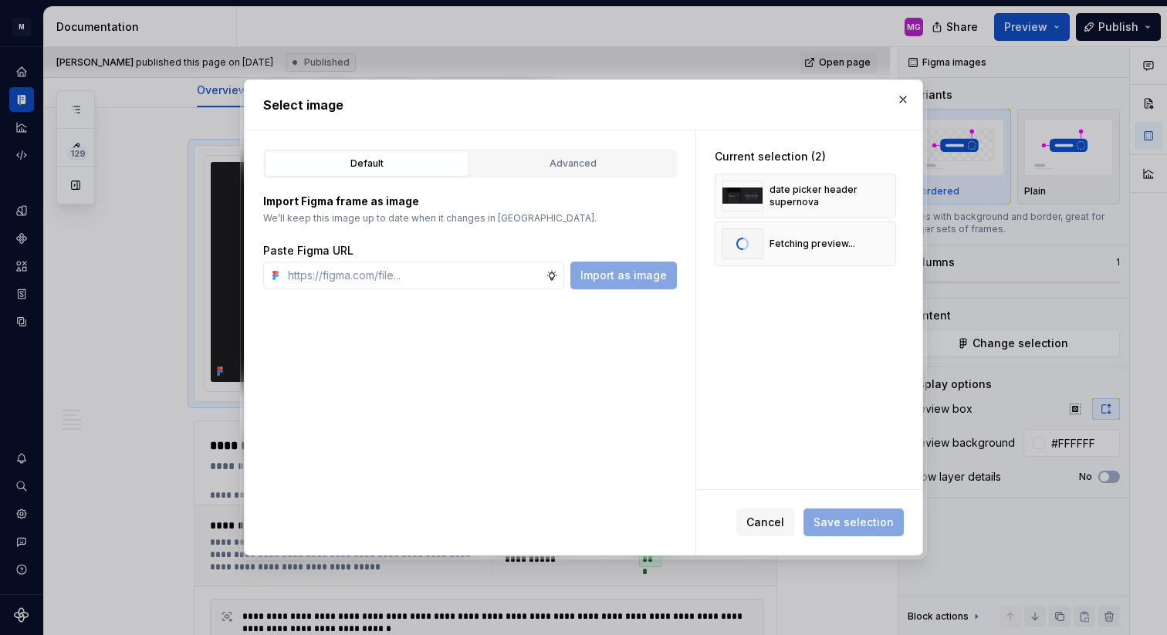
scroll to position [0, 0]
click at [843, 252] on div "time picker header supernova" at bounding box center [815, 244] width 92 height 25
click at [749, 242] on img at bounding box center [743, 243] width 42 height 31
click at [793, 245] on div "time picker header supernova" at bounding box center [815, 244] width 92 height 25
click at [888, 196] on button "button" at bounding box center [878, 196] width 22 height 22
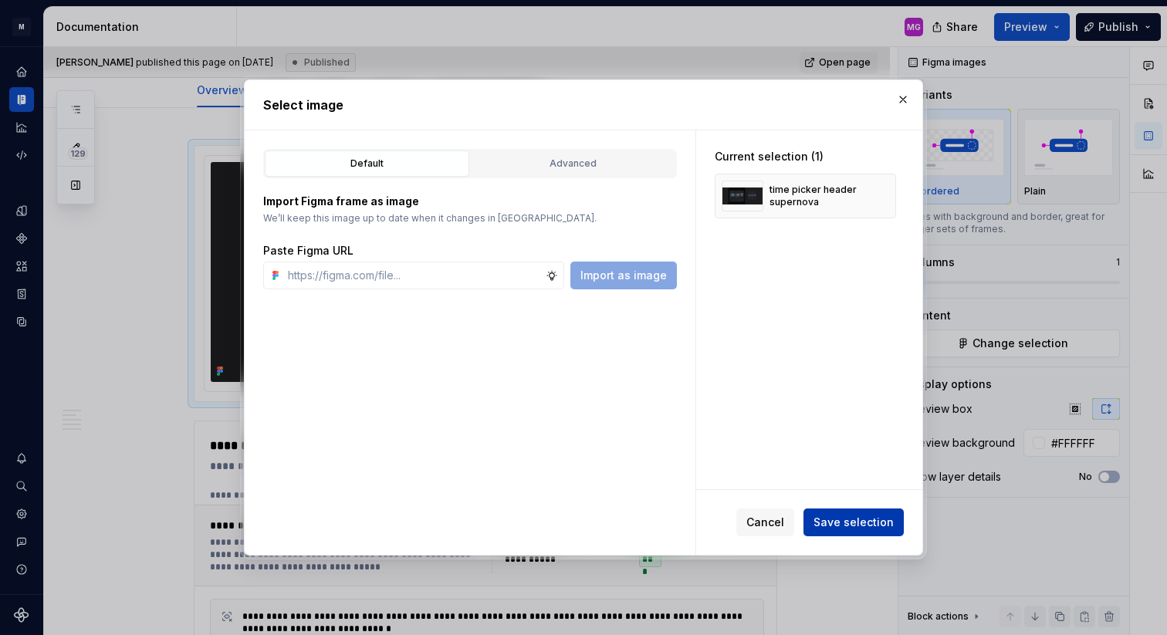
click at [878, 527] on span "Save selection" at bounding box center [853, 522] width 80 height 15
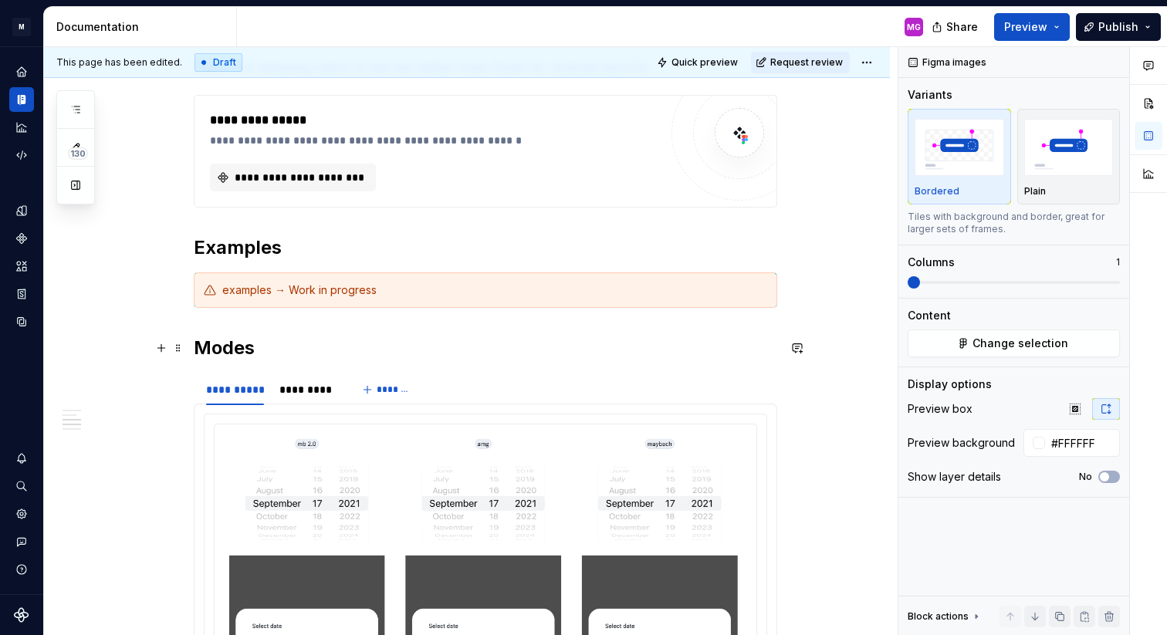
scroll to position [1163, 0]
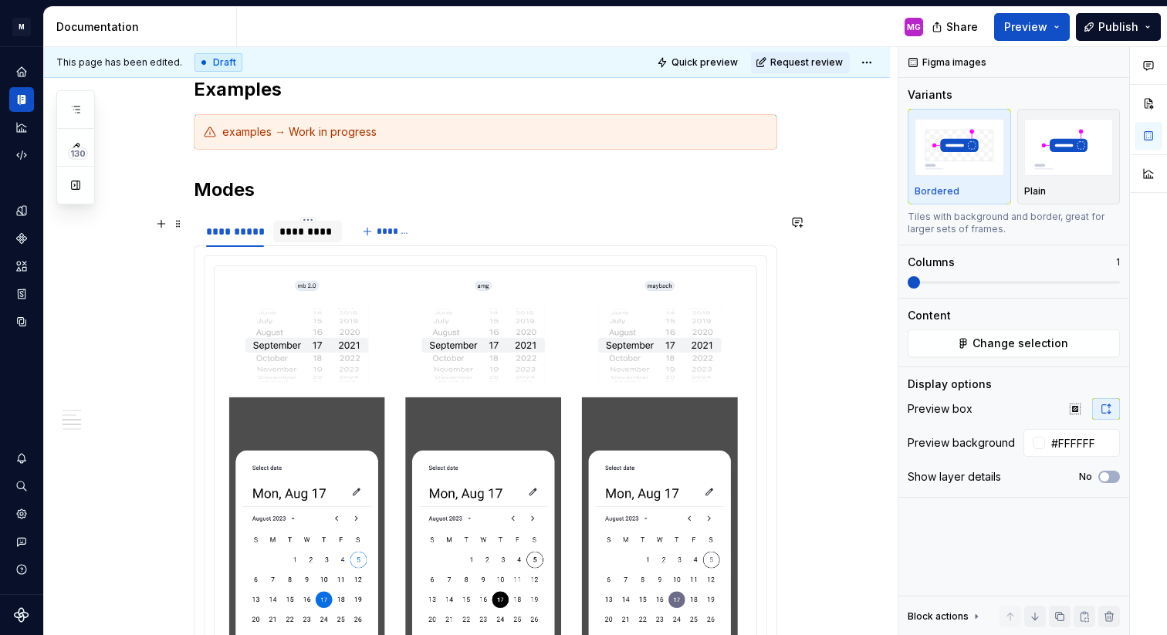
click at [319, 227] on div "*********" at bounding box center [307, 231] width 56 height 15
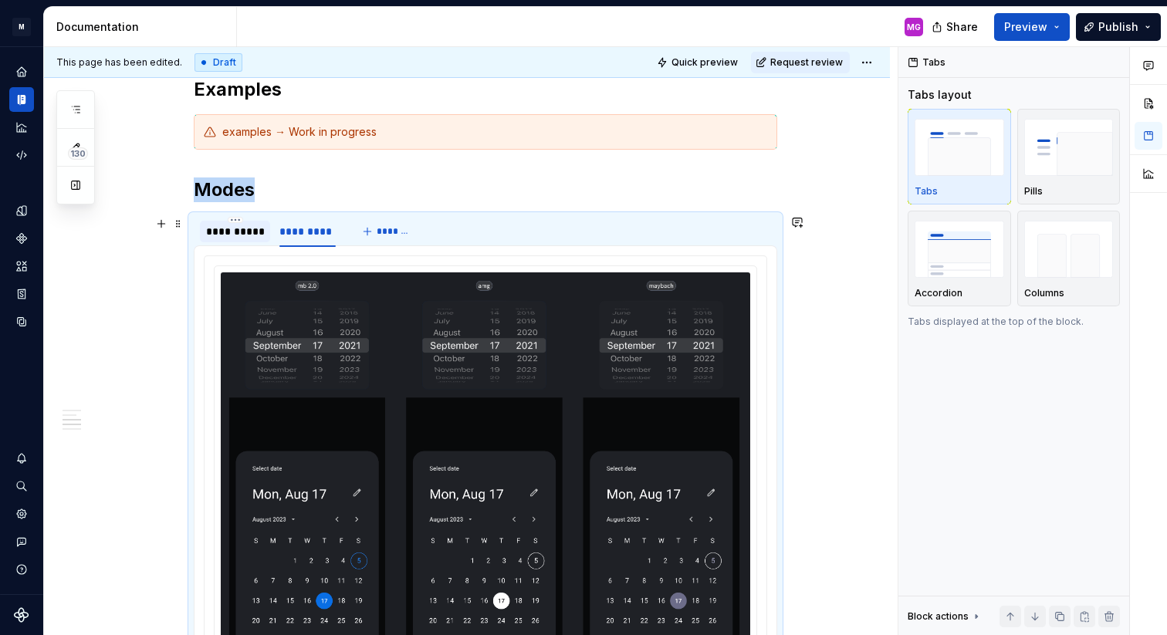
click at [264, 226] on div "**********" at bounding box center [235, 231] width 58 height 15
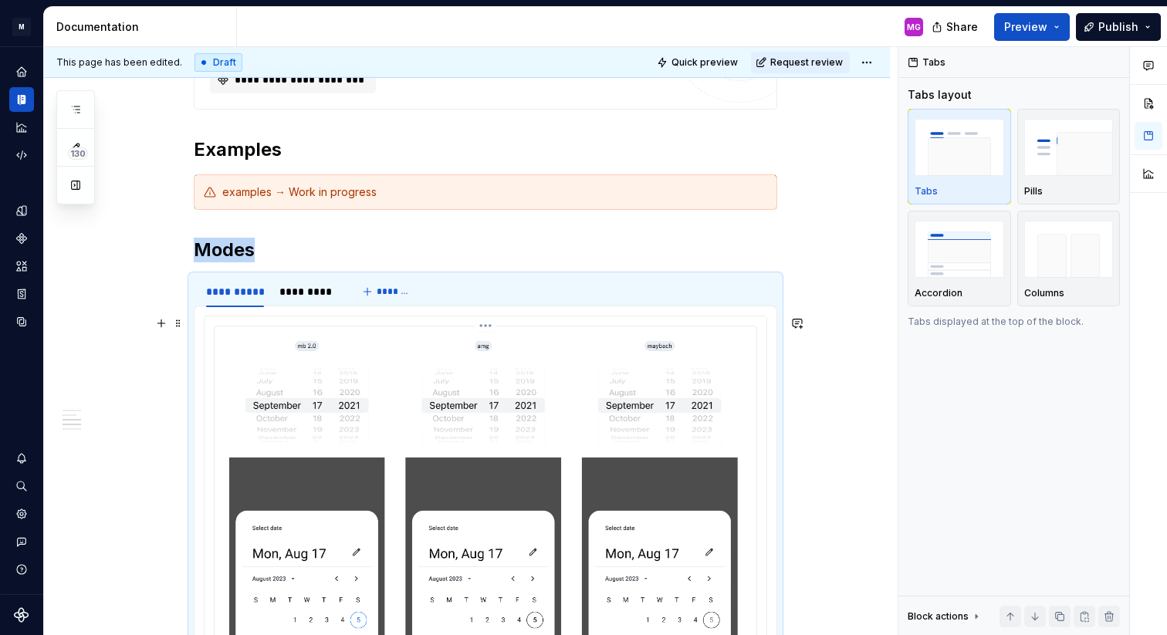
scroll to position [1216, 0]
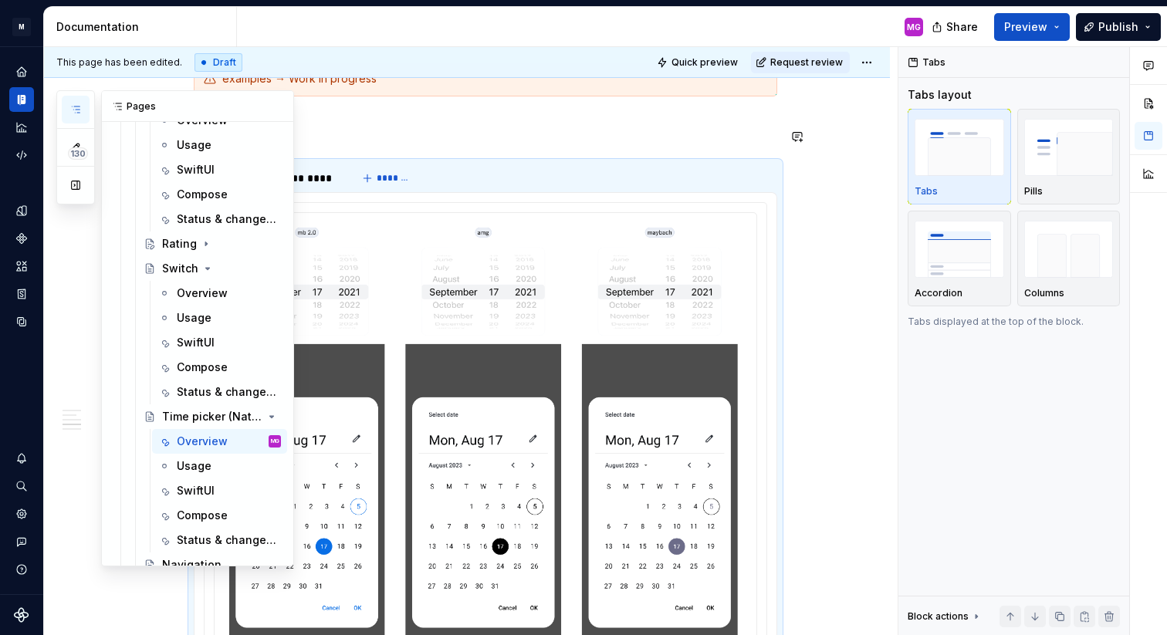
click at [75, 116] on button "button" at bounding box center [76, 110] width 28 height 28
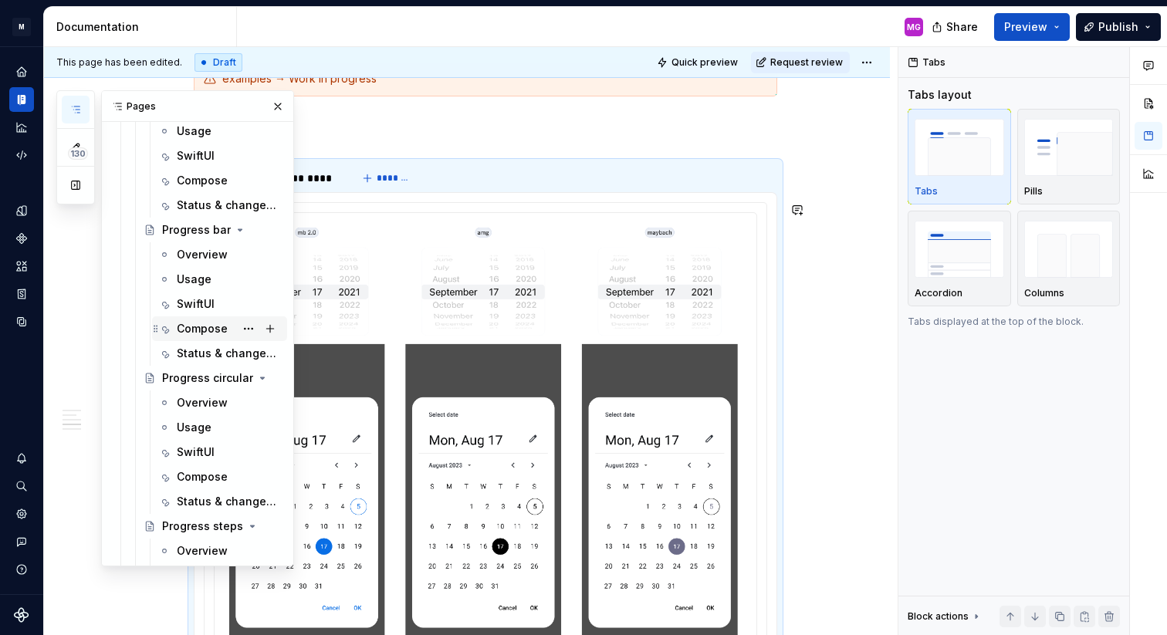
scroll to position [2294, 0]
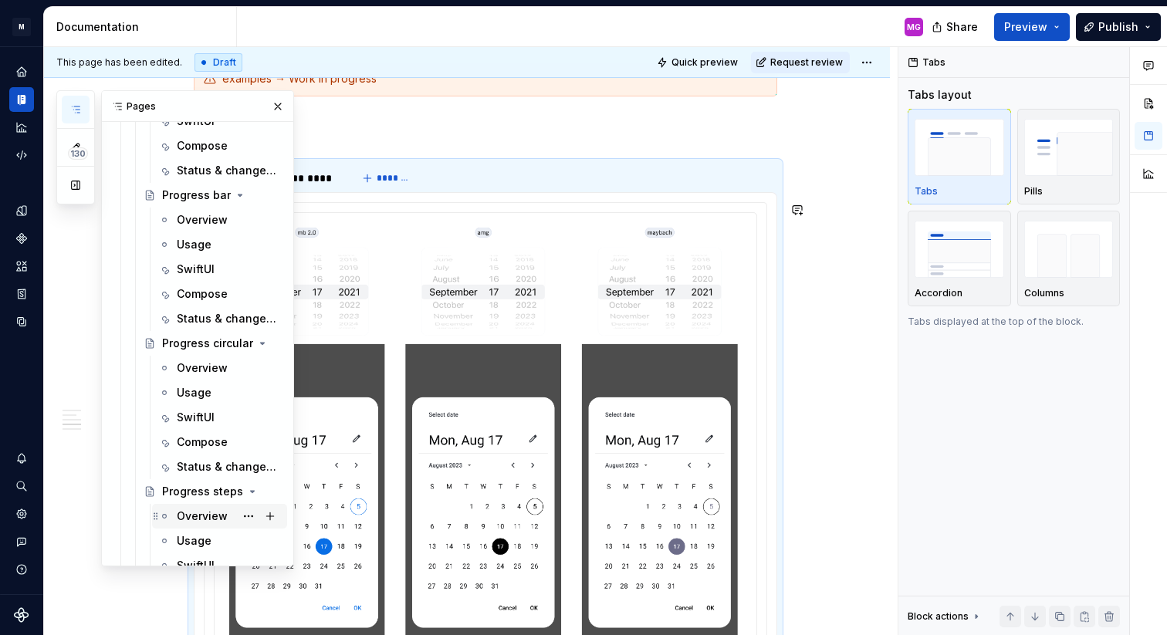
click at [209, 516] on div "Overview" at bounding box center [202, 516] width 51 height 15
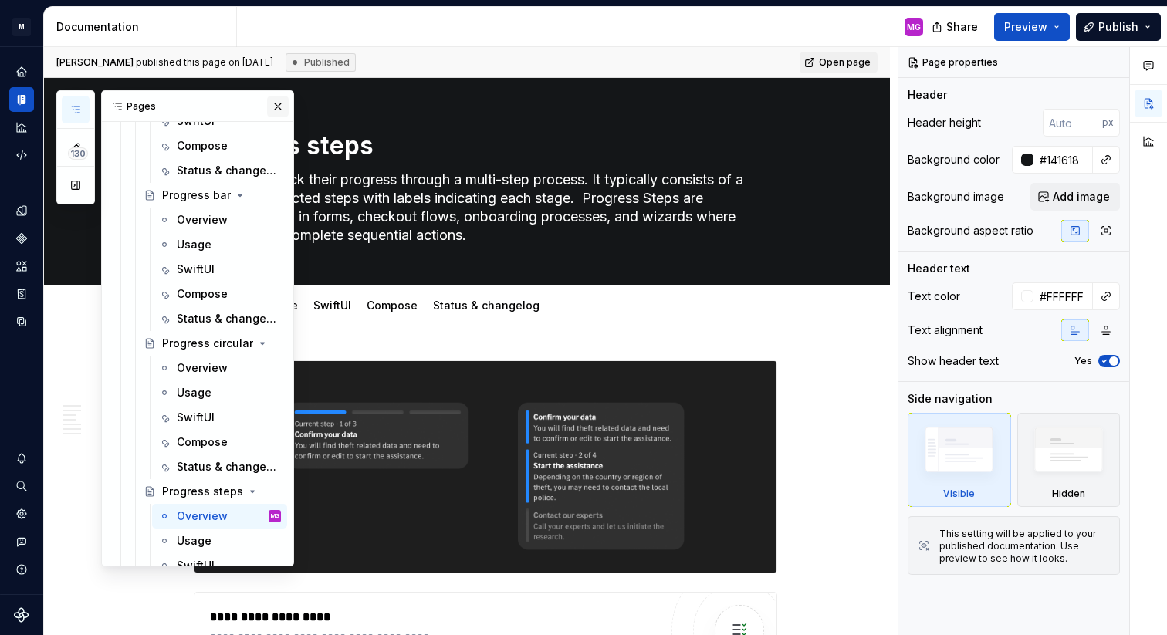
click at [278, 105] on button "button" at bounding box center [278, 107] width 22 height 22
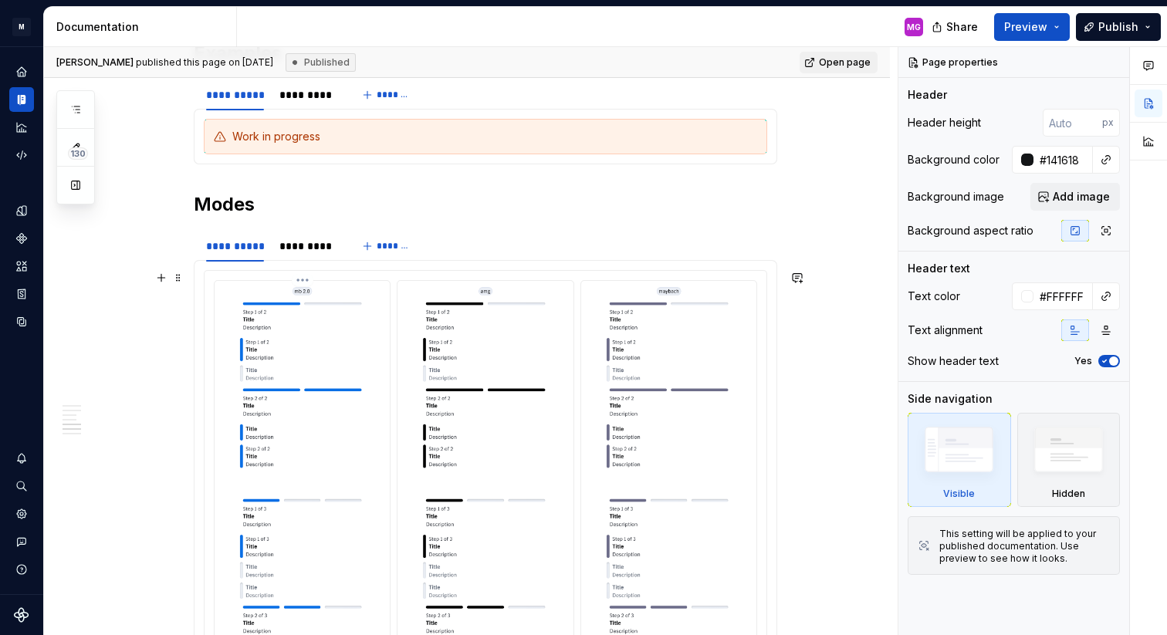
scroll to position [2312, 0]
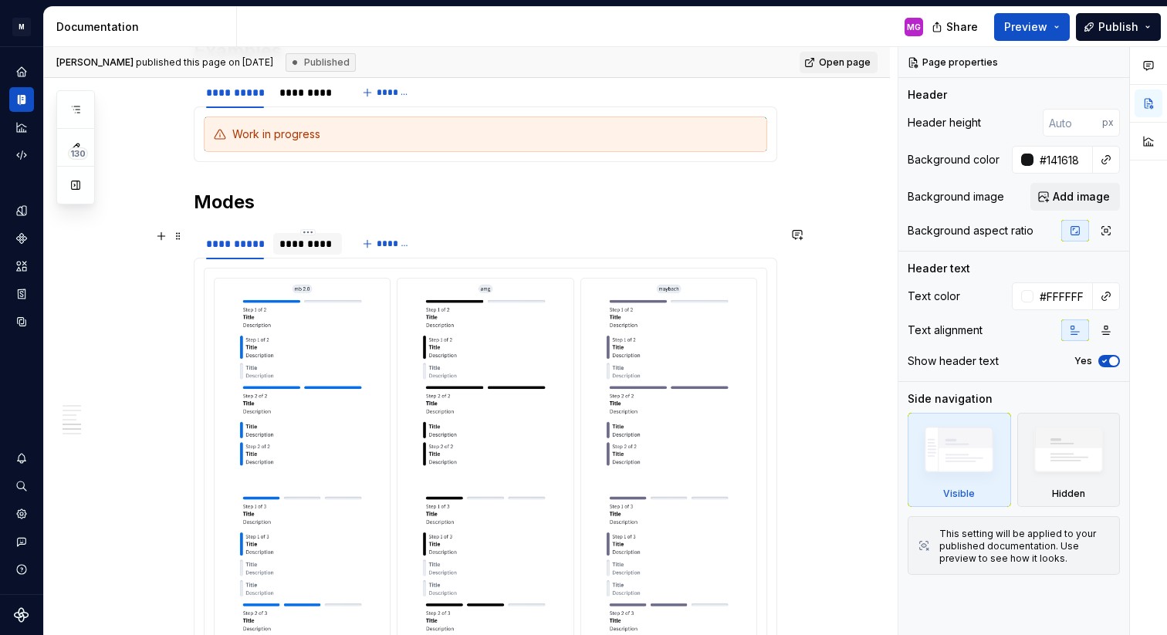
click at [319, 235] on div "*********" at bounding box center [307, 244] width 69 height 22
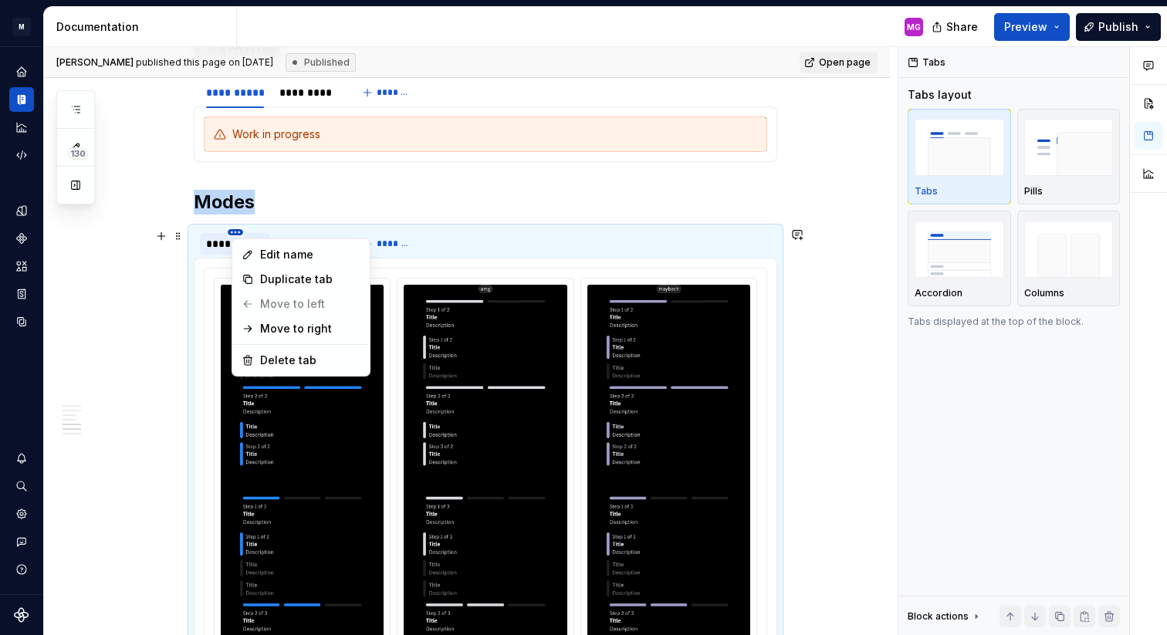
click at [235, 235] on html "M MB.OS Mobile Design System MG Dataset Mercedes-Benz 2.0 Documentation MG Shar…" at bounding box center [583, 317] width 1167 height 635
click at [223, 237] on html "M MB.OS Mobile Design System MG Dataset Mercedes-Benz 2.0 Documentation MG Shar…" at bounding box center [583, 317] width 1167 height 635
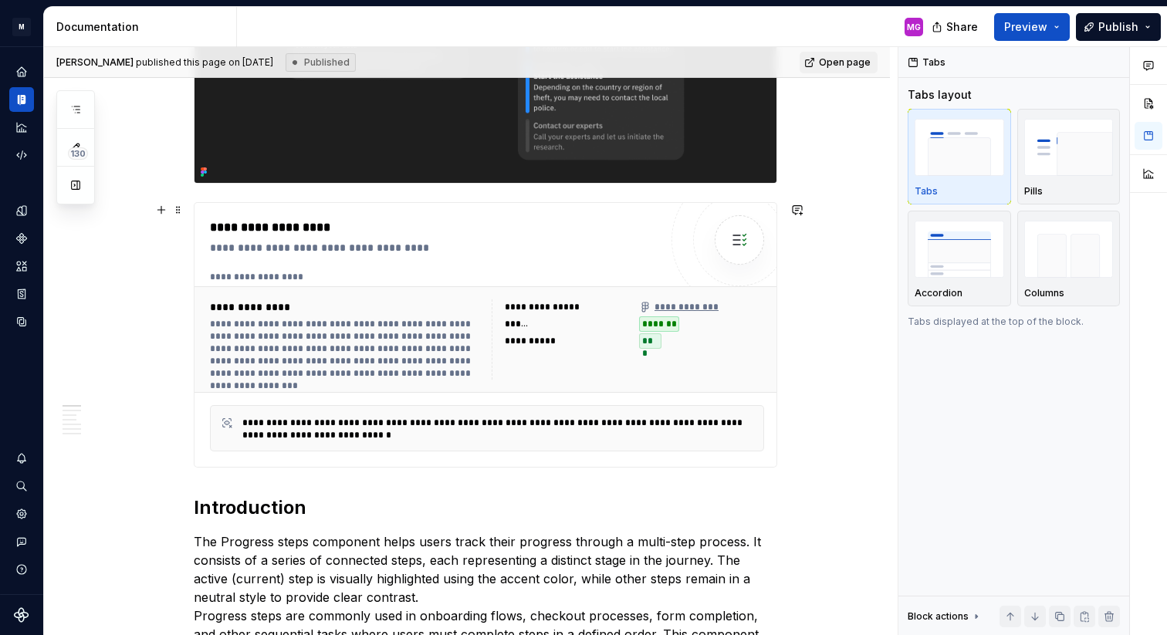
scroll to position [0, 0]
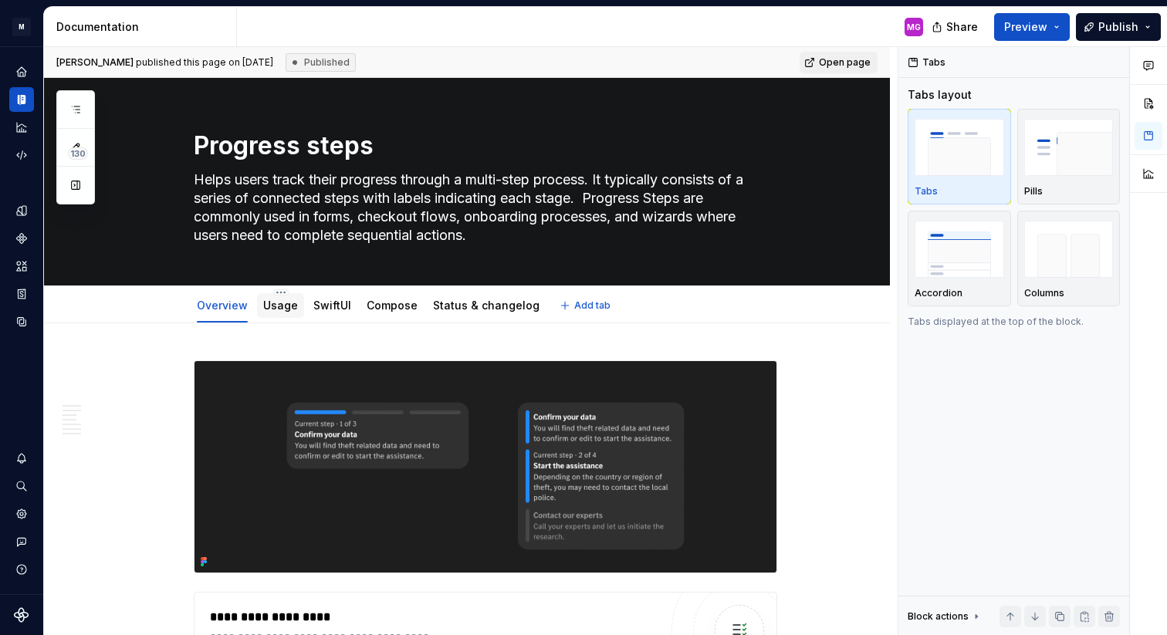
click at [276, 301] on link "Usage" at bounding box center [280, 305] width 35 height 13
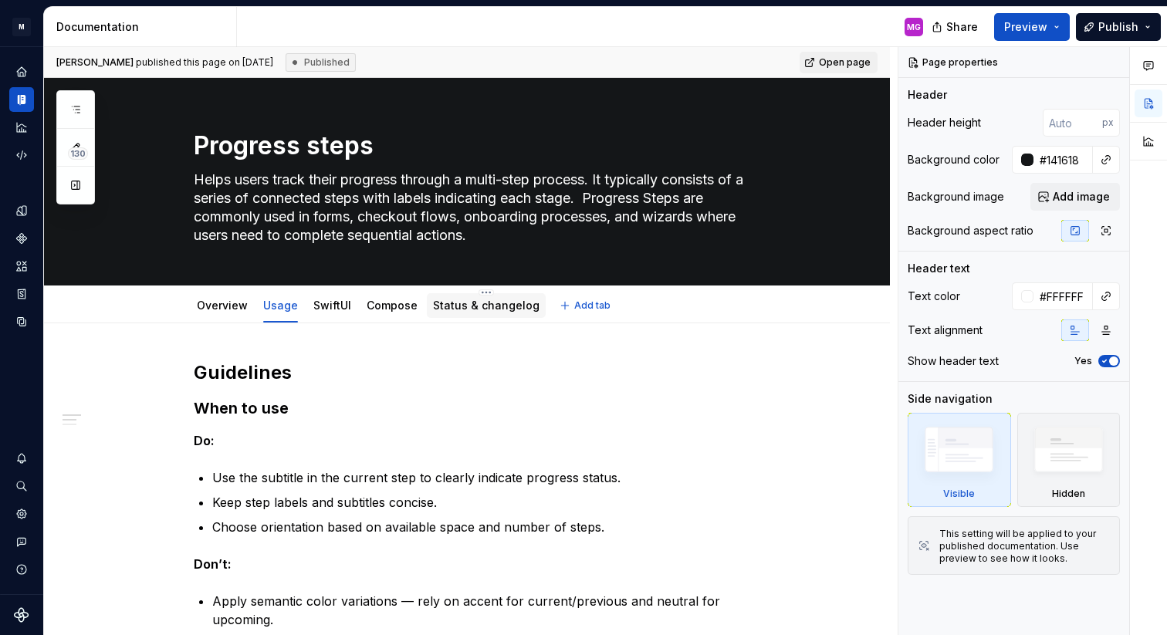
click at [455, 304] on link "Status & changelog" at bounding box center [486, 305] width 106 height 13
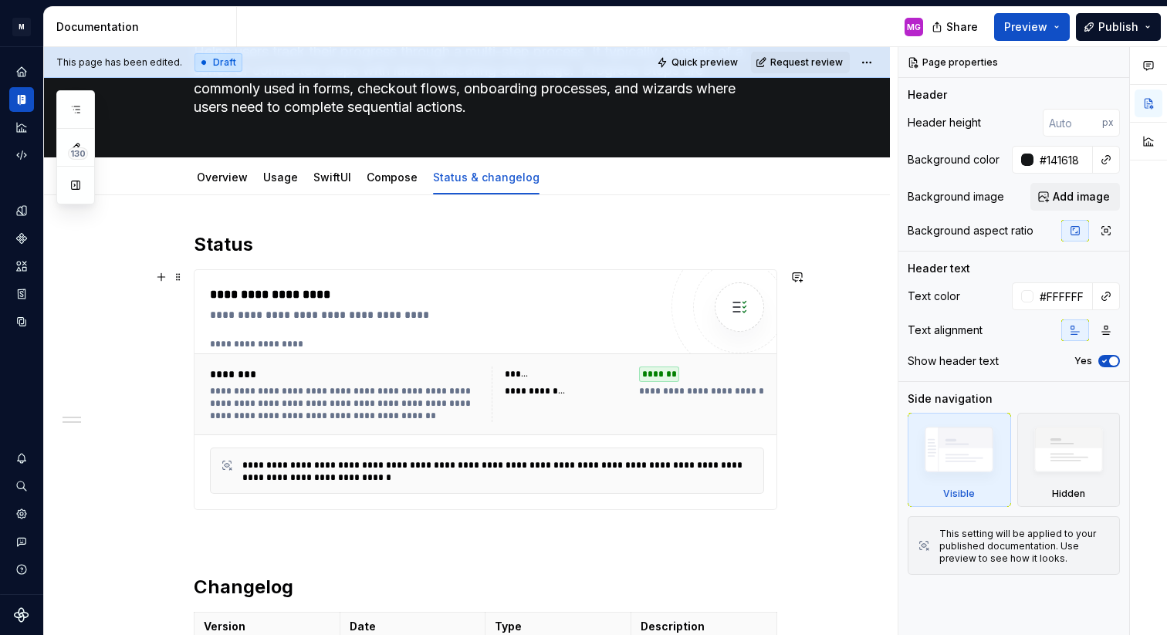
scroll to position [134, 0]
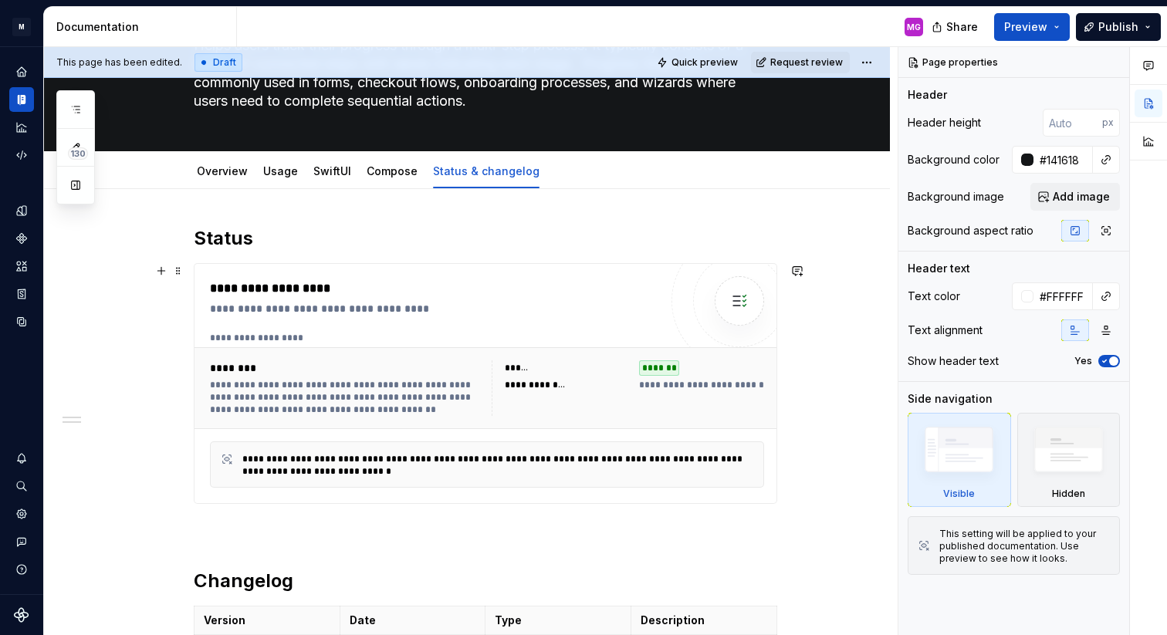
click at [464, 380] on div "**********" at bounding box center [346, 397] width 272 height 37
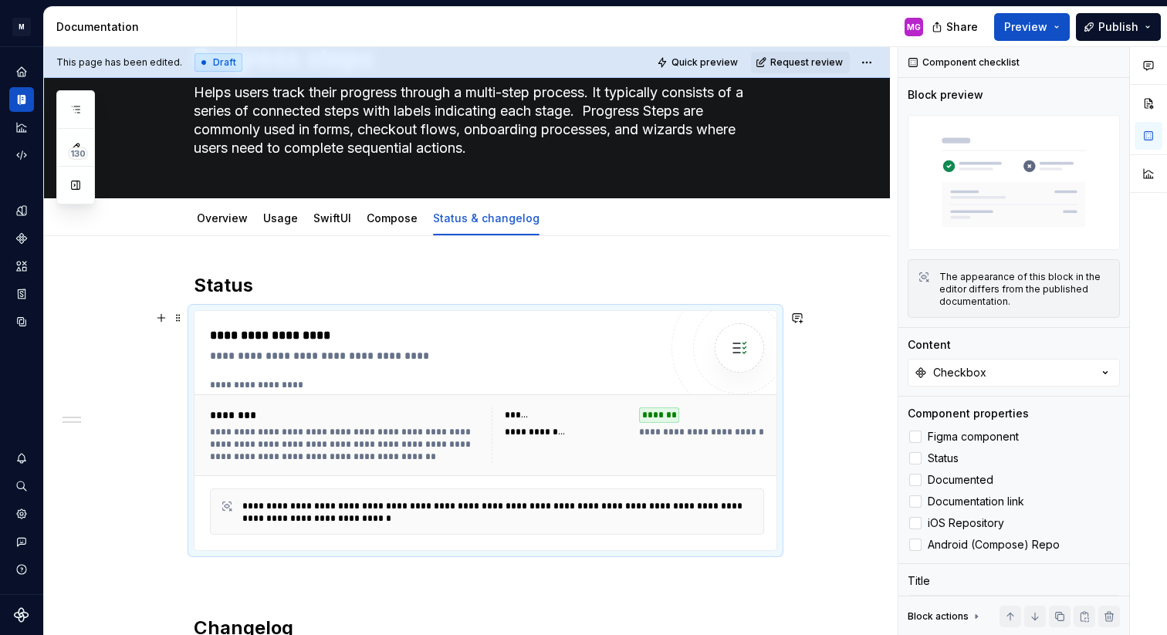
scroll to position [96, 0]
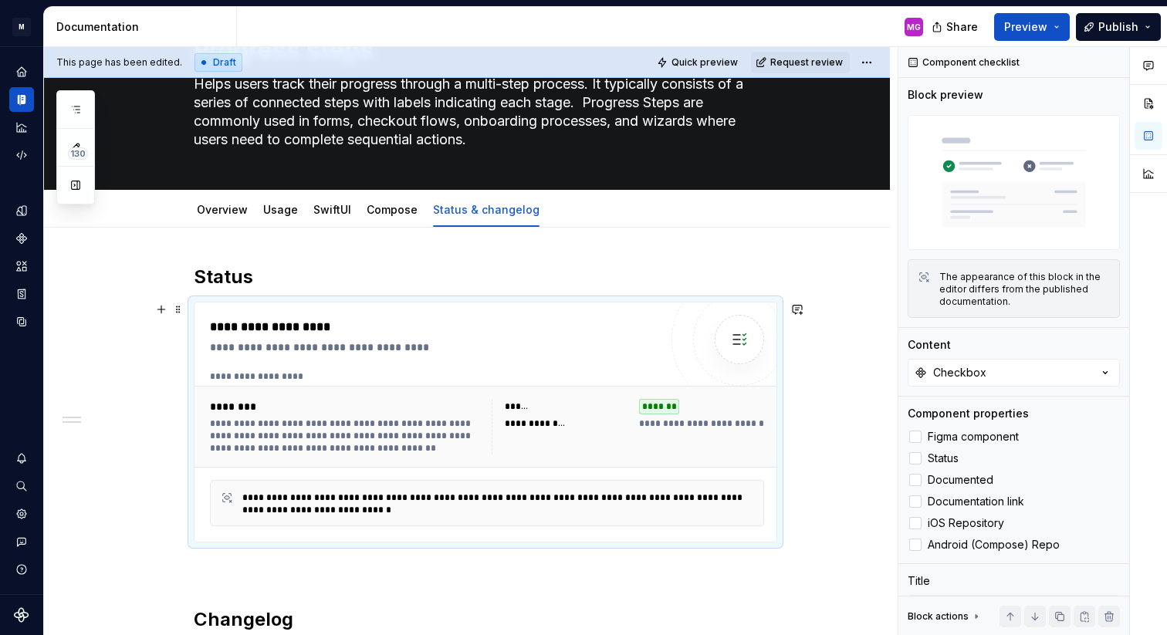
click at [419, 371] on div "**********" at bounding box center [487, 376] width 554 height 12
click at [440, 417] on div "**********" at bounding box center [346, 427] width 272 height 56
type textarea "*"
click at [945, 376] on div "Checkbox" at bounding box center [959, 372] width 53 height 15
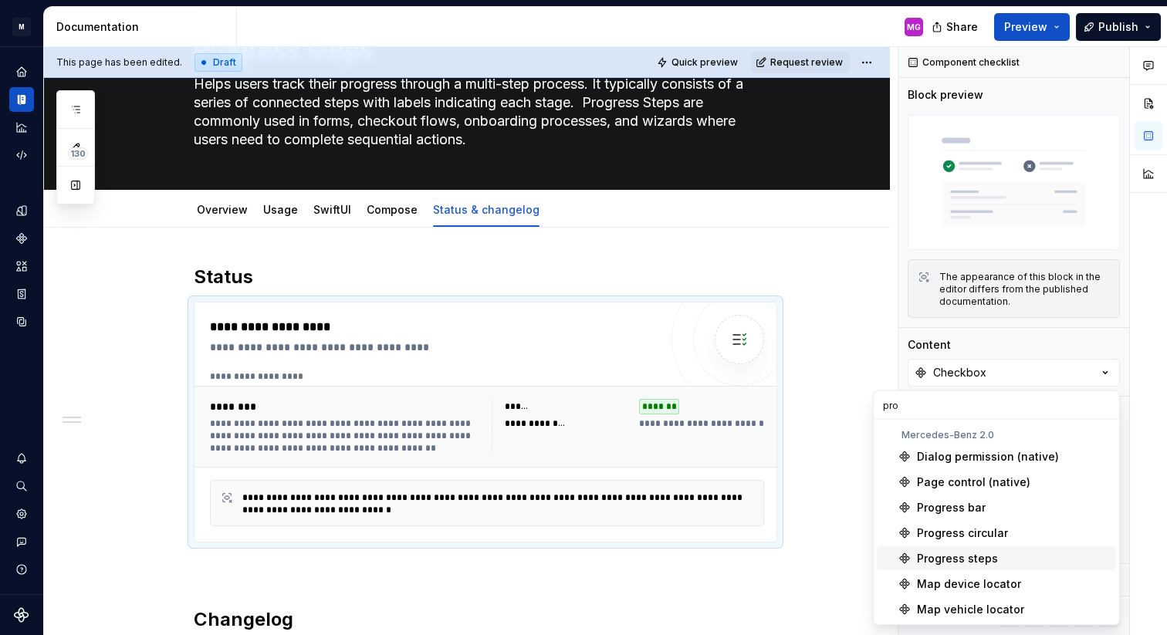
type input "pro"
click at [996, 553] on div "Progress steps" at bounding box center [1013, 558] width 193 height 15
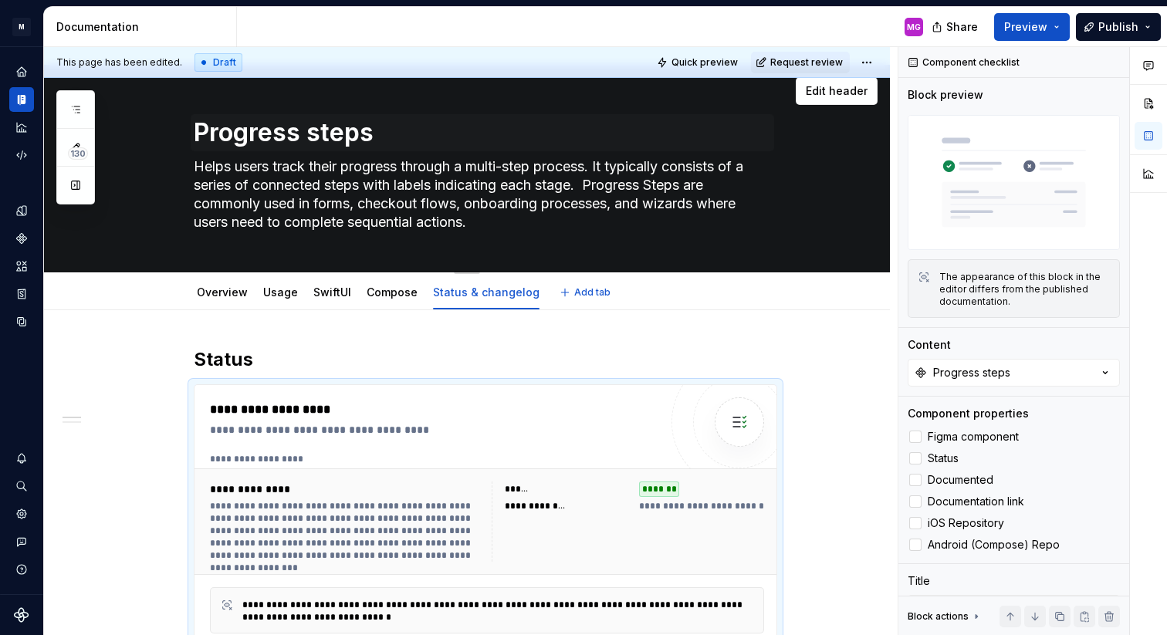
scroll to position [14, 0]
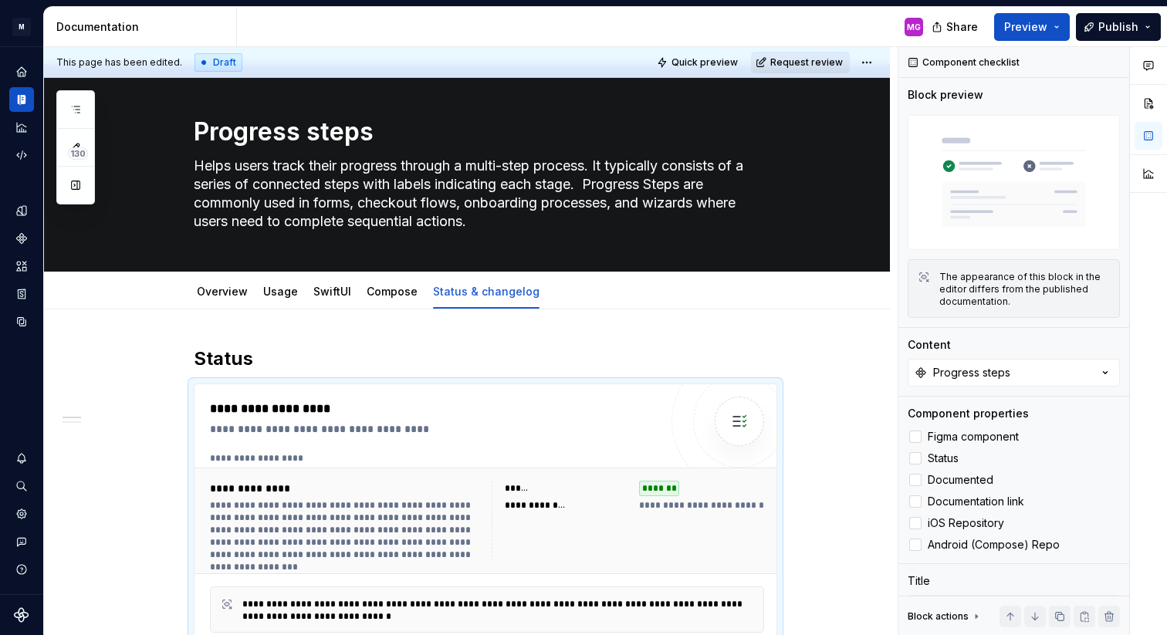
click at [790, 63] on span "Request review" at bounding box center [806, 62] width 73 height 12
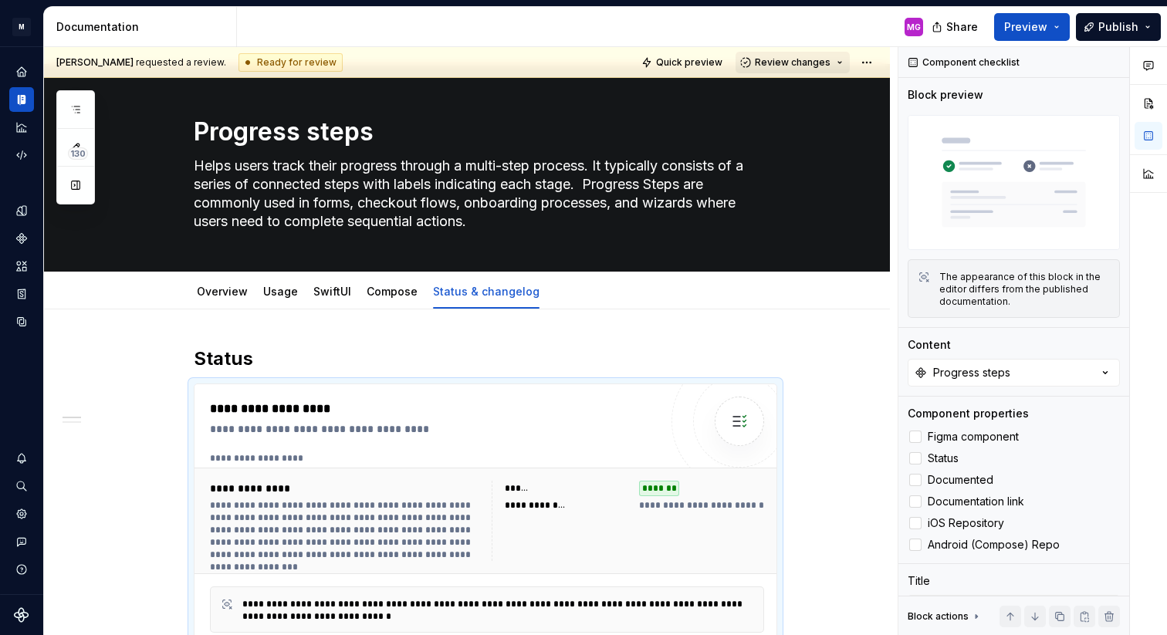
click at [796, 67] on span "Review changes" at bounding box center [793, 62] width 76 height 12
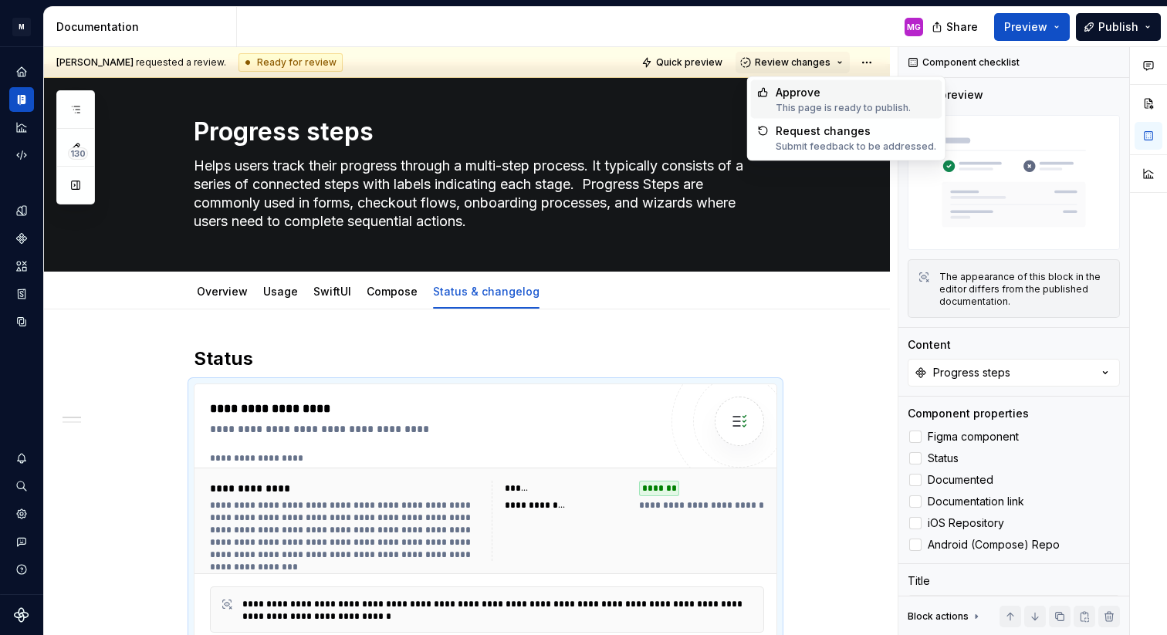
click at [803, 90] on div "Approve" at bounding box center [843, 92] width 135 height 15
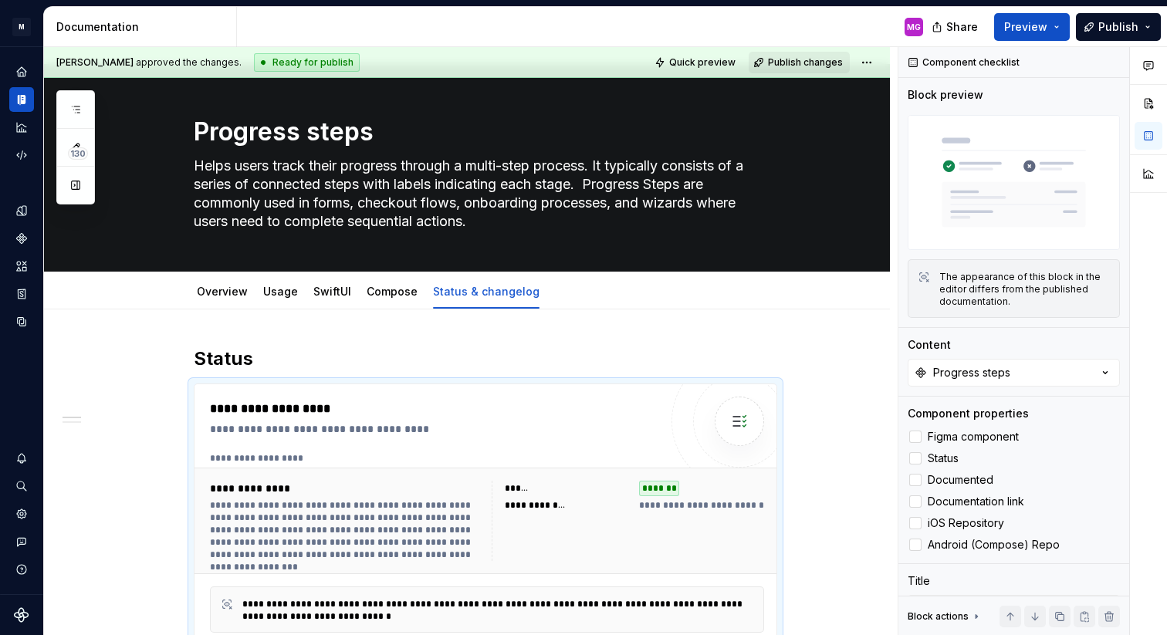
click at [823, 66] on span "Publish changes" at bounding box center [805, 62] width 75 height 12
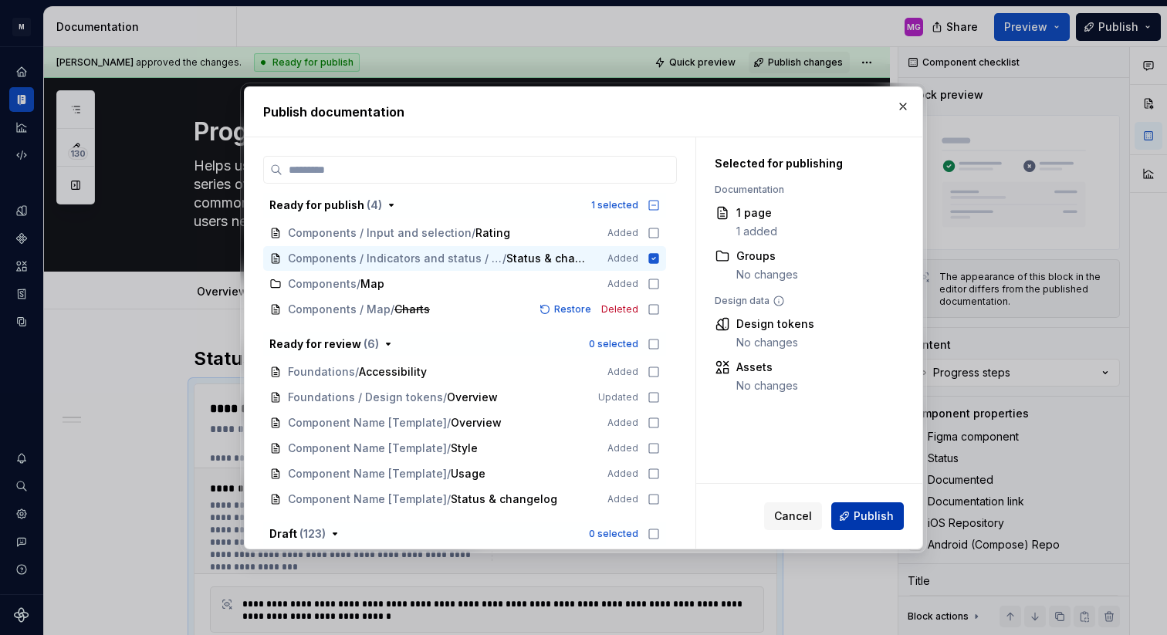
click at [864, 509] on span "Publish" at bounding box center [874, 516] width 40 height 15
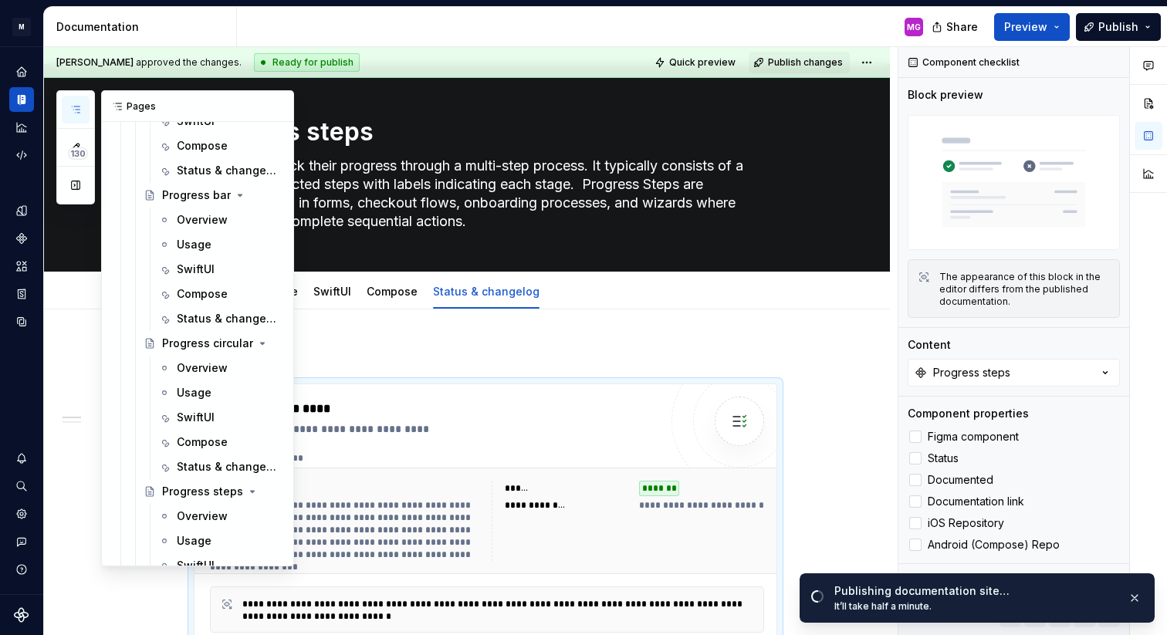
click at [77, 106] on icon "button" at bounding box center [75, 109] width 12 height 12
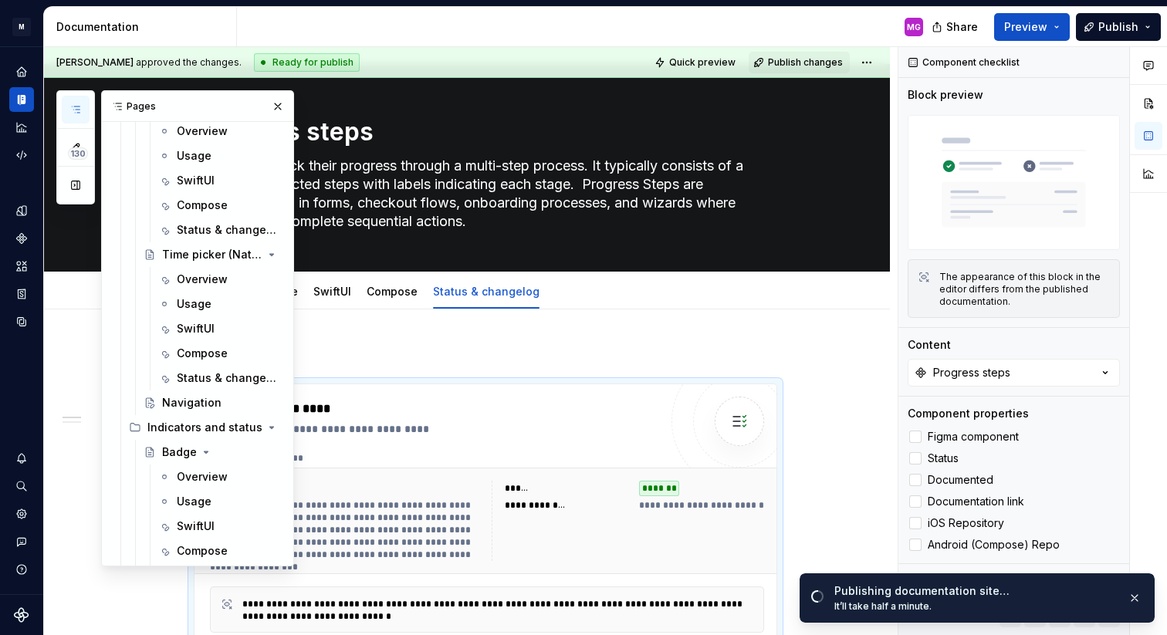
scroll to position [1749, 0]
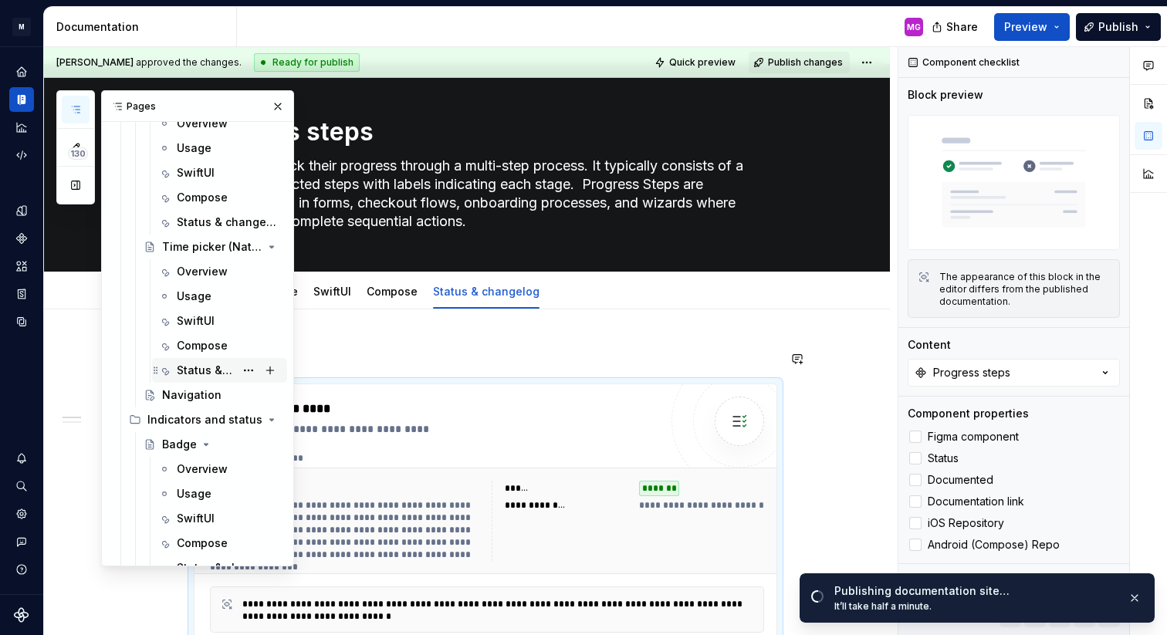
click at [217, 363] on div "Status & changelog" at bounding box center [206, 370] width 58 height 15
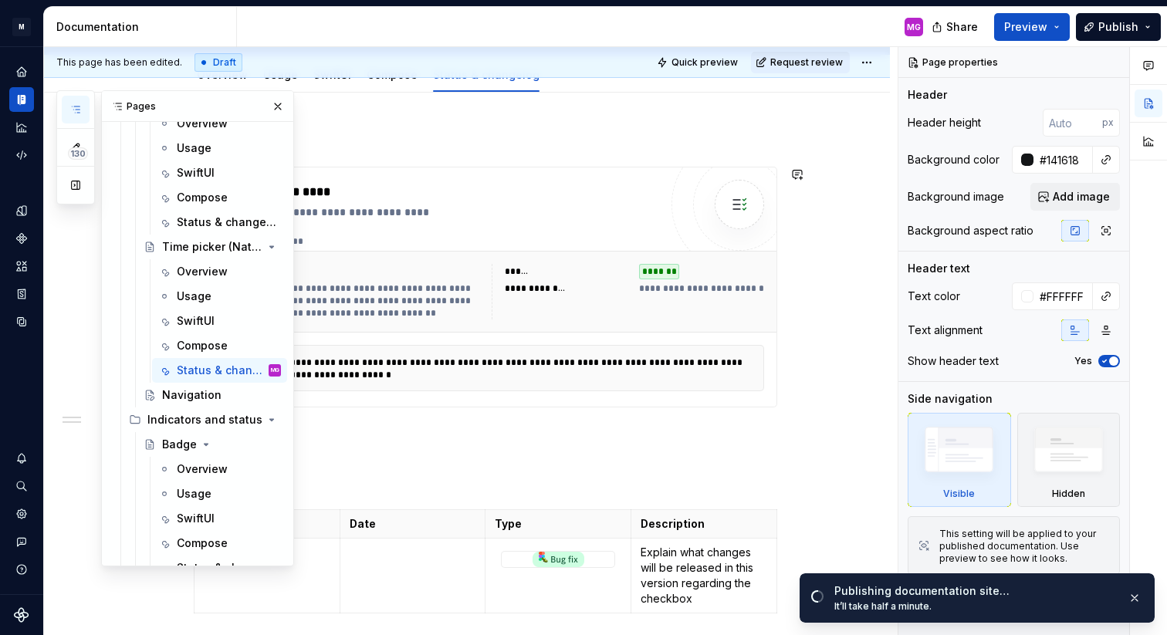
scroll to position [205, 0]
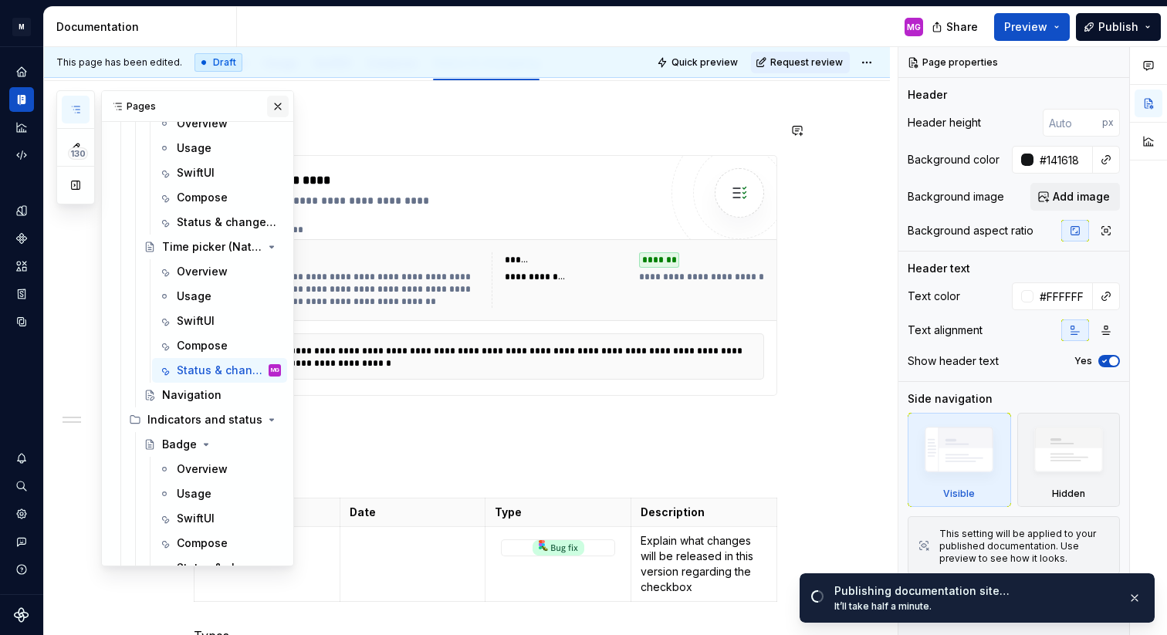
click at [273, 105] on button "button" at bounding box center [278, 107] width 22 height 22
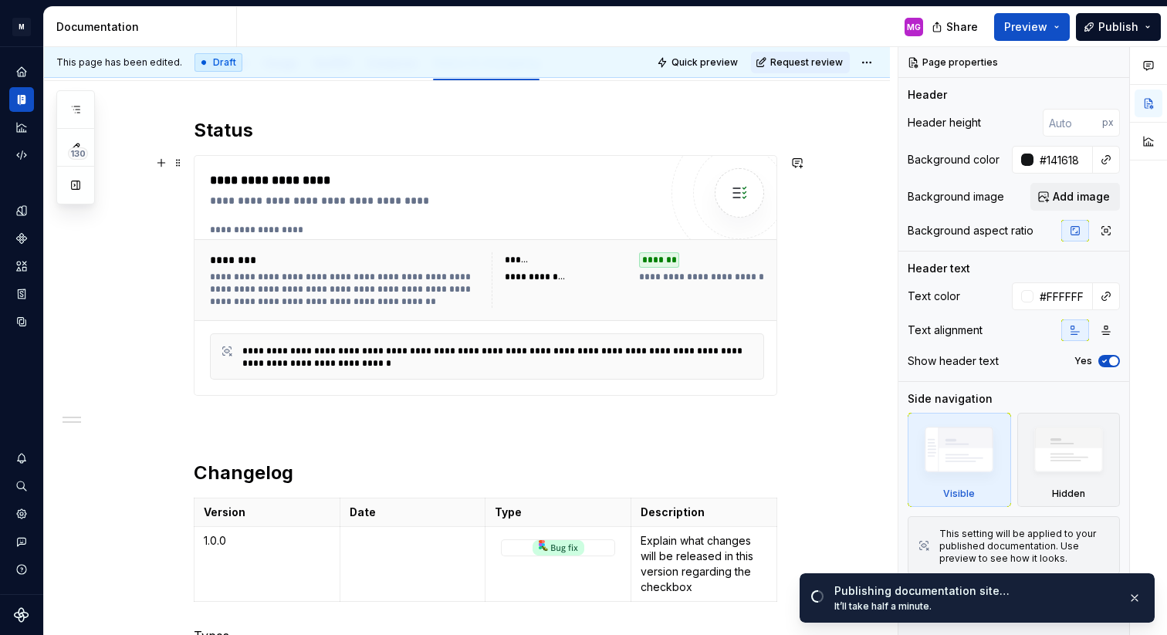
click at [613, 294] on div "**********" at bounding box center [628, 280] width 272 height 56
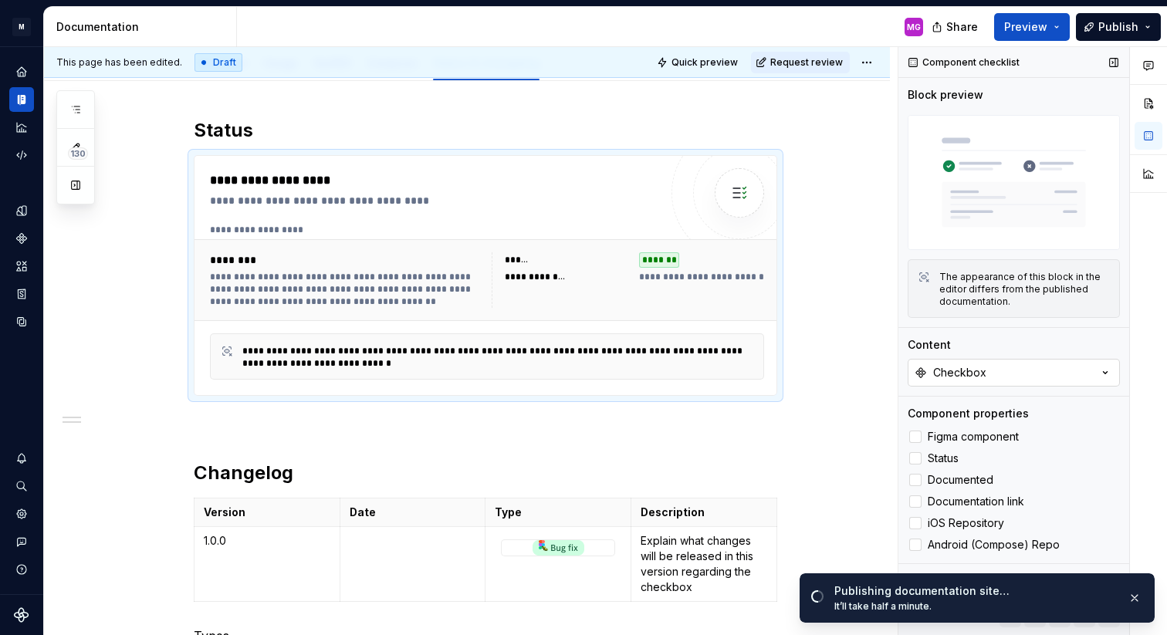
type textarea "*"
click at [991, 375] on button "Checkbox" at bounding box center [1014, 373] width 212 height 28
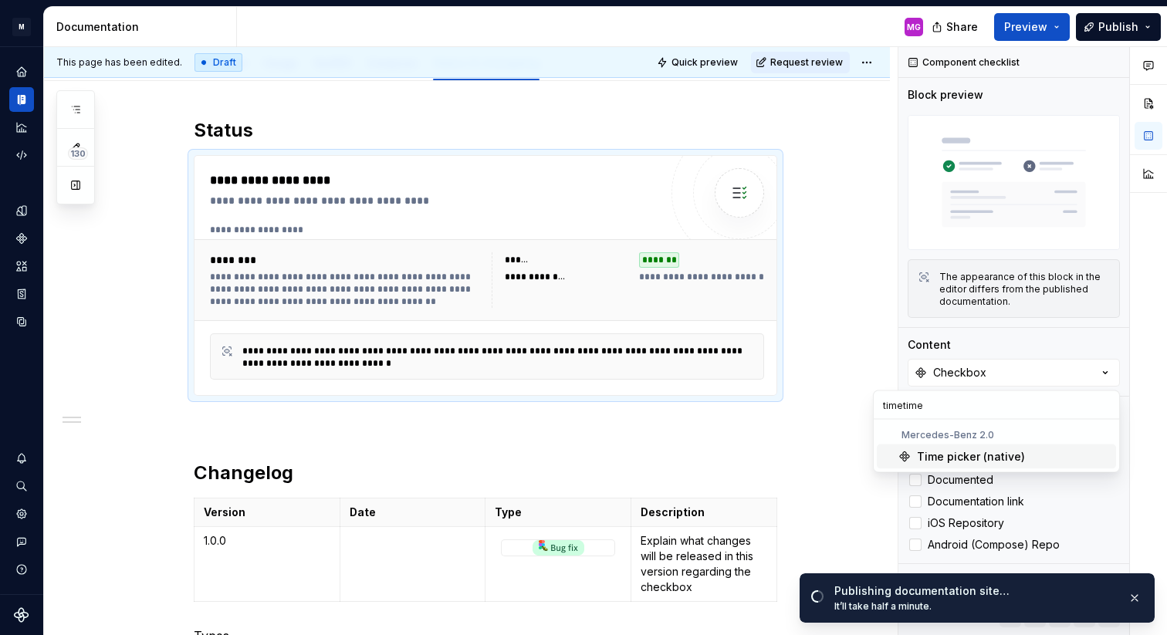
type input "timetime"
click at [953, 457] on div "Time picker (native)" at bounding box center [971, 456] width 108 height 15
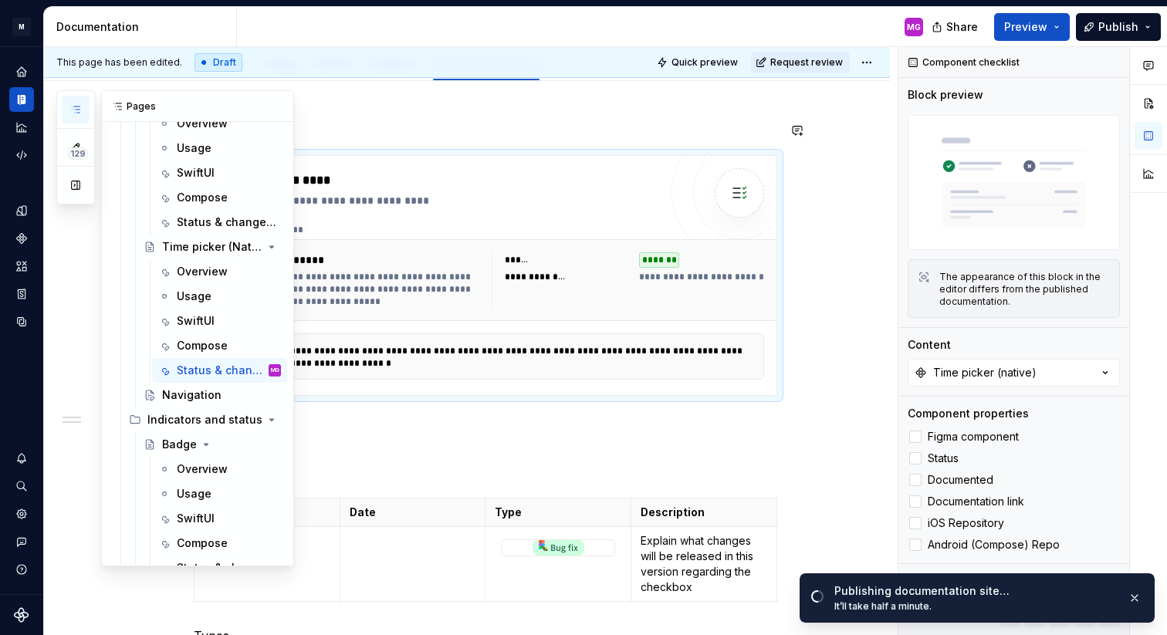
click at [75, 109] on icon "button" at bounding box center [75, 109] width 12 height 12
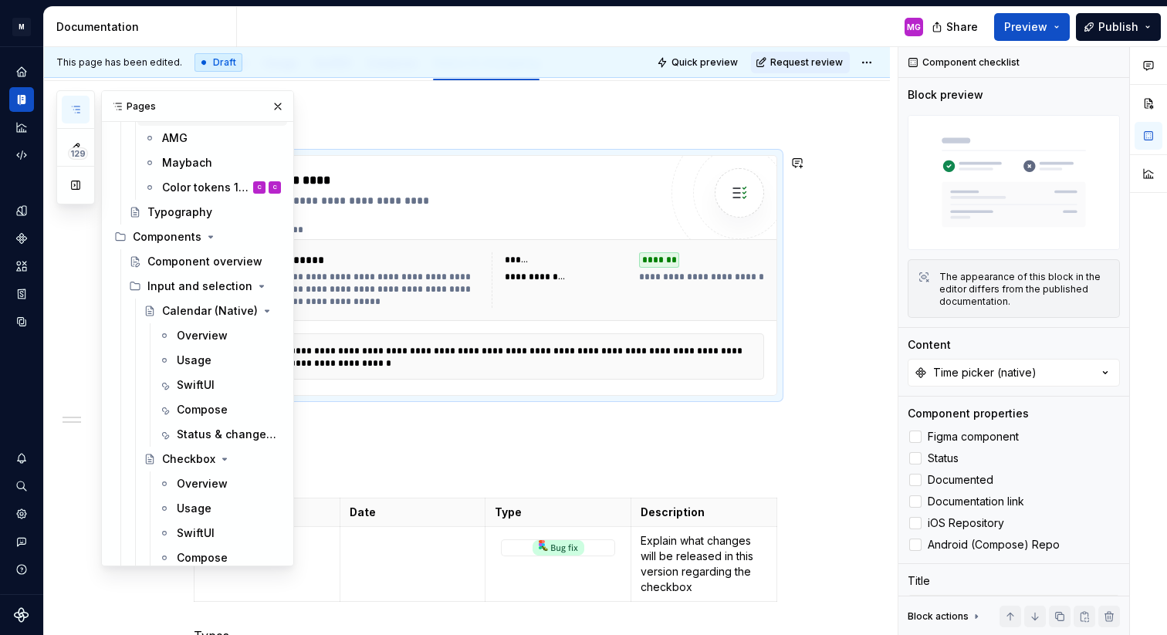
scroll to position [303, 0]
click at [206, 431] on div "Status & changelog" at bounding box center [206, 433] width 58 height 15
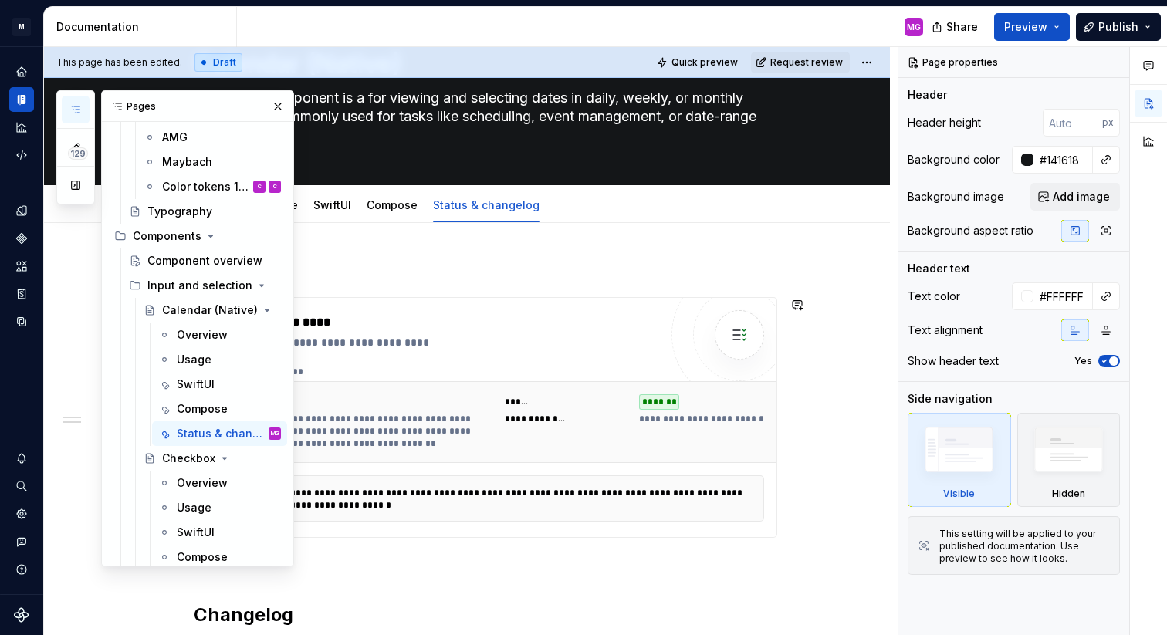
scroll to position [89, 0]
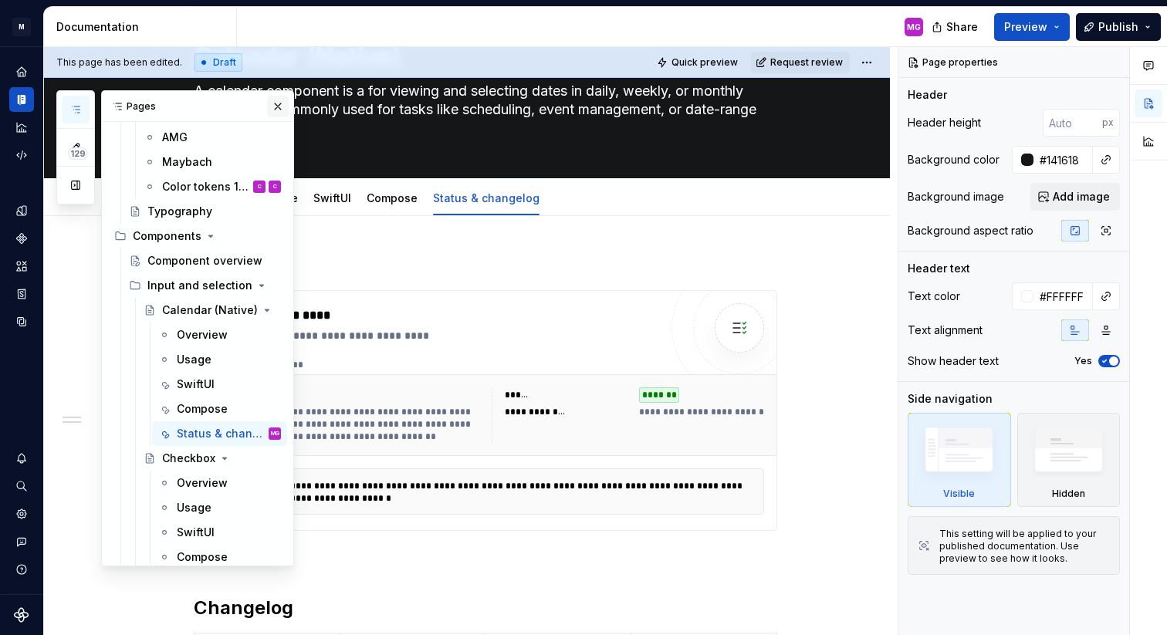
click at [277, 106] on button "button" at bounding box center [278, 107] width 22 height 22
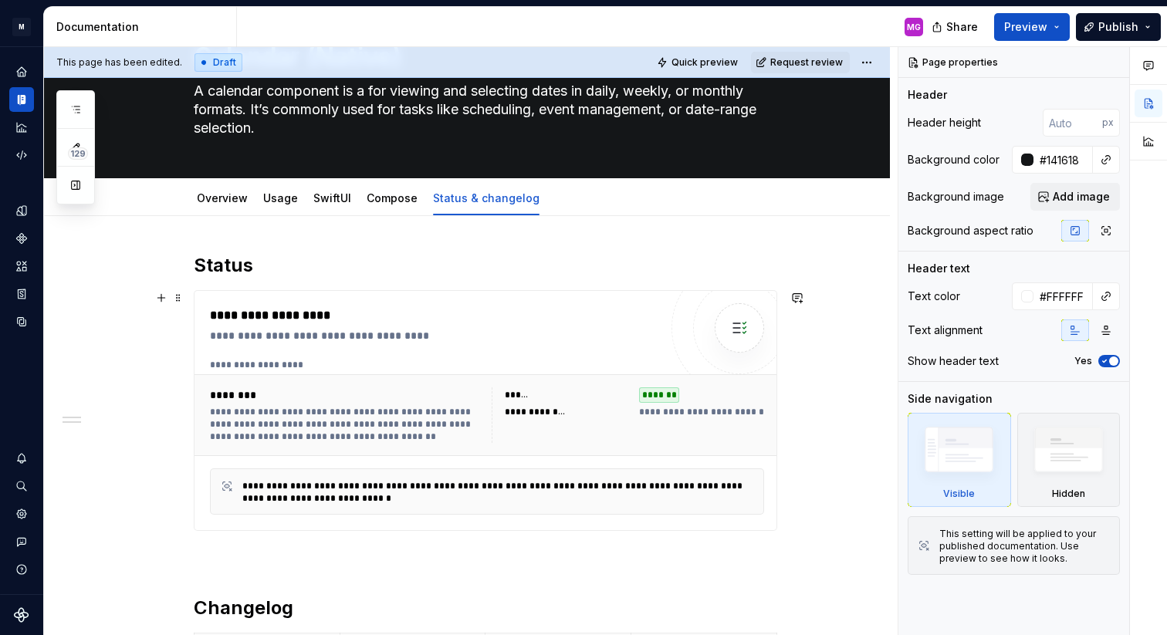
click at [436, 394] on div "********" at bounding box center [346, 394] width 272 height 15
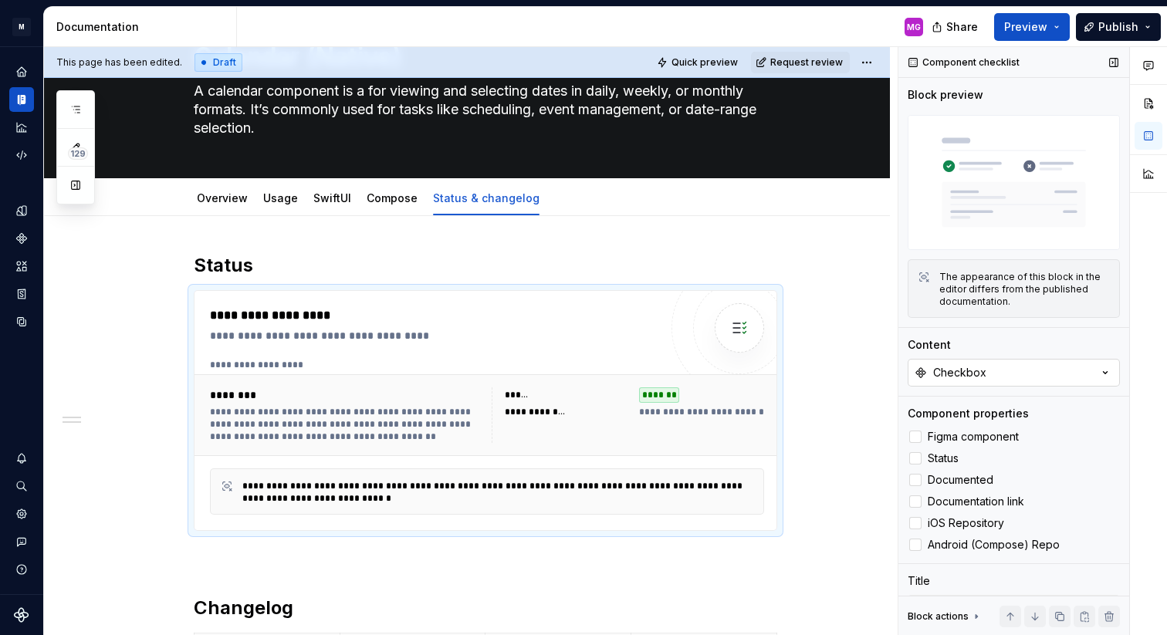
type textarea "*"
click at [997, 374] on button "Checkbox" at bounding box center [1014, 373] width 212 height 28
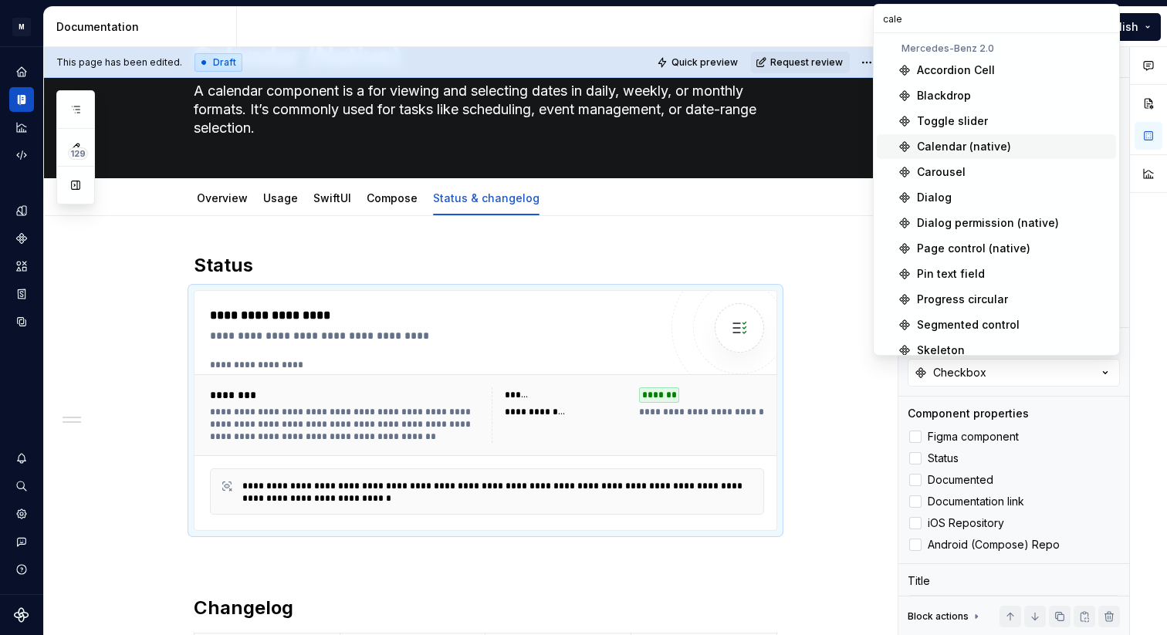
type input "cale"
click at [1002, 150] on div "Calendar (native)" at bounding box center [964, 146] width 94 height 15
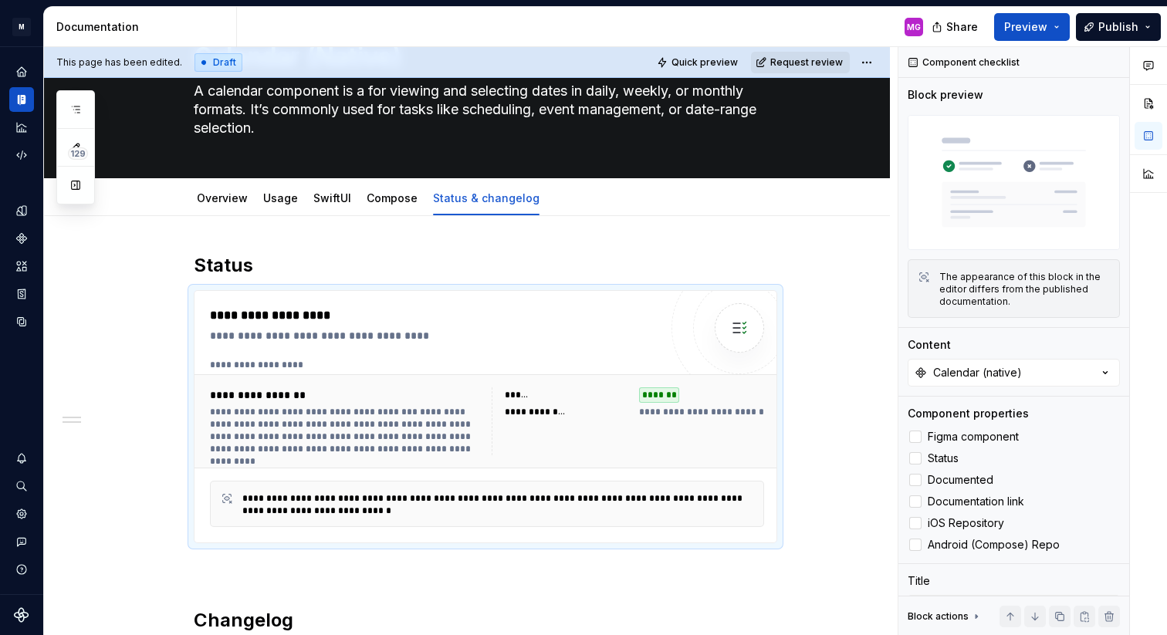
click at [819, 59] on span "Request review" at bounding box center [806, 62] width 73 height 12
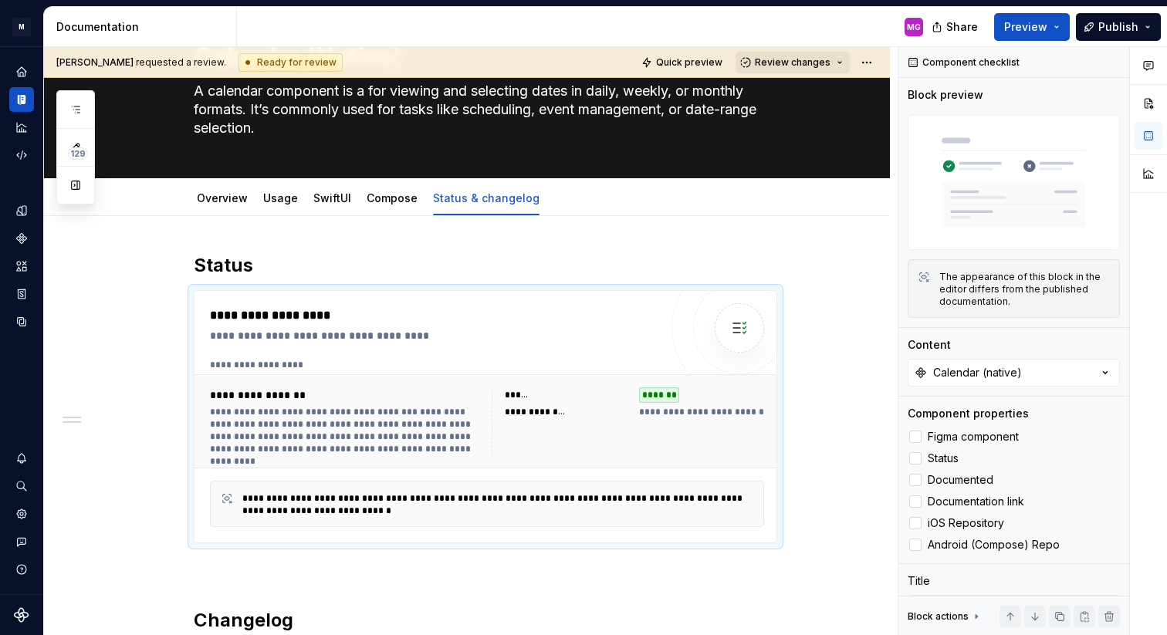
click at [820, 65] on span "Review changes" at bounding box center [793, 62] width 76 height 12
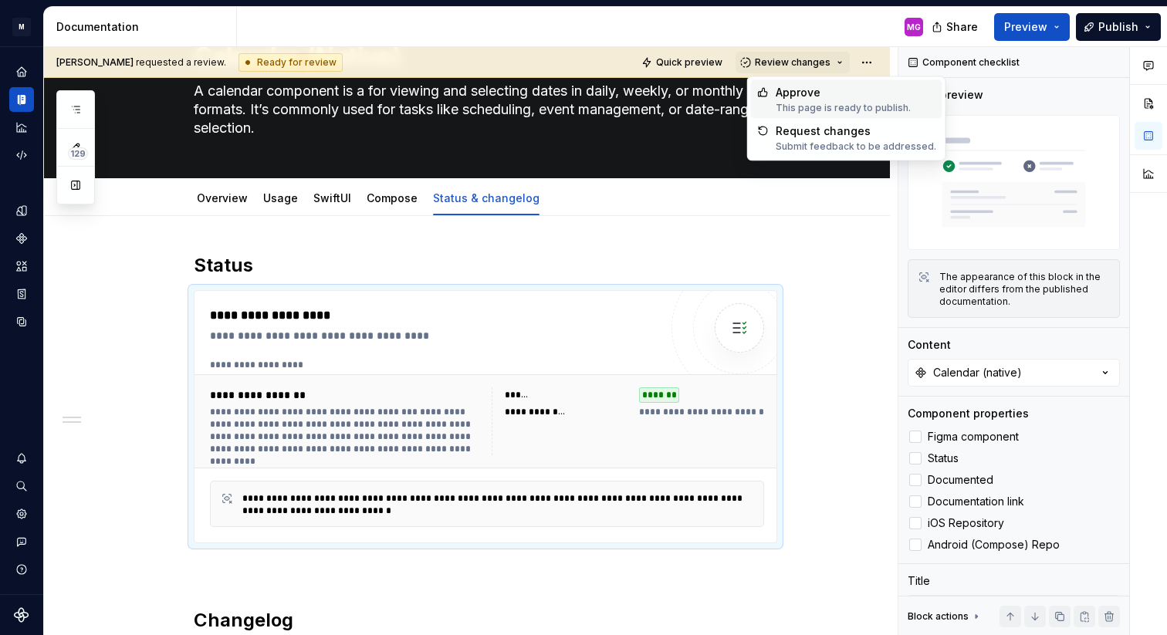
click at [821, 91] on div "Approve" at bounding box center [843, 92] width 135 height 15
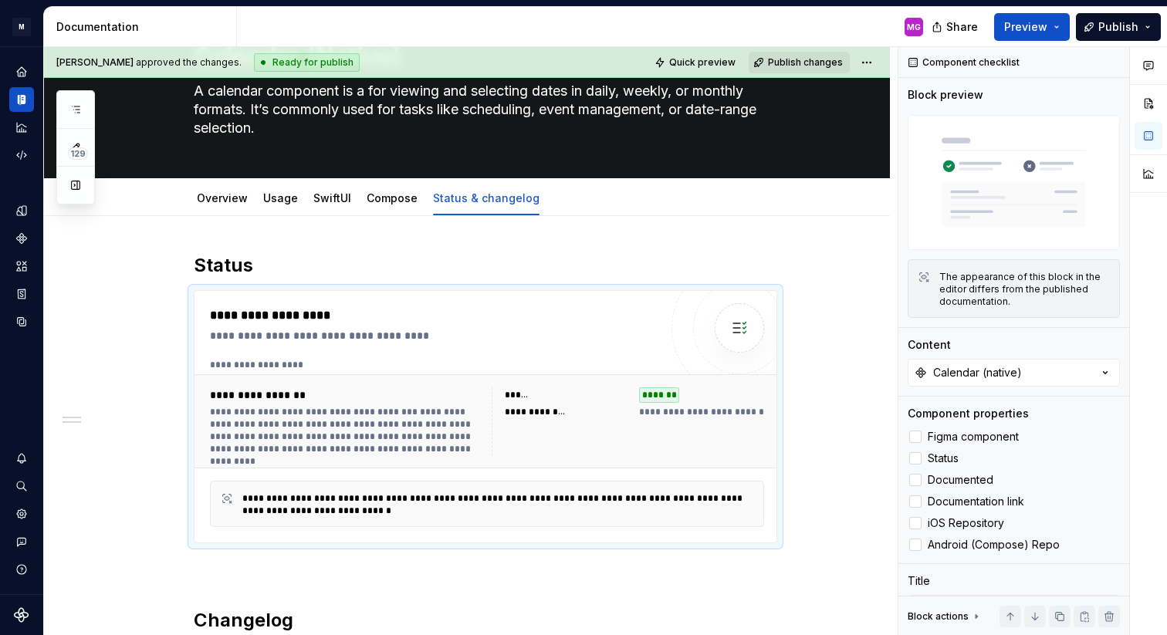
click at [823, 67] on span "Publish changes" at bounding box center [805, 62] width 75 height 12
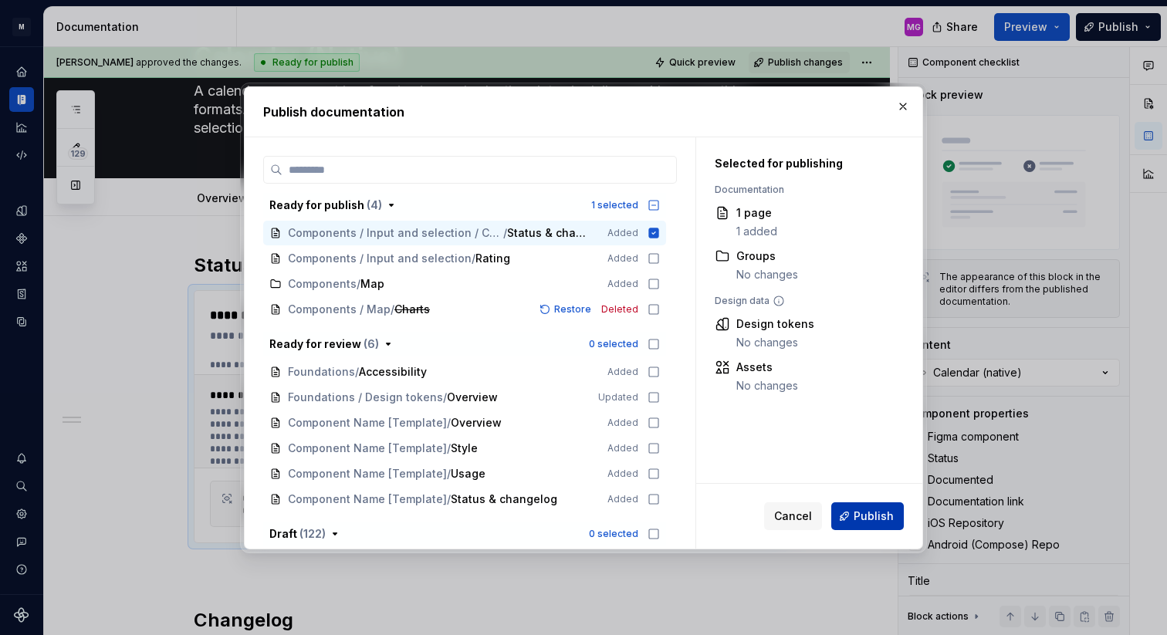
click at [879, 509] on span "Publish" at bounding box center [874, 516] width 40 height 15
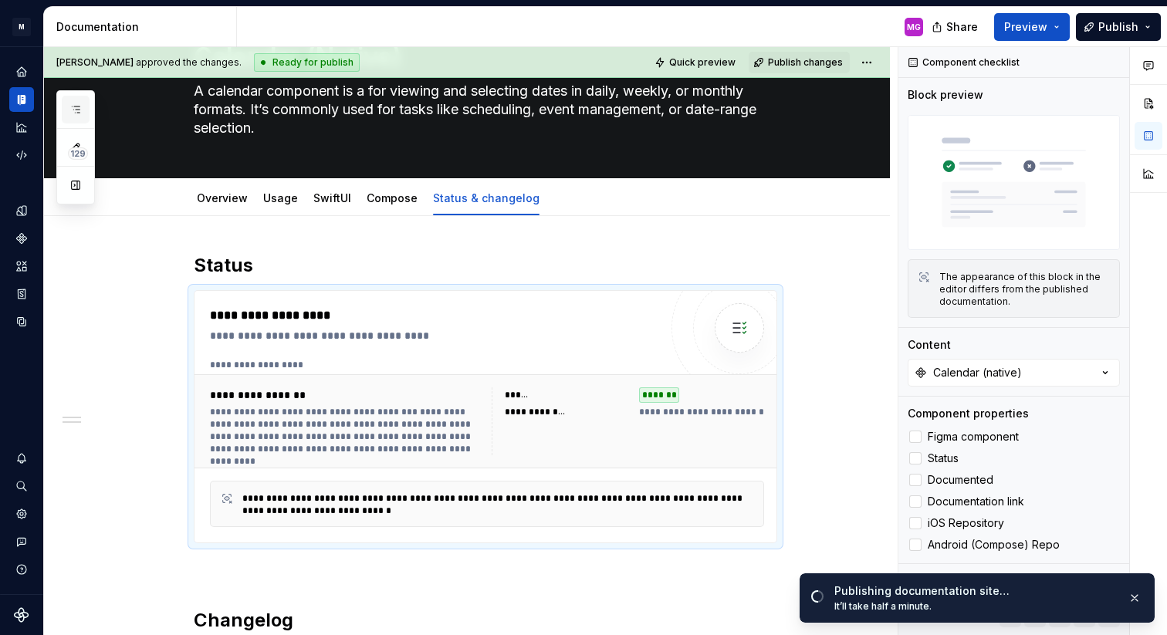
click at [76, 109] on icon "button" at bounding box center [76, 109] width 8 height 6
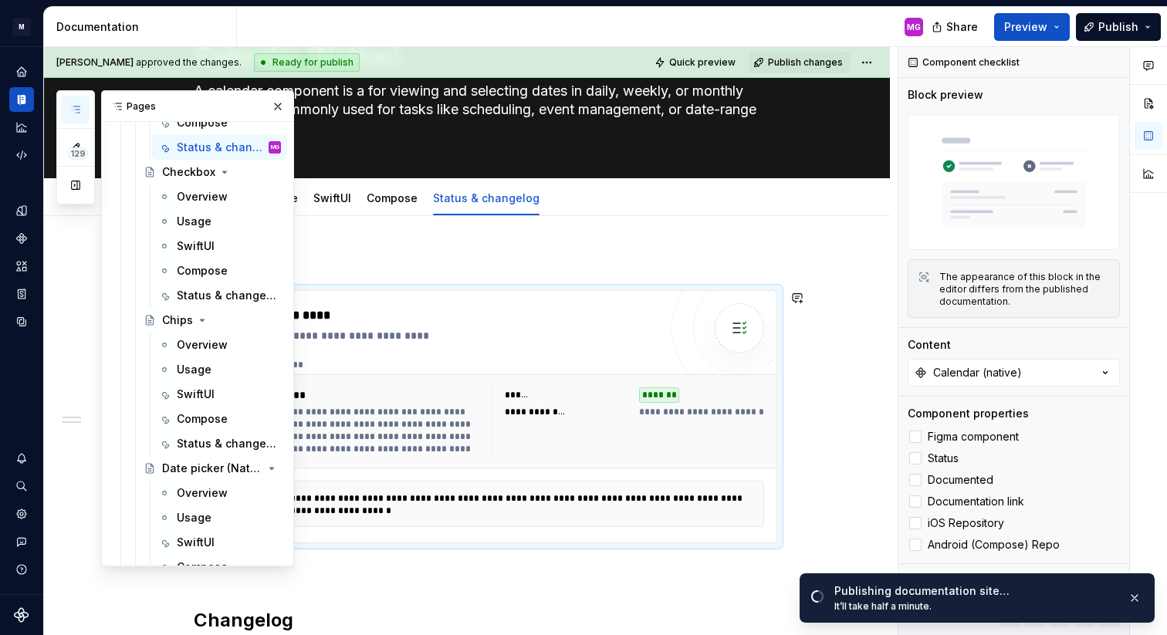
scroll to position [646, 0]
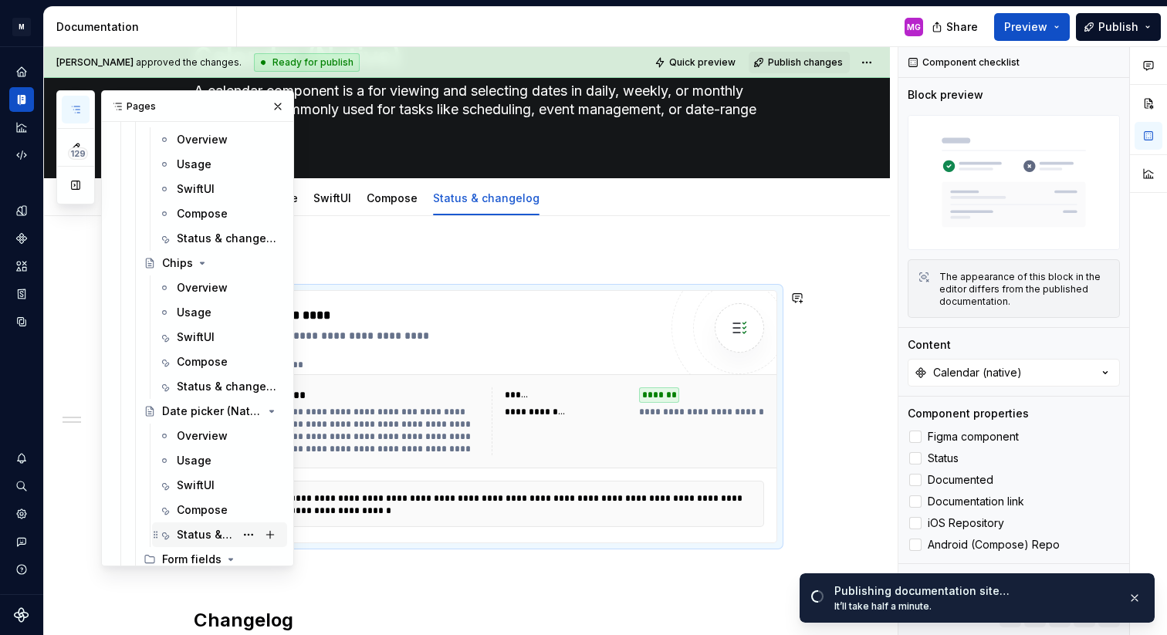
click at [209, 529] on div "Status & changelog" at bounding box center [206, 534] width 58 height 15
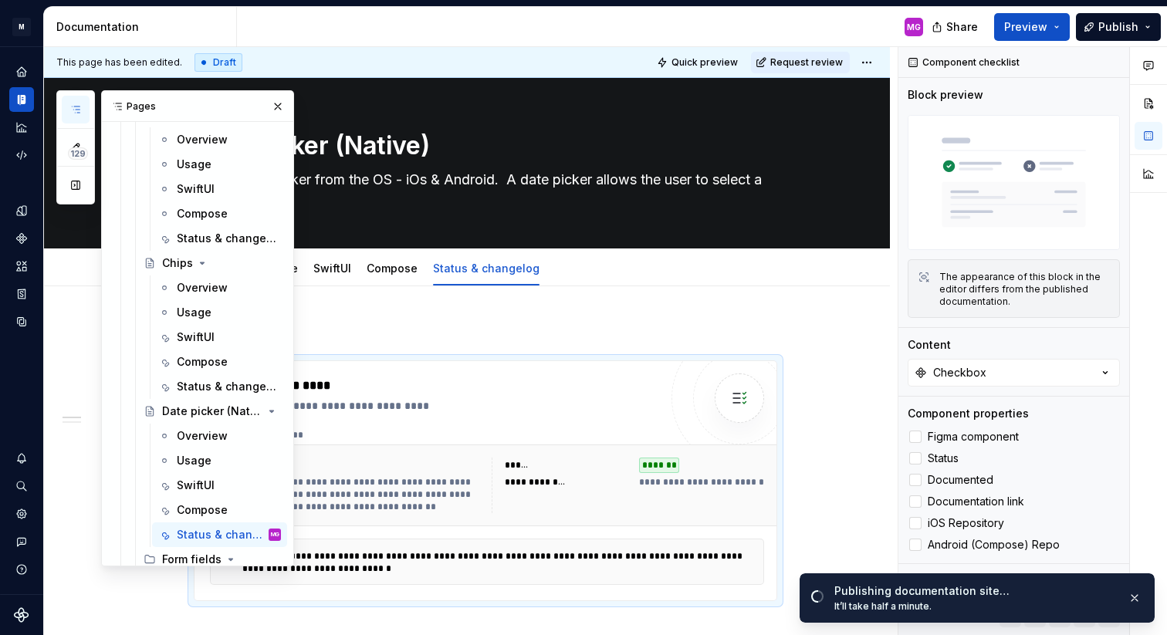
click at [435, 453] on div "**********" at bounding box center [487, 485] width 566 height 68
click at [266, 98] on div "Pages" at bounding box center [197, 106] width 191 height 31
click at [278, 103] on button "button" at bounding box center [278, 107] width 22 height 22
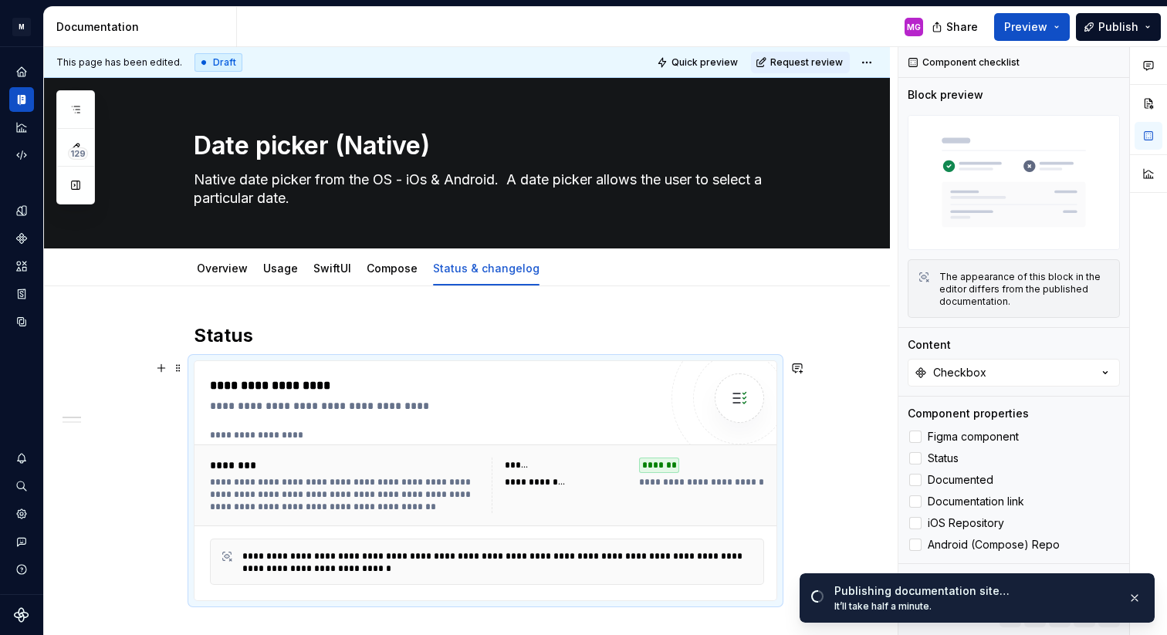
click at [399, 461] on div "********" at bounding box center [346, 465] width 272 height 15
type textarea "*"
click at [953, 382] on button "Checkbox" at bounding box center [1014, 373] width 212 height 28
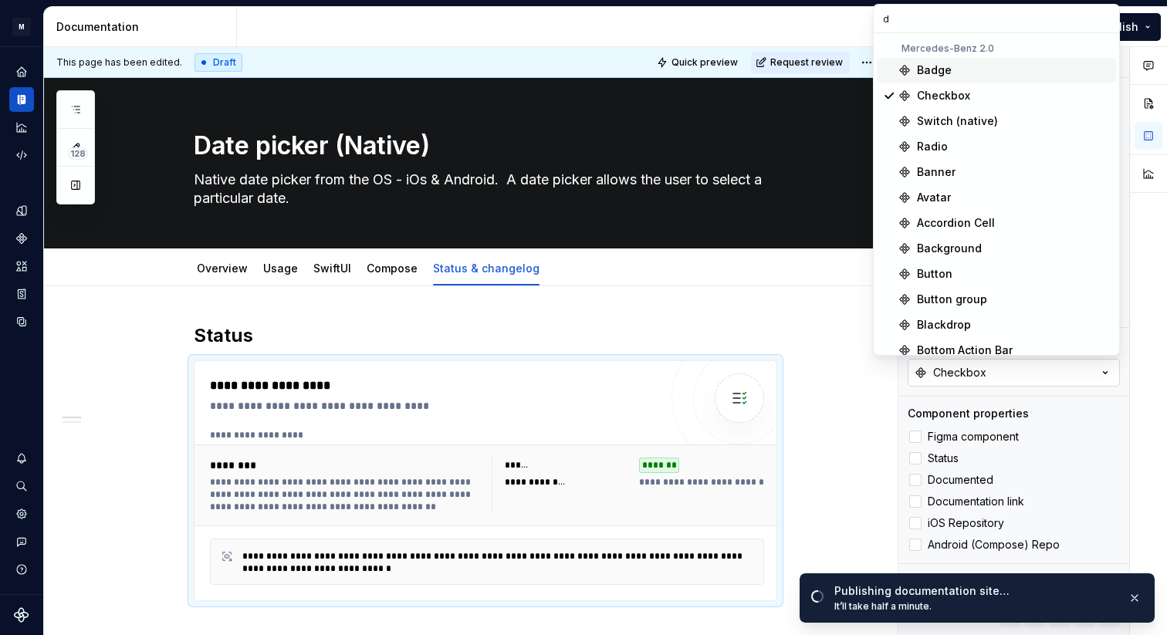
type input "de"
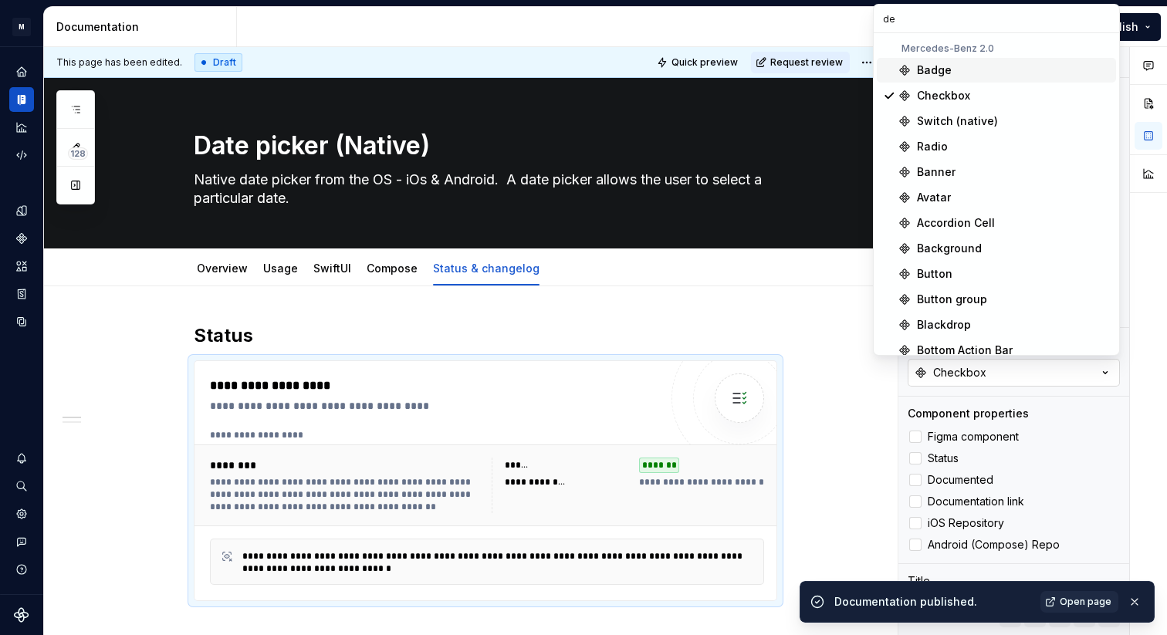
type textarea "*"
type input "dea"
type textarea "*"
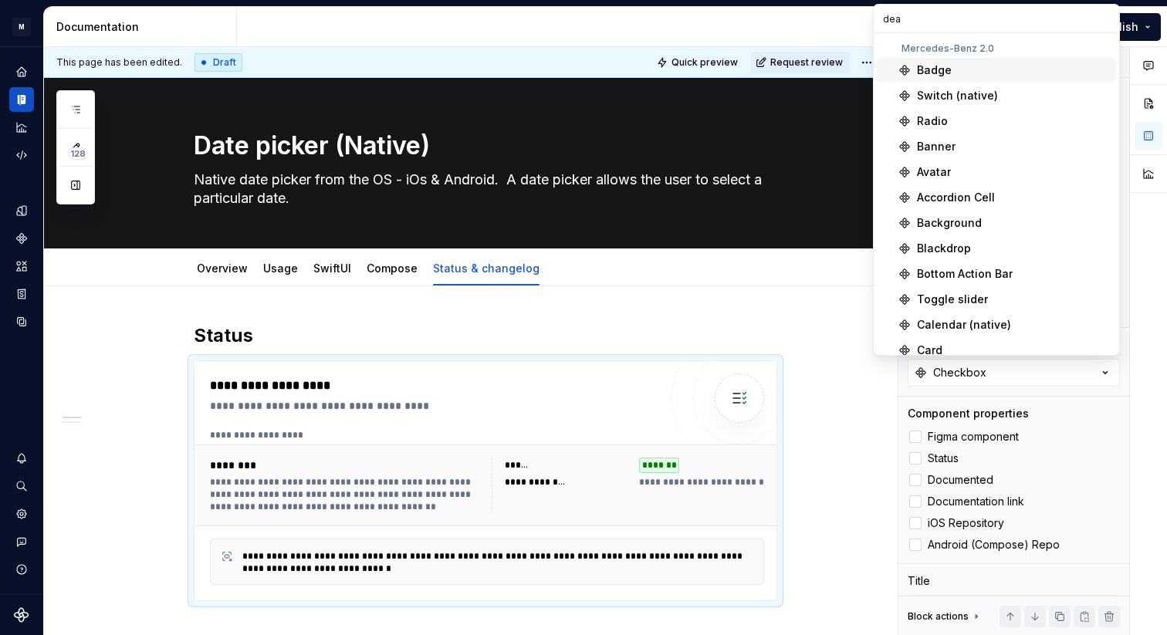
type input "de"
type textarea "*"
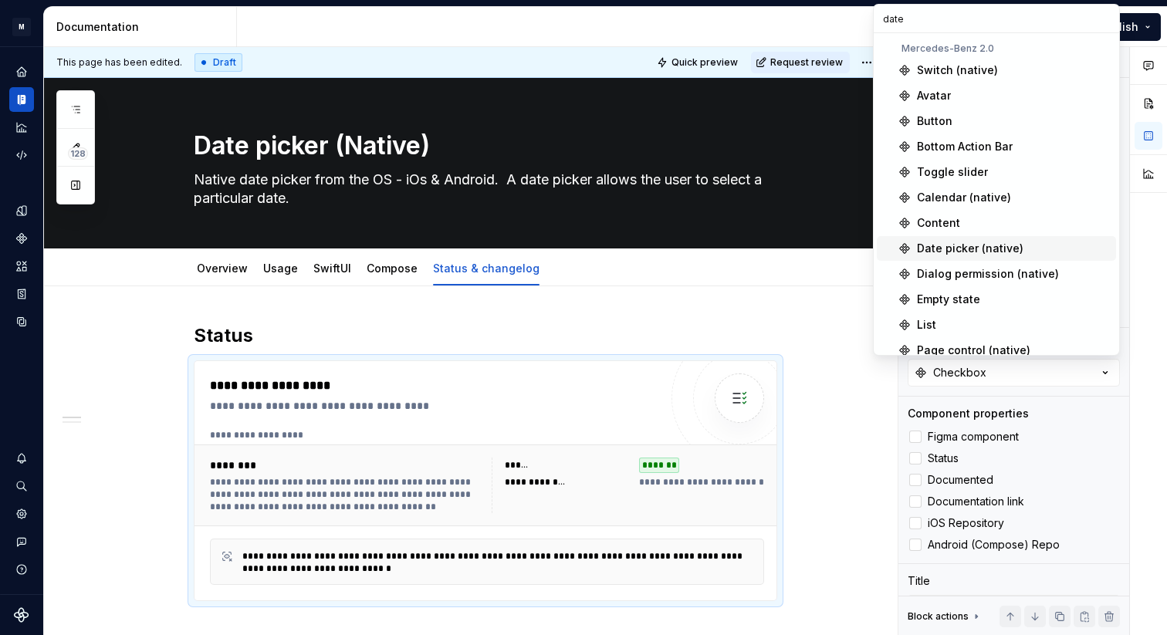
type input "date"
click at [948, 245] on div "Date picker (native)" at bounding box center [970, 248] width 106 height 15
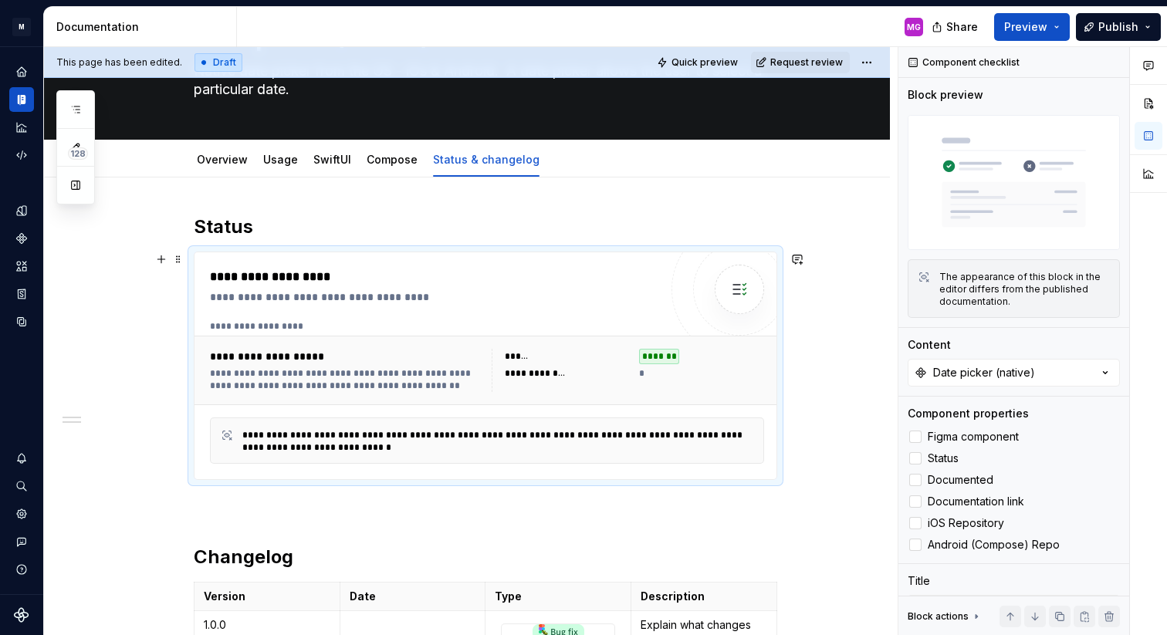
scroll to position [101, 0]
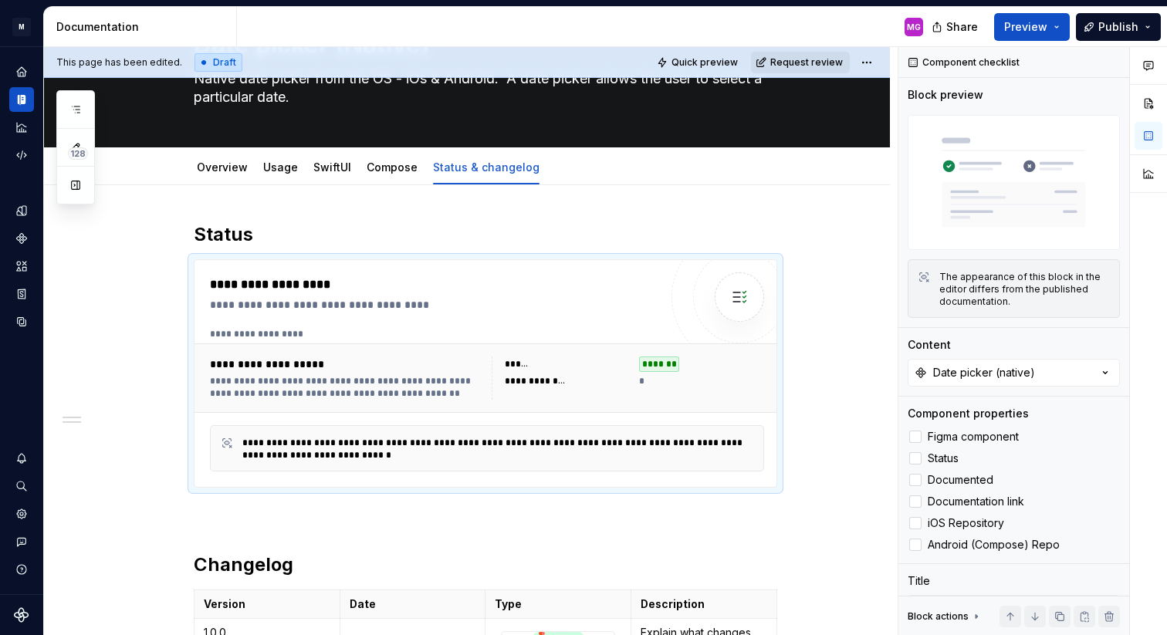
click at [803, 62] on span "Request review" at bounding box center [806, 62] width 73 height 12
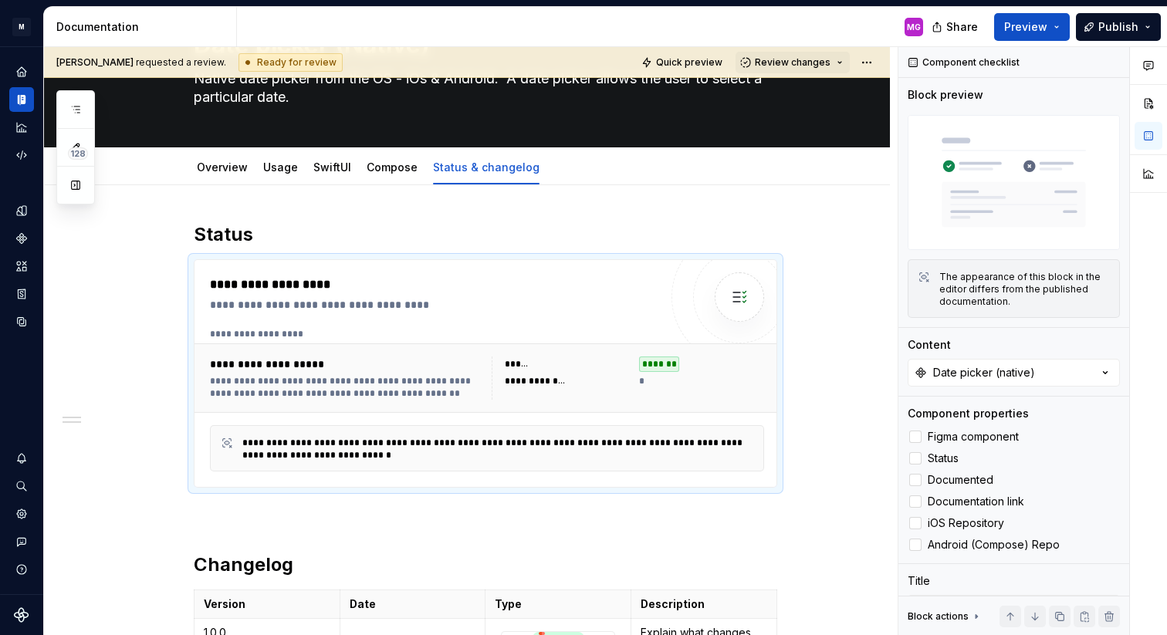
click at [803, 62] on span "Review changes" at bounding box center [793, 62] width 76 height 12
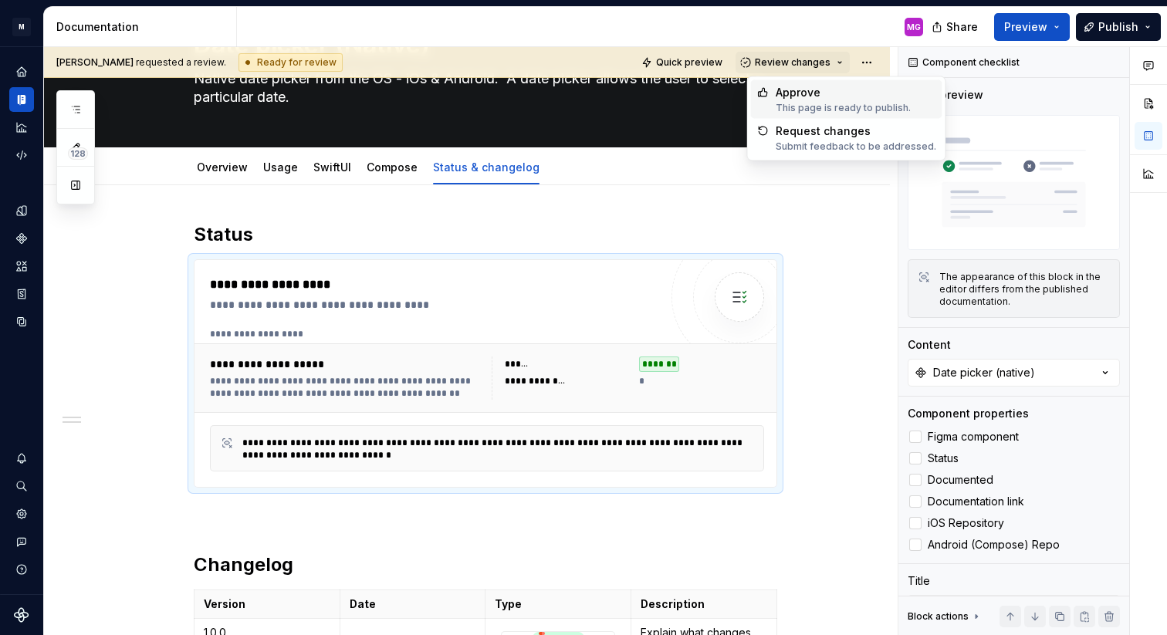
click at [807, 92] on div "Approve" at bounding box center [843, 92] width 135 height 15
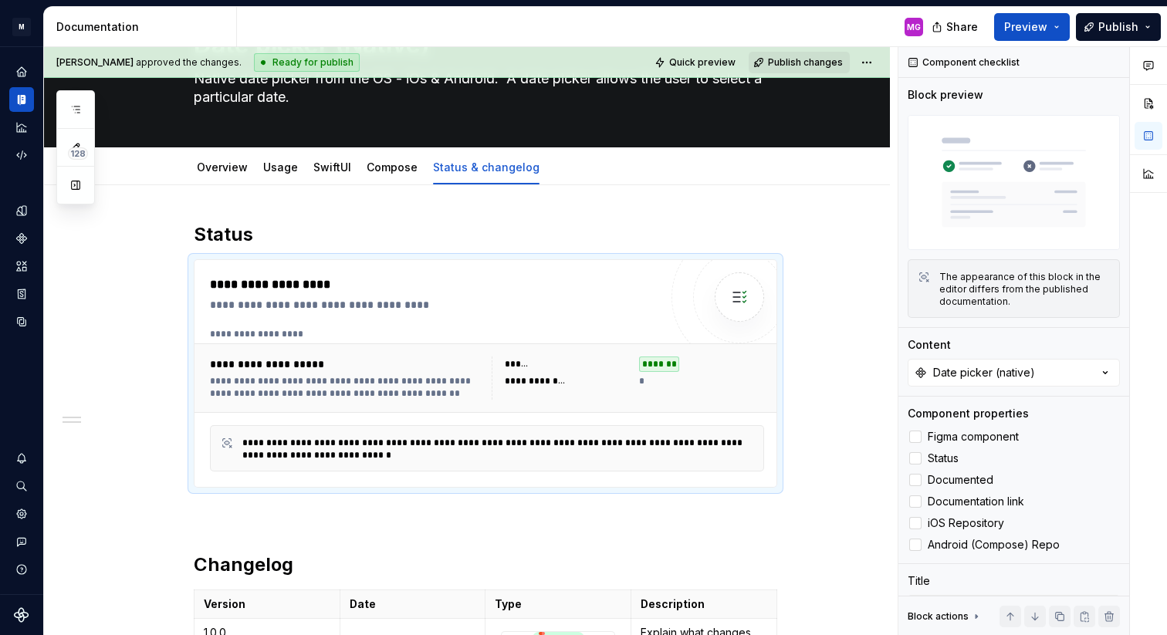
click at [810, 68] on button "Publish changes" at bounding box center [799, 63] width 101 height 22
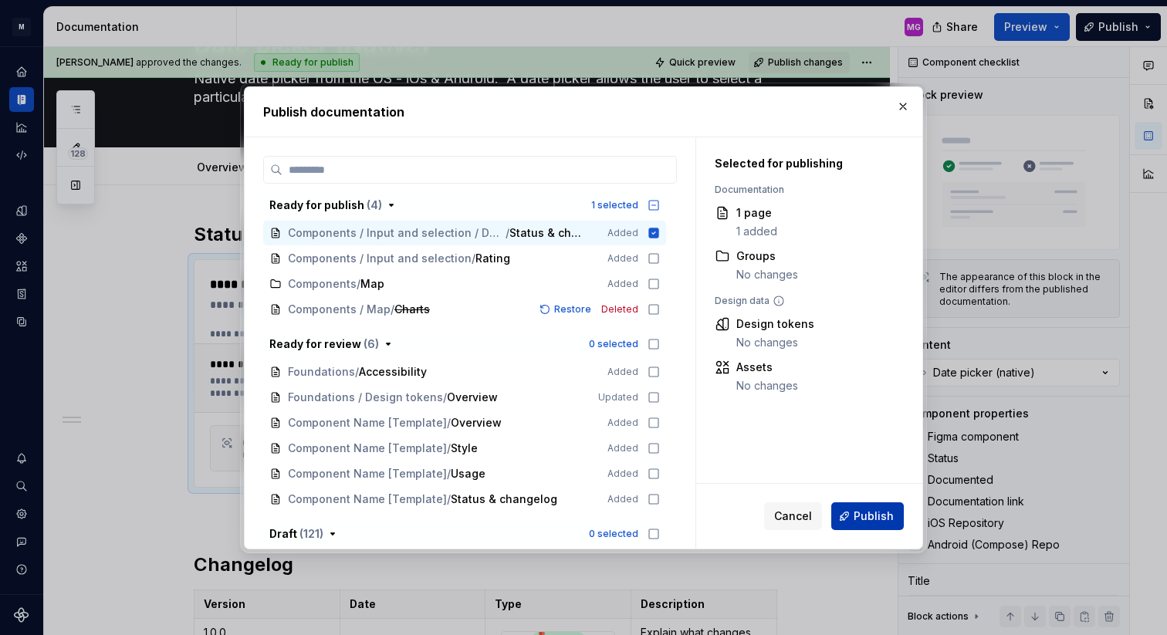
click at [852, 518] on button "Publish" at bounding box center [867, 516] width 73 height 28
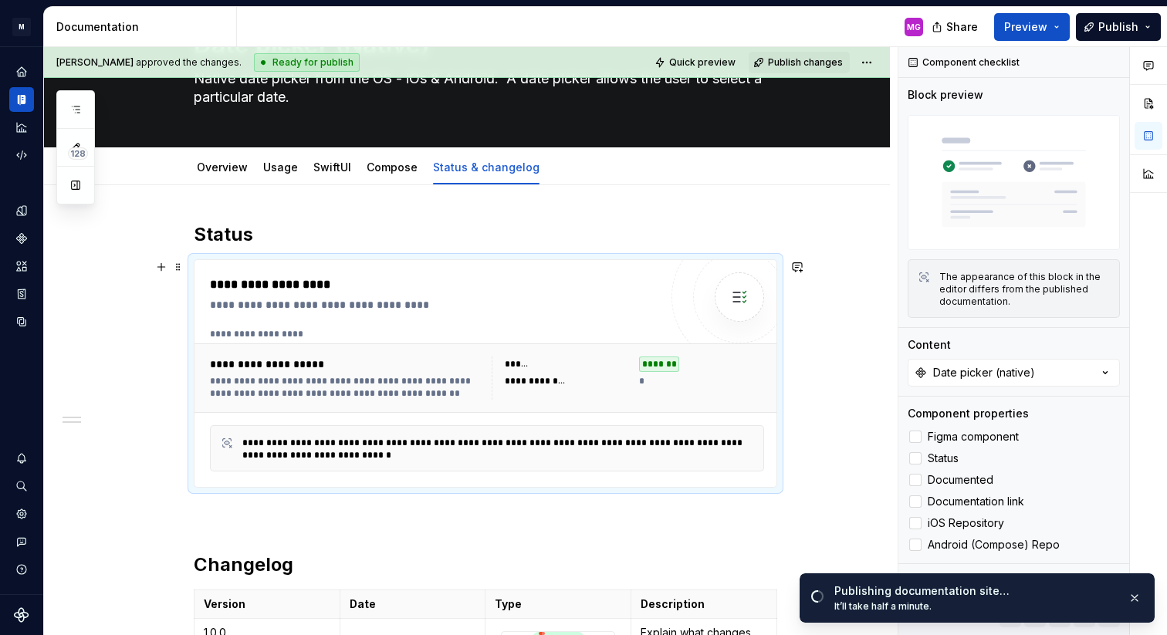
scroll to position [76, 0]
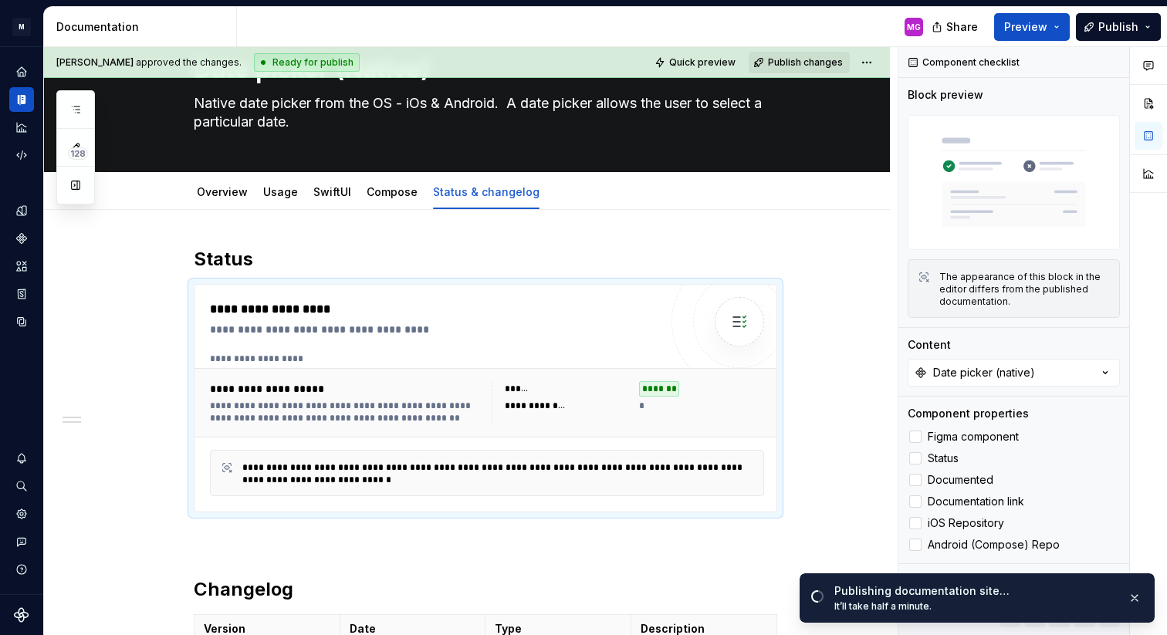
click at [831, 64] on span "Publish changes" at bounding box center [805, 62] width 75 height 12
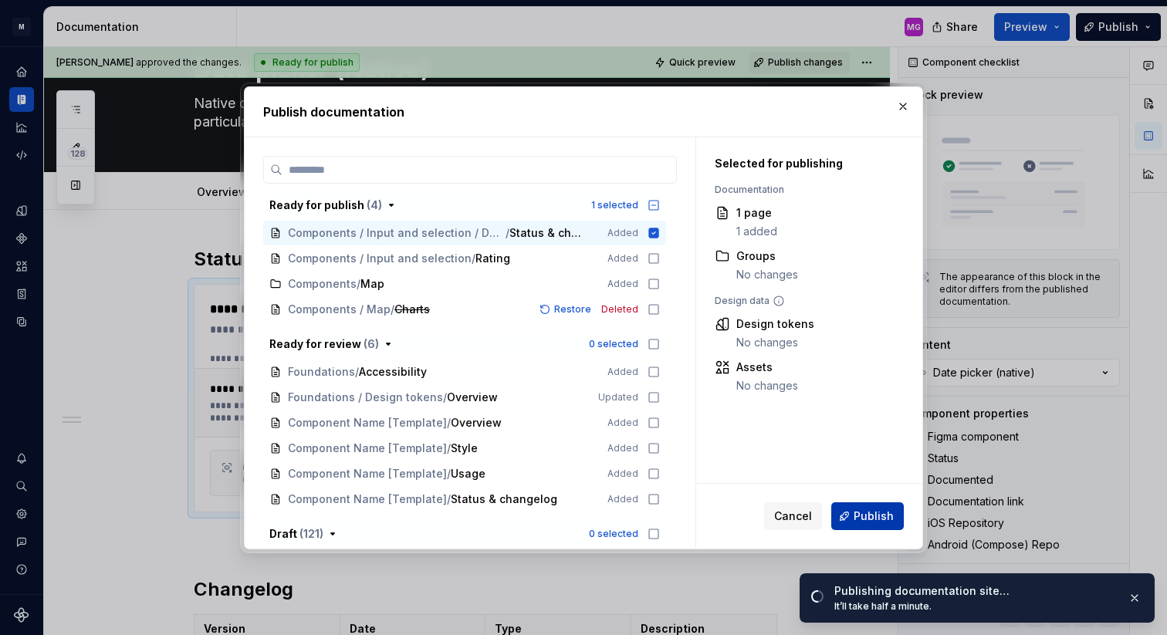
click at [856, 509] on span "Publish" at bounding box center [874, 516] width 40 height 15
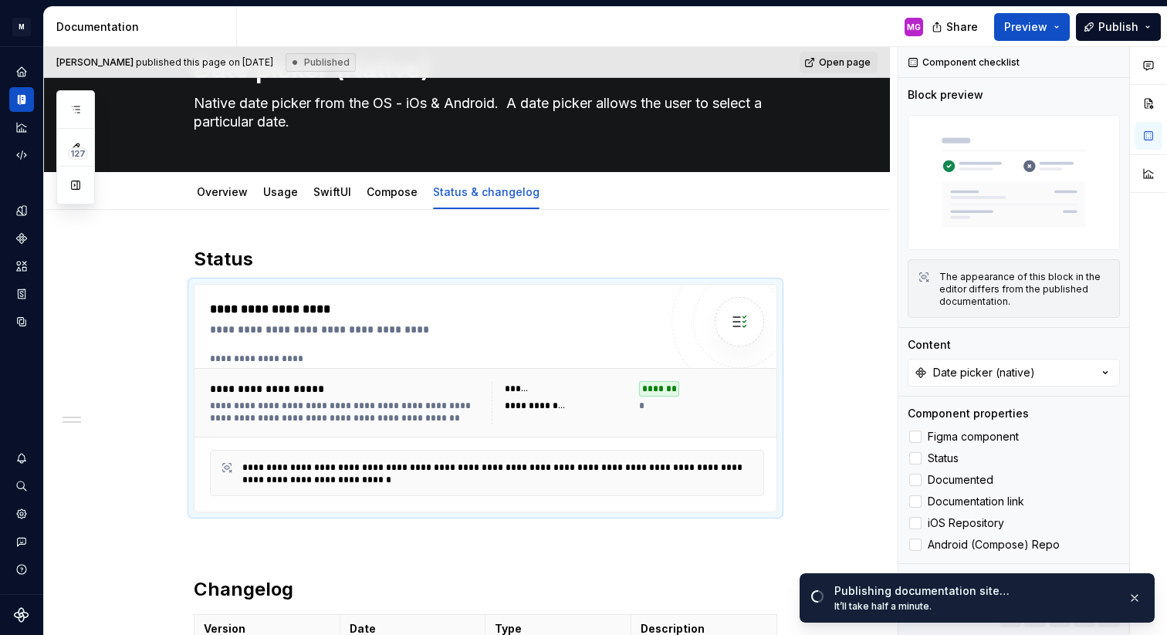
click at [791, 64] on div "[PERSON_NAME] published this page on [DATE] Published Open page" at bounding box center [467, 62] width 846 height 31
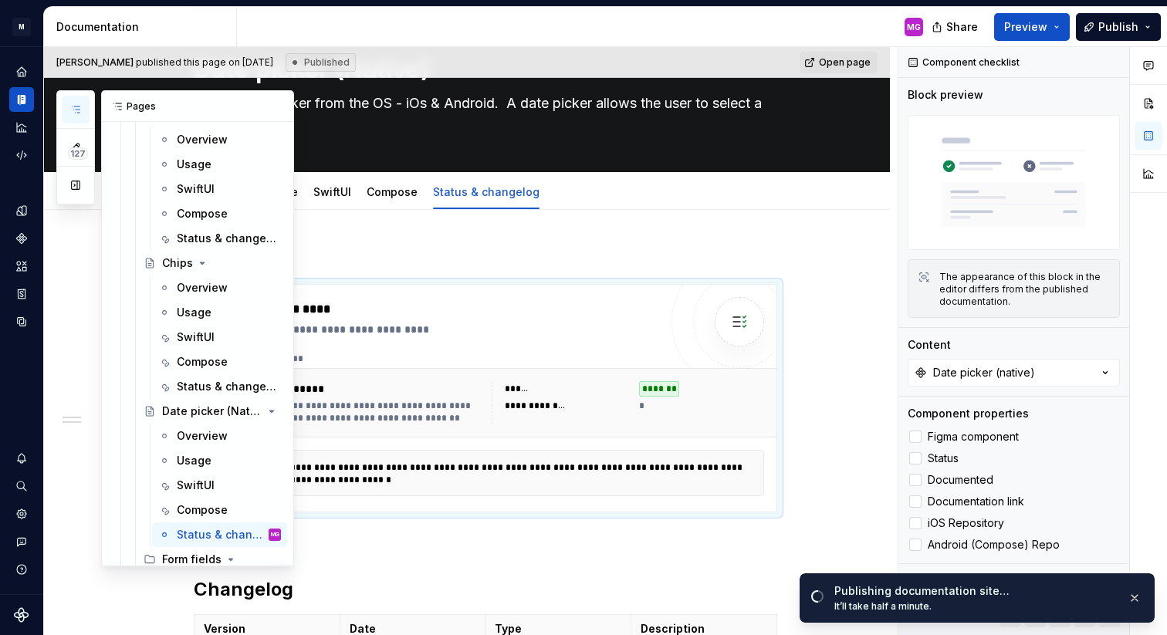
click at [67, 113] on button "button" at bounding box center [76, 110] width 28 height 28
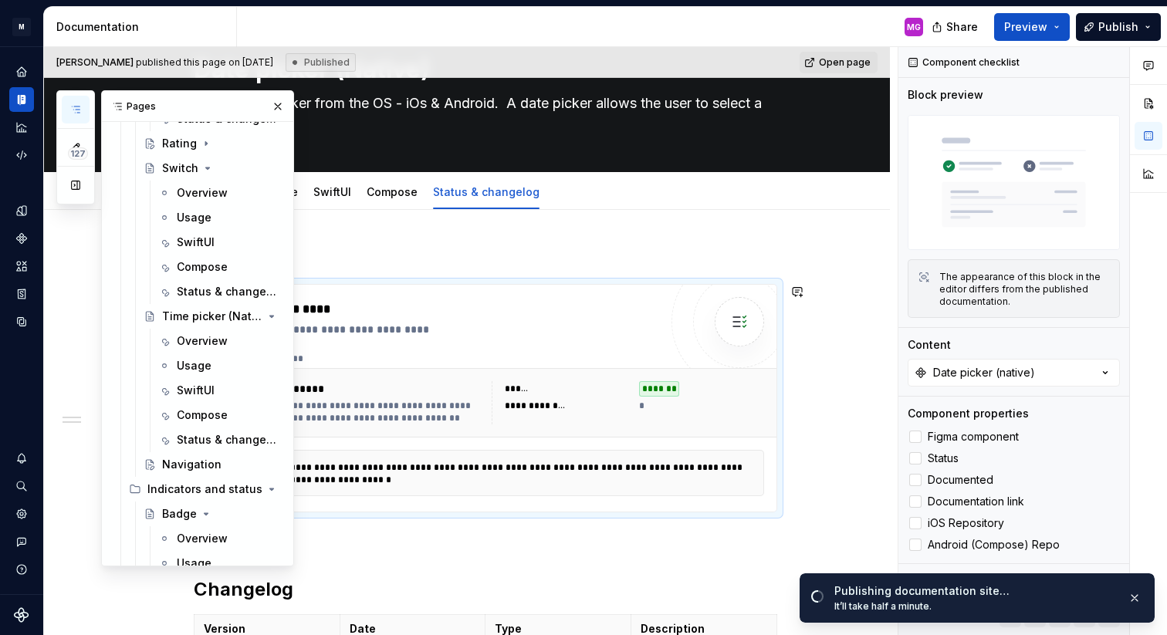
scroll to position [1682, 0]
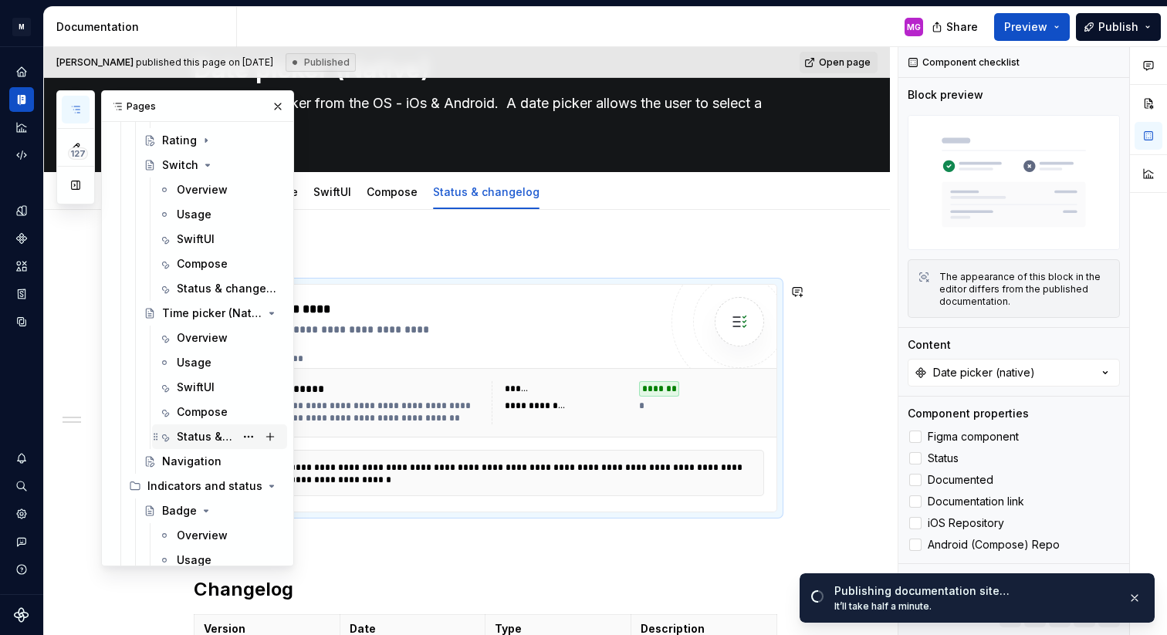
click at [205, 431] on div "Status & changelog" at bounding box center [206, 436] width 58 height 15
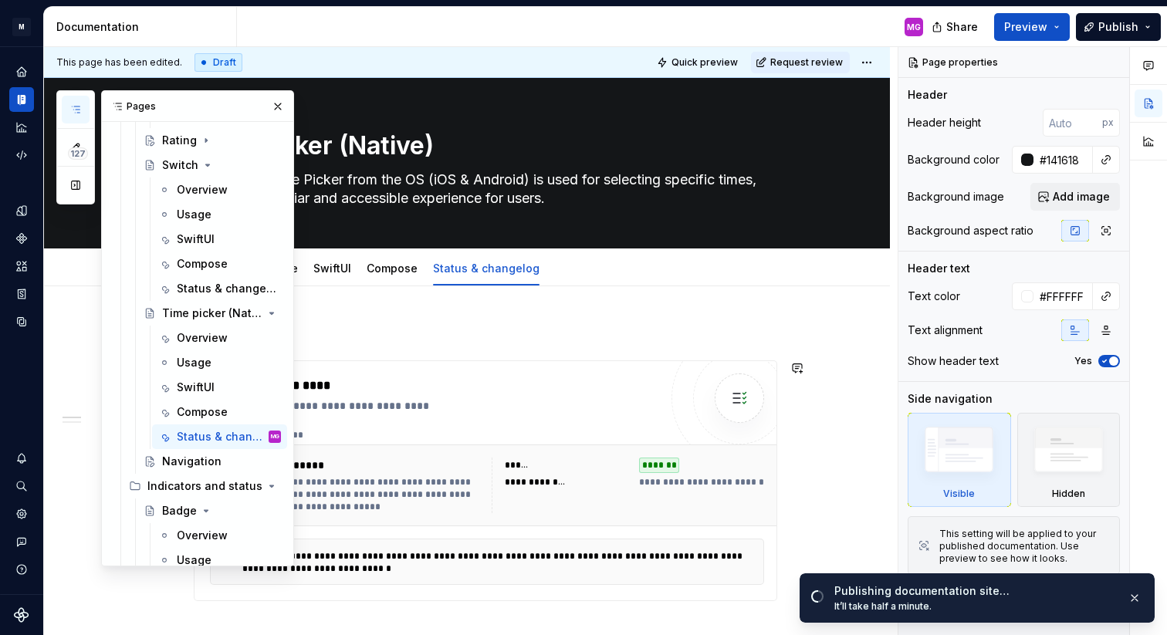
click at [502, 411] on div "**********" at bounding box center [434, 405] width 449 height 15
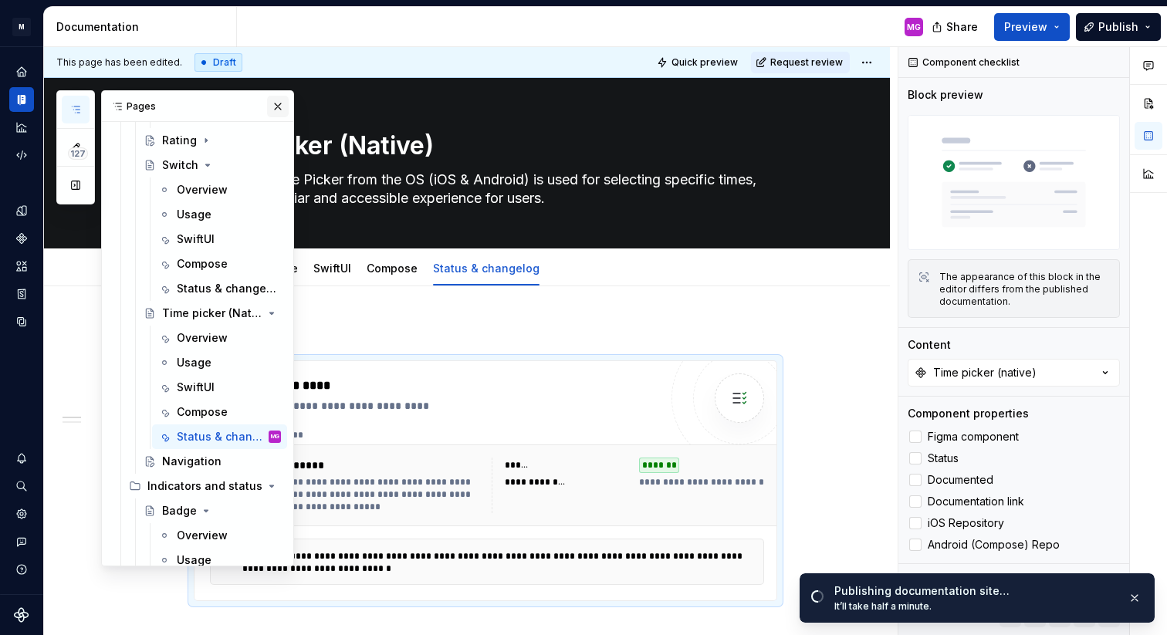
click at [276, 104] on button "button" at bounding box center [278, 107] width 22 height 22
click at [76, 103] on icon "button" at bounding box center [75, 109] width 12 height 12
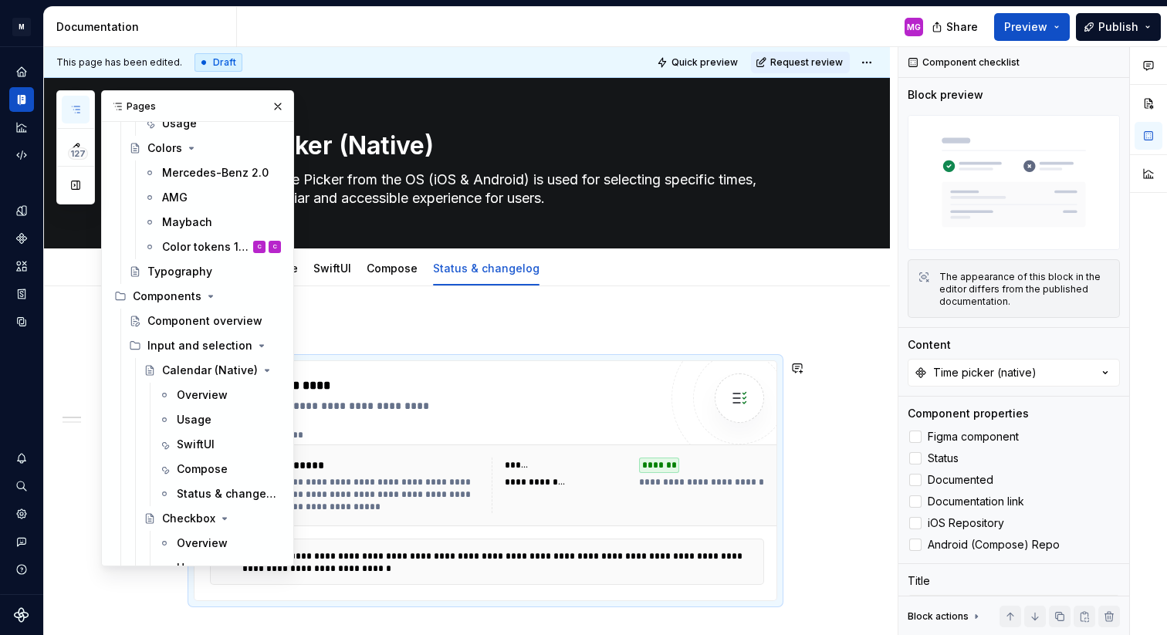
scroll to position [248, 0]
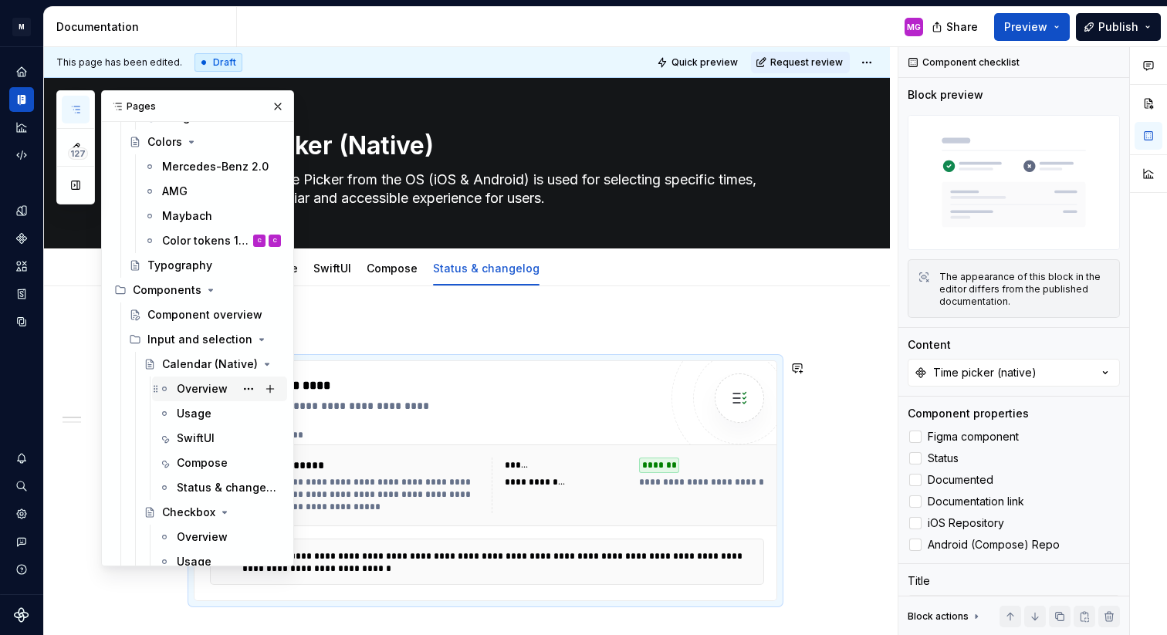
click at [212, 389] on div "Overview" at bounding box center [202, 388] width 51 height 15
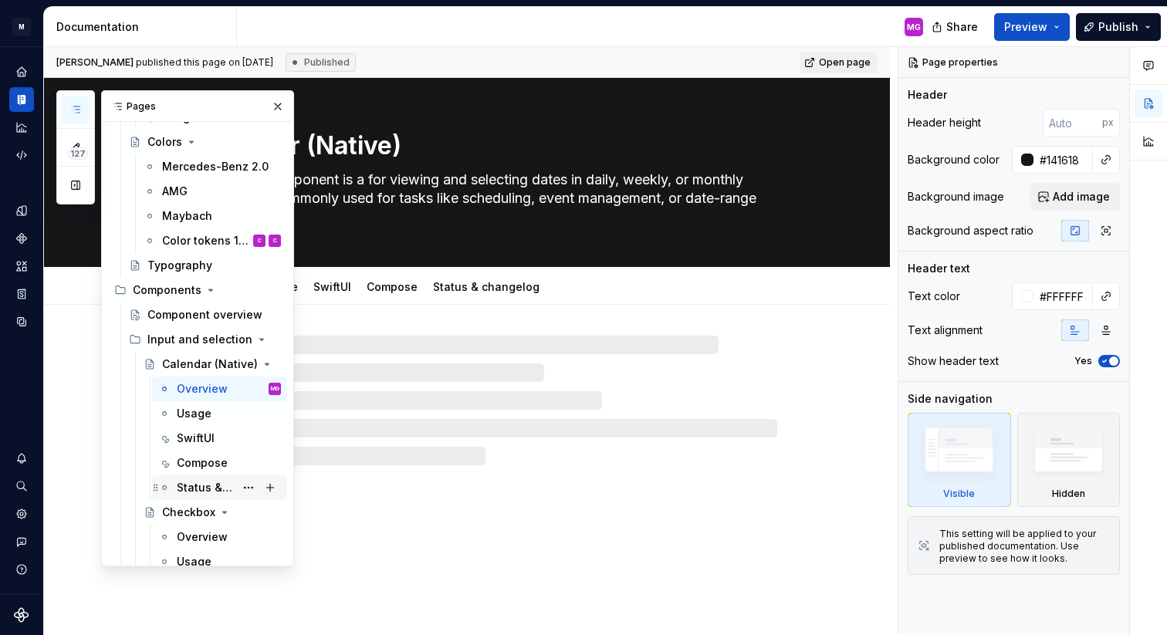
click at [199, 487] on div "Status & changelog" at bounding box center [206, 487] width 58 height 15
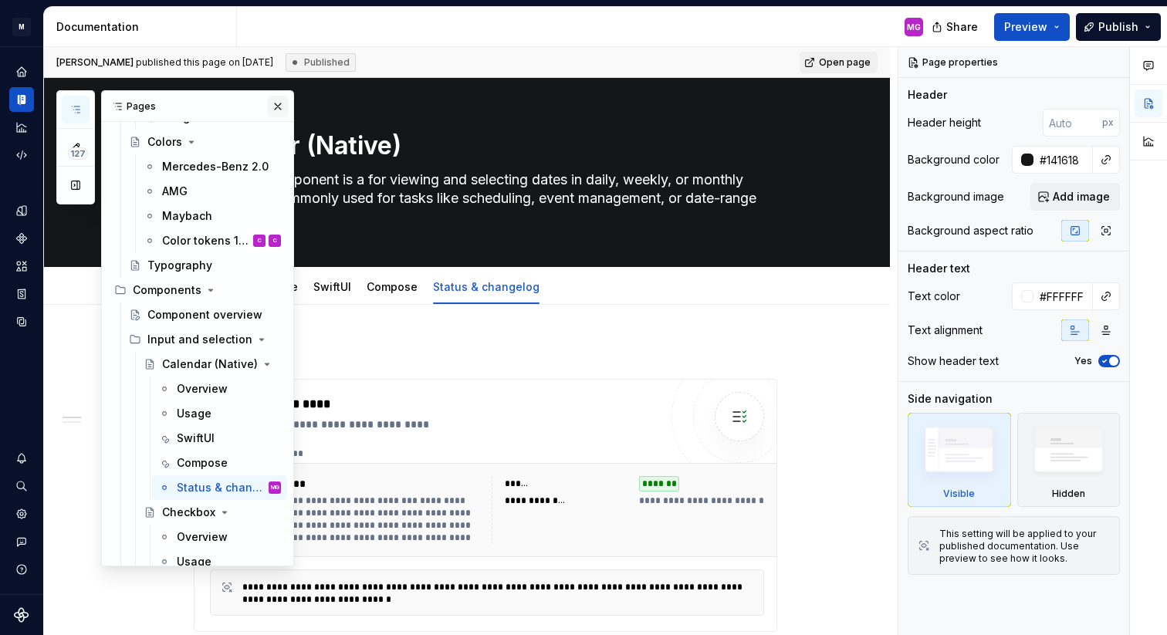
click at [274, 104] on button "button" at bounding box center [278, 107] width 22 height 22
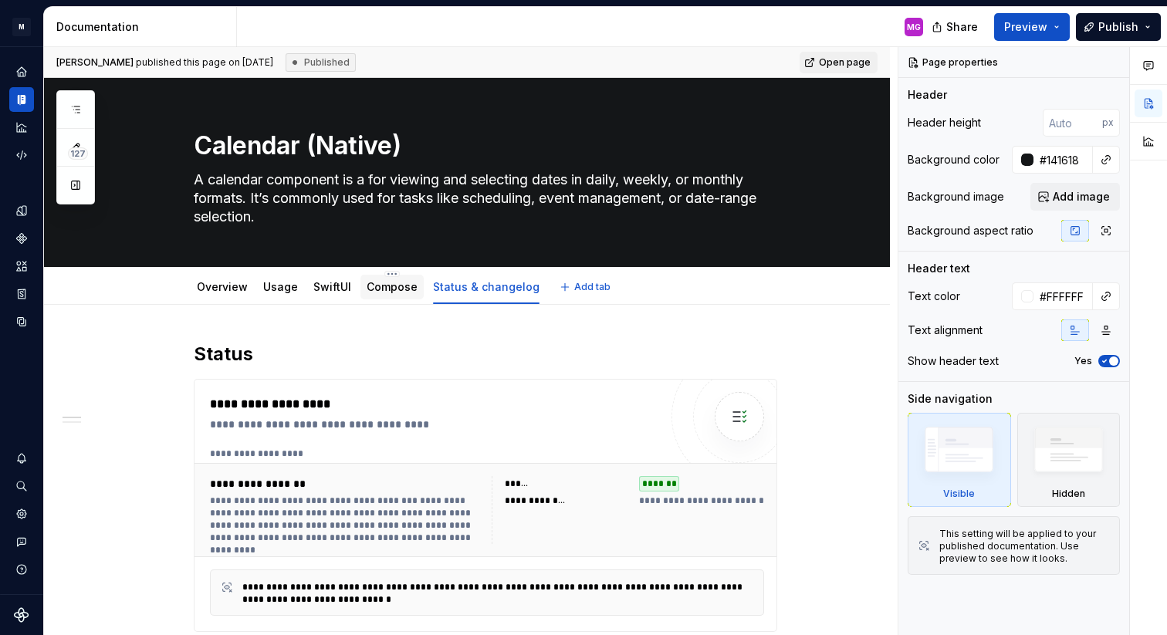
click at [400, 298] on div "Compose" at bounding box center [391, 287] width 63 height 25
click at [387, 288] on link "Compose" at bounding box center [392, 286] width 51 height 13
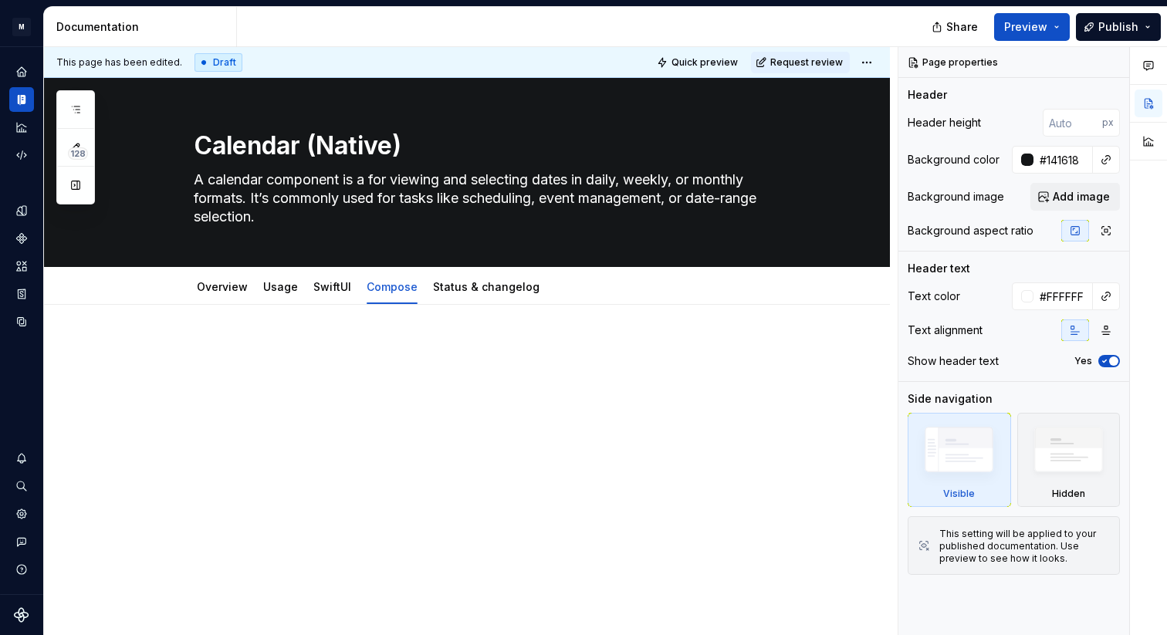
type textarea "*"
